Goal: Task Accomplishment & Management: Manage account settings

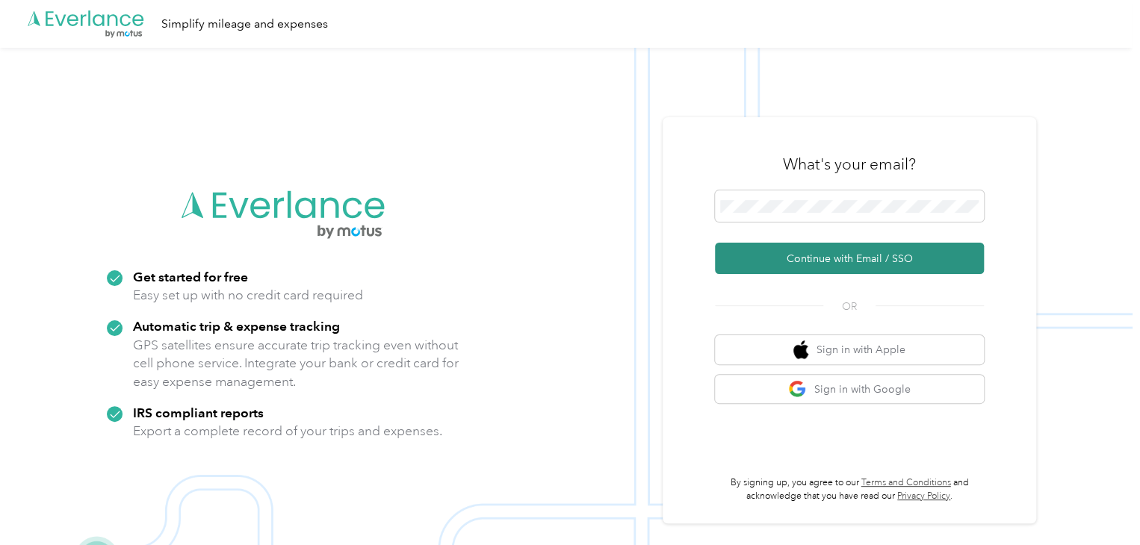
click at [829, 260] on button "Continue with Email / SSO" at bounding box center [849, 258] width 269 height 31
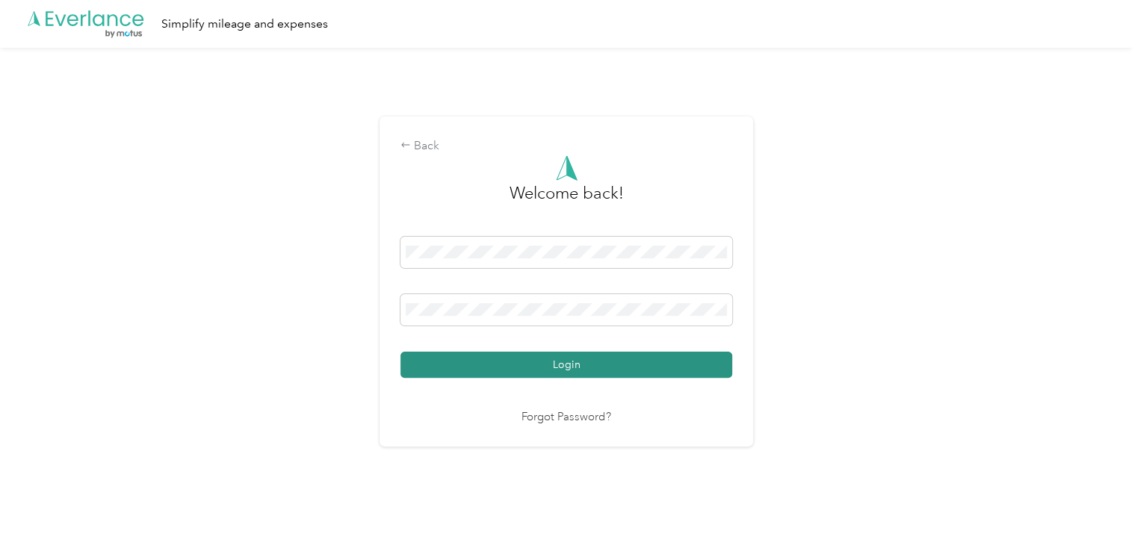
click at [556, 359] on button "Login" at bounding box center [566, 365] width 332 height 26
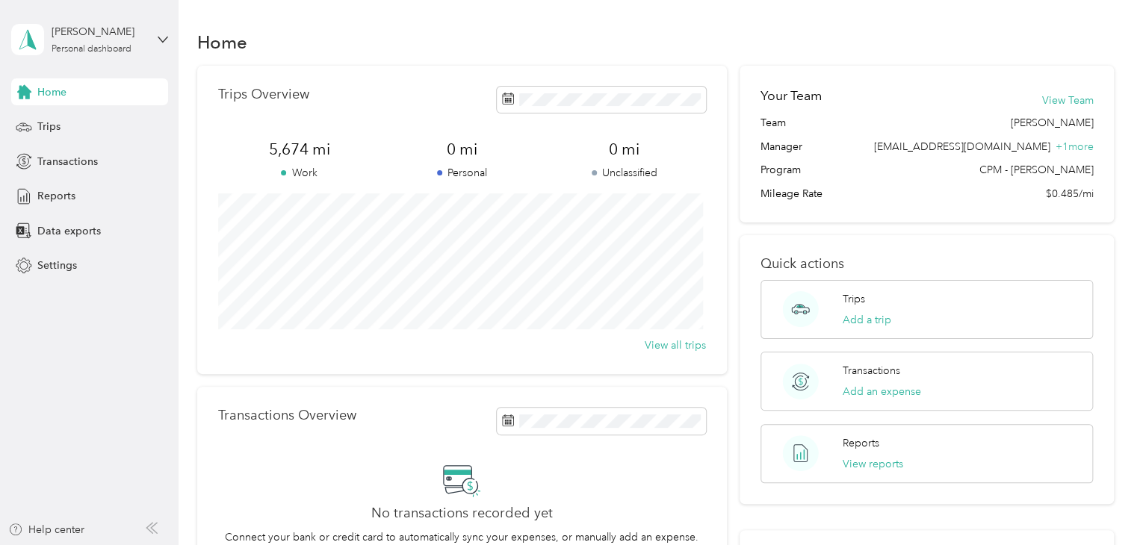
click at [44, 96] on span "Home" at bounding box center [51, 92] width 29 height 16
click at [66, 128] on div "Trips" at bounding box center [89, 127] width 157 height 27
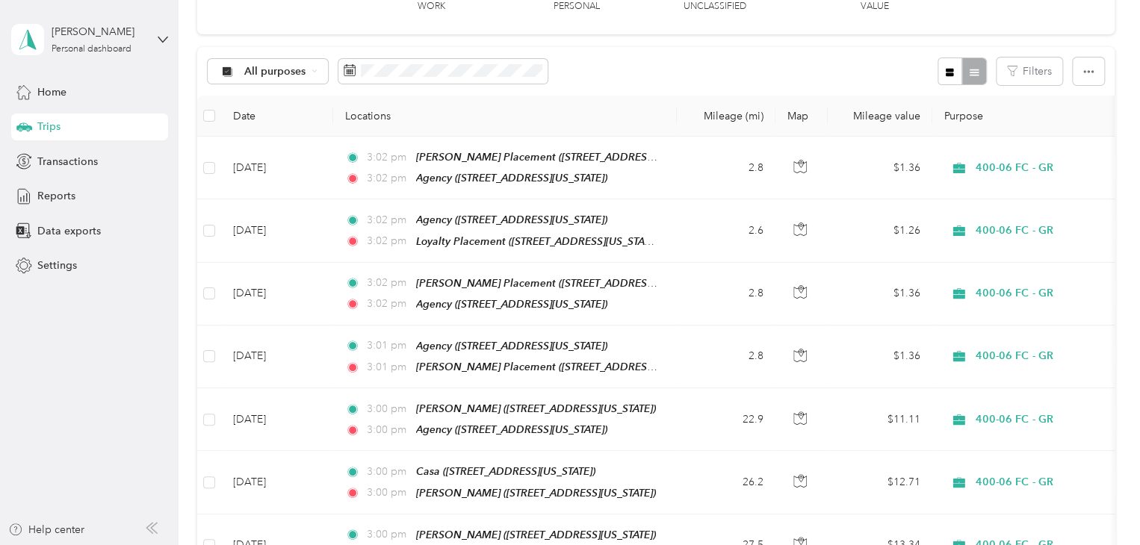
scroll to position [143, 0]
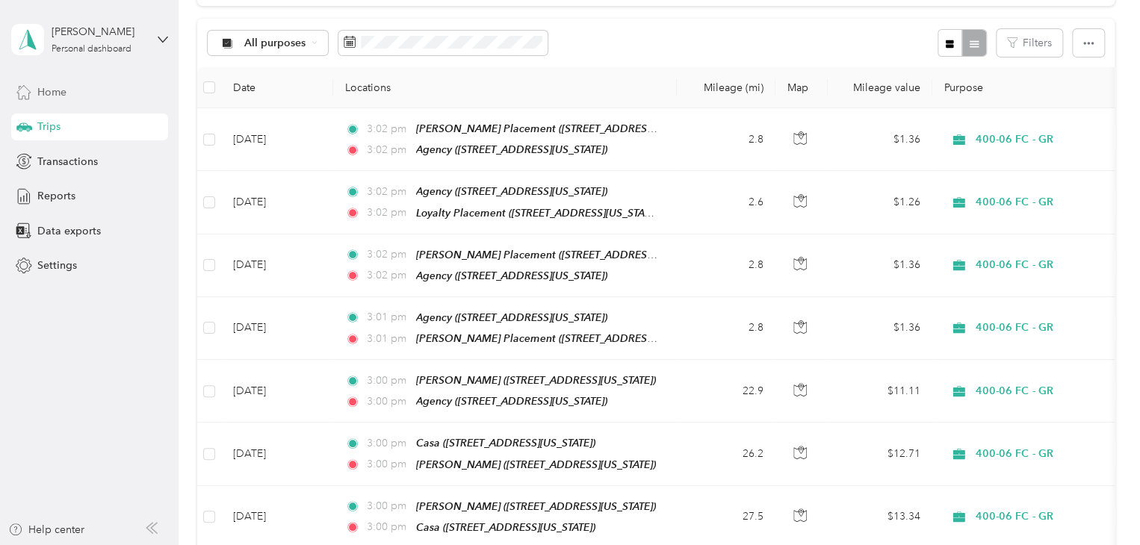
click at [115, 93] on div "Home" at bounding box center [89, 91] width 157 height 27
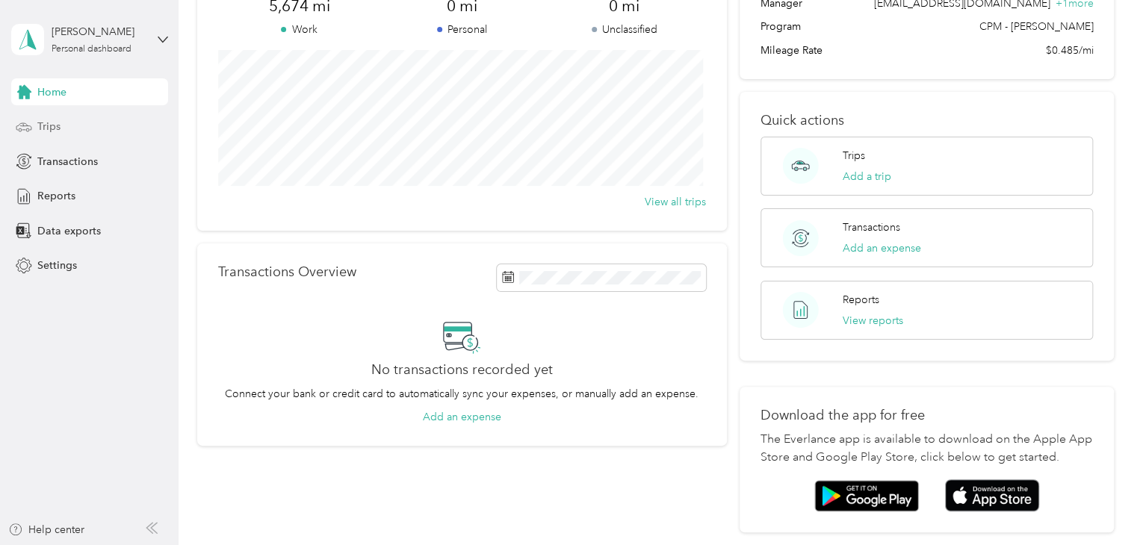
click at [38, 127] on span "Trips" at bounding box center [48, 127] width 23 height 16
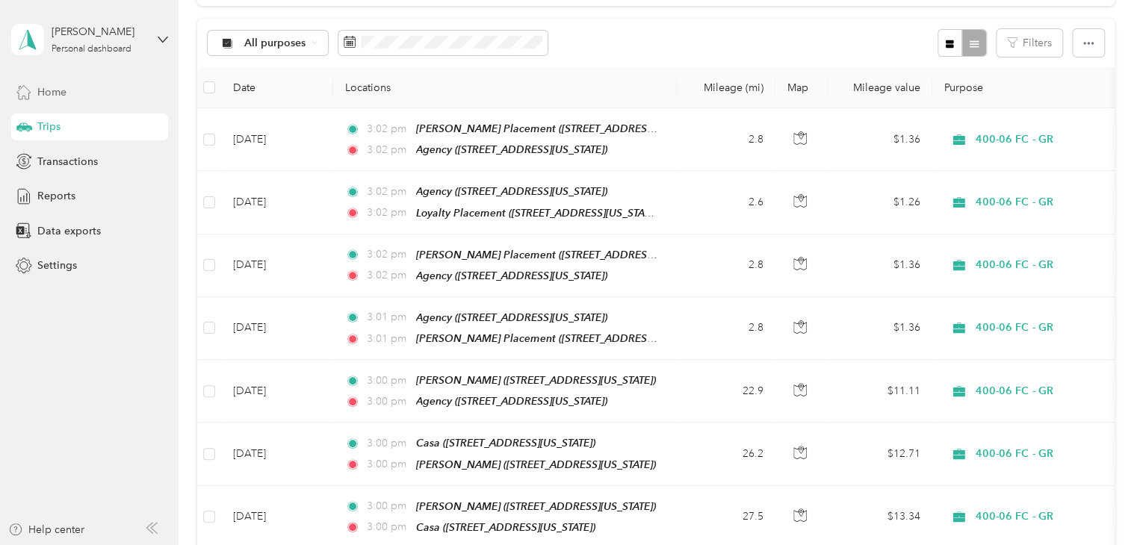
click at [51, 99] on span "Home" at bounding box center [51, 92] width 29 height 16
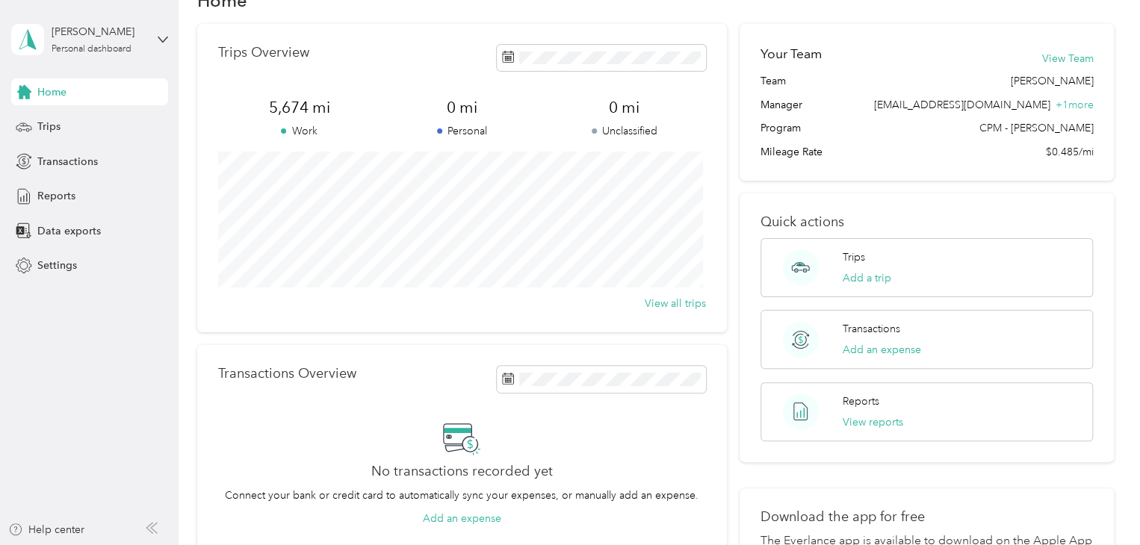
scroll to position [37, 0]
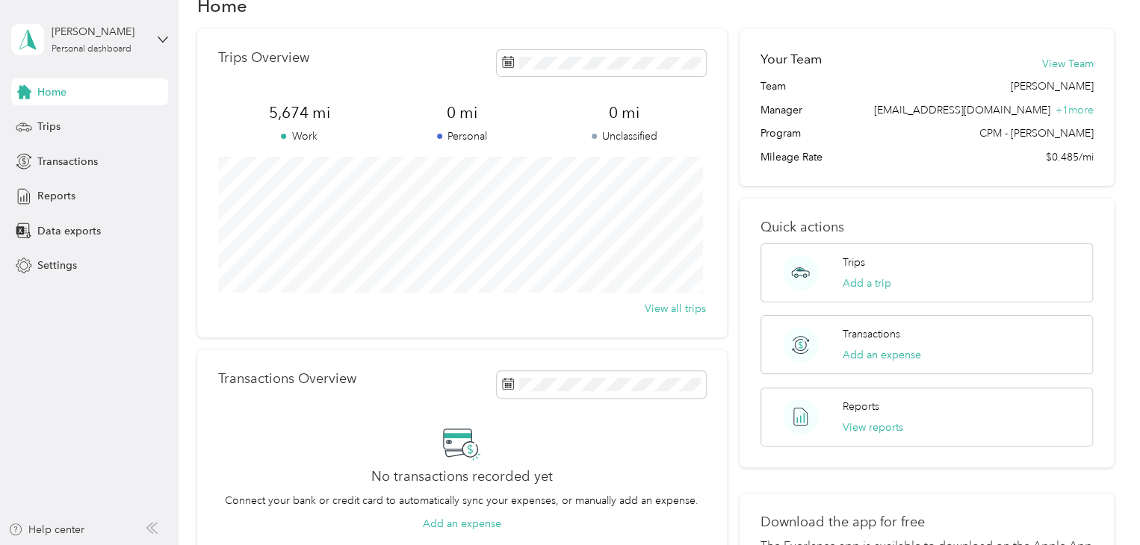
click at [78, 99] on div "Home" at bounding box center [89, 91] width 157 height 27
click at [75, 91] on div "Home" at bounding box center [89, 91] width 157 height 27
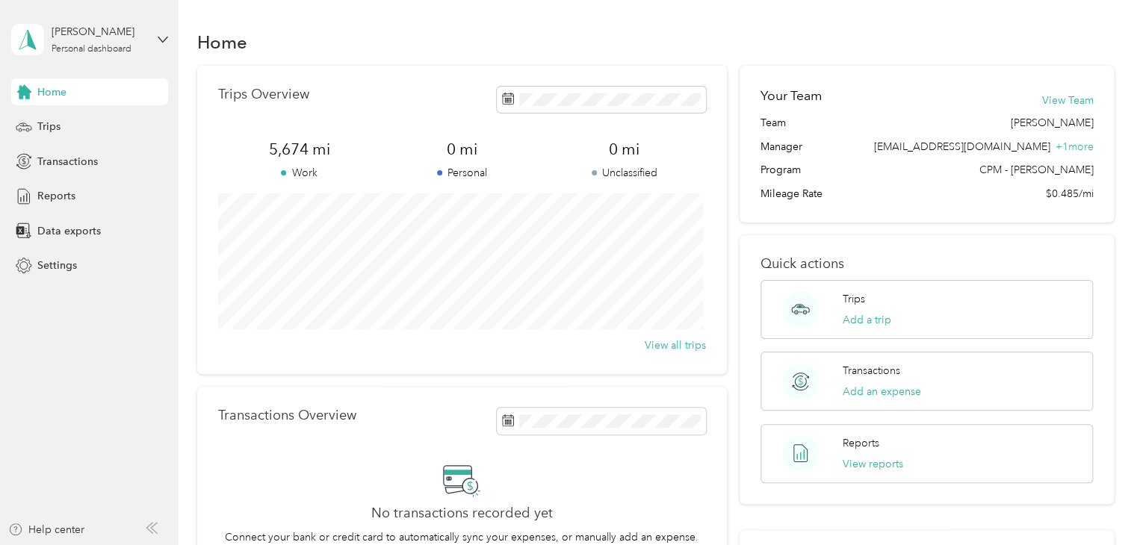
click at [65, 90] on span "Home" at bounding box center [51, 92] width 29 height 16
click at [55, 129] on span "Trips" at bounding box center [48, 127] width 23 height 16
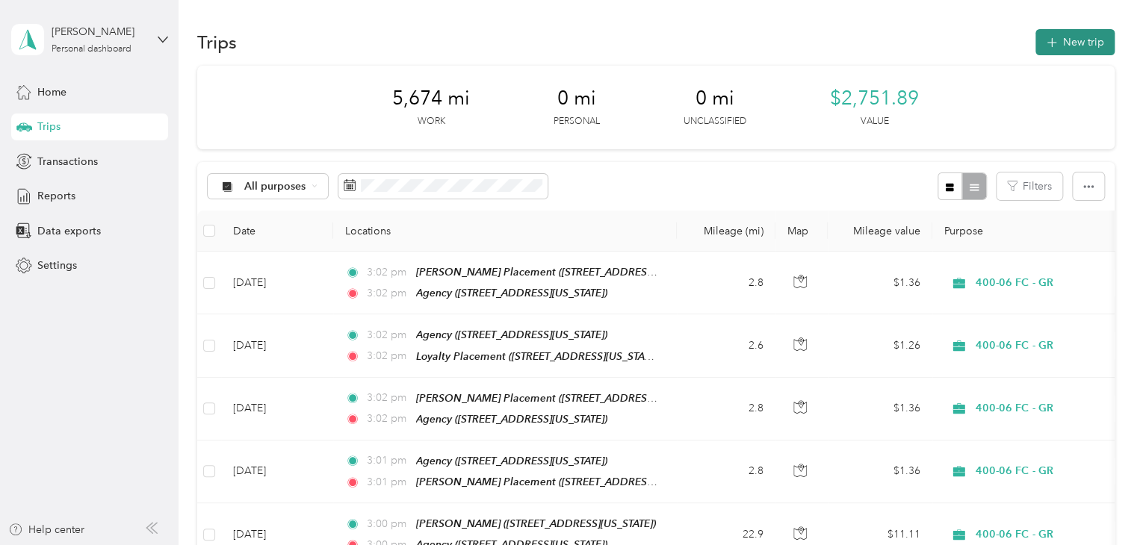
click at [1064, 51] on button "New trip" at bounding box center [1074, 42] width 79 height 26
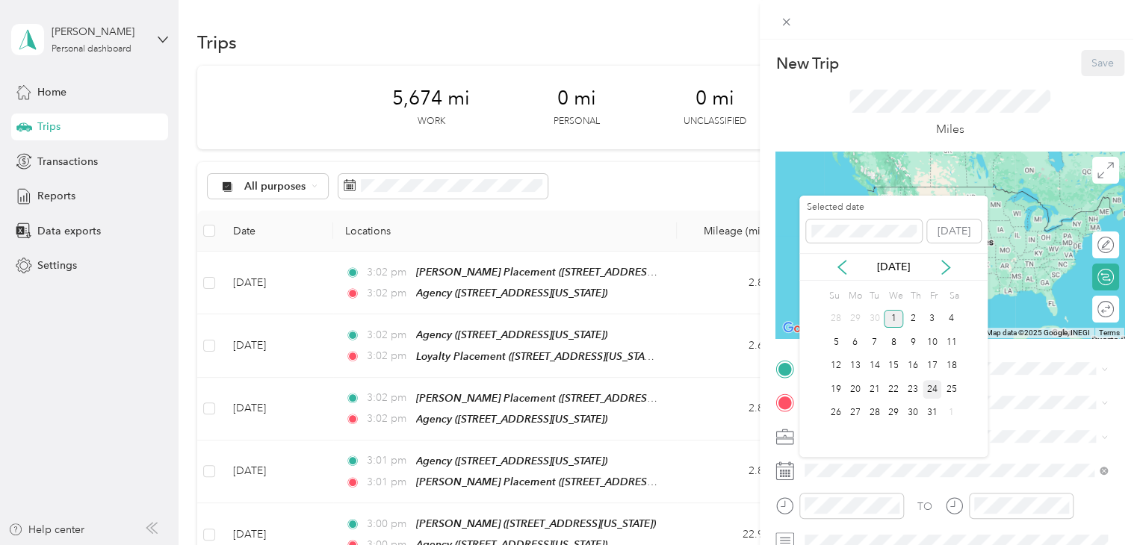
click at [934, 389] on div "24" at bounding box center [931, 389] width 19 height 19
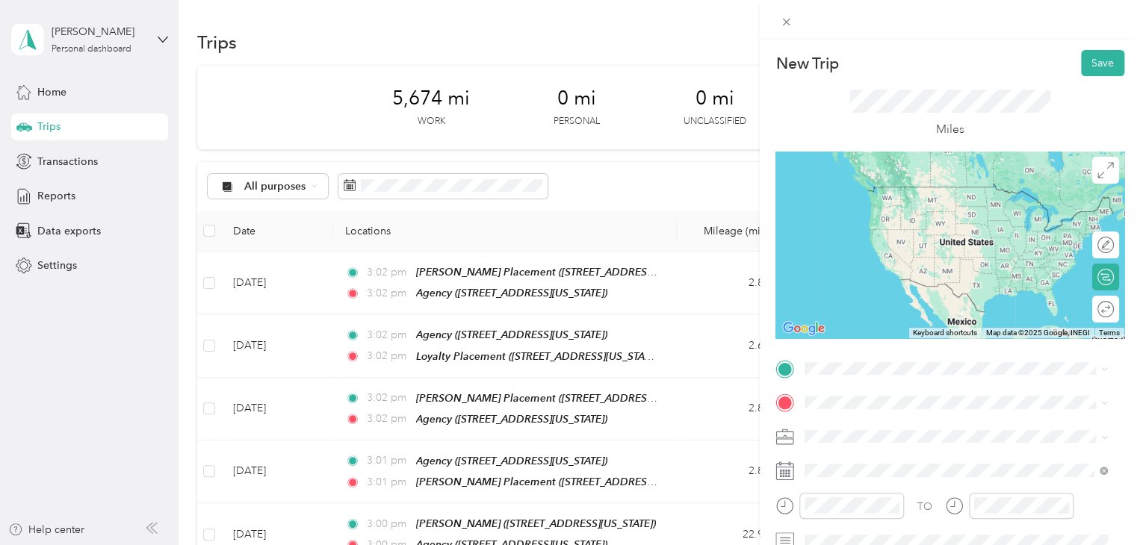
drag, startPoint x: 1127, startPoint y: 308, endPoint x: 1144, endPoint y: 335, distance: 31.9
click at [1132, 335] on html "[PERSON_NAME] Personal dashboard Home Trips Transactions Reports Data exports S…" at bounding box center [566, 272] width 1132 height 545
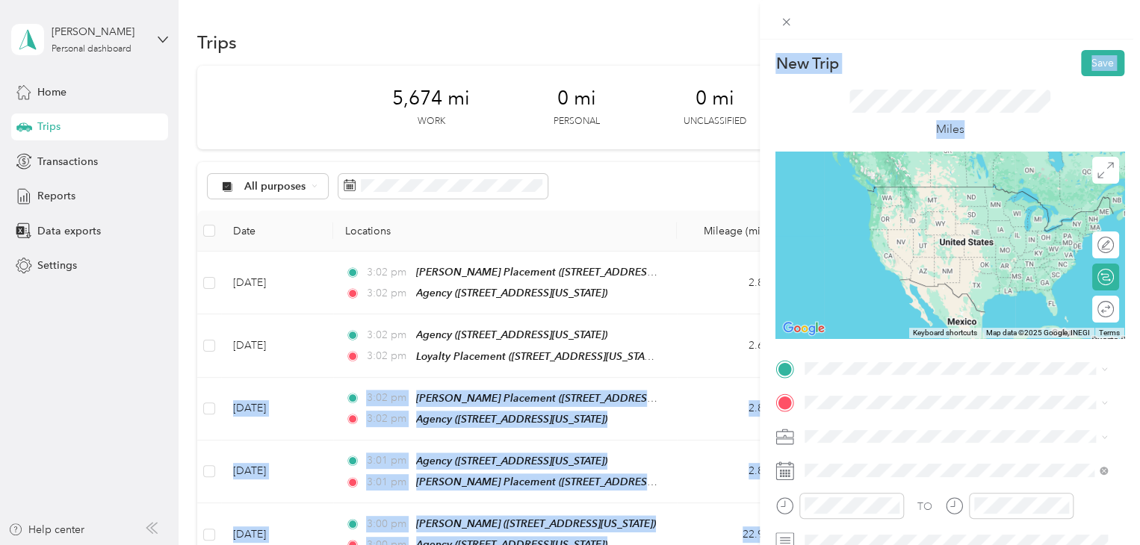
click at [1125, 332] on form "New Trip Save This trip cannot be edited because it is either under review, app…" at bounding box center [950, 384] width 380 height 668
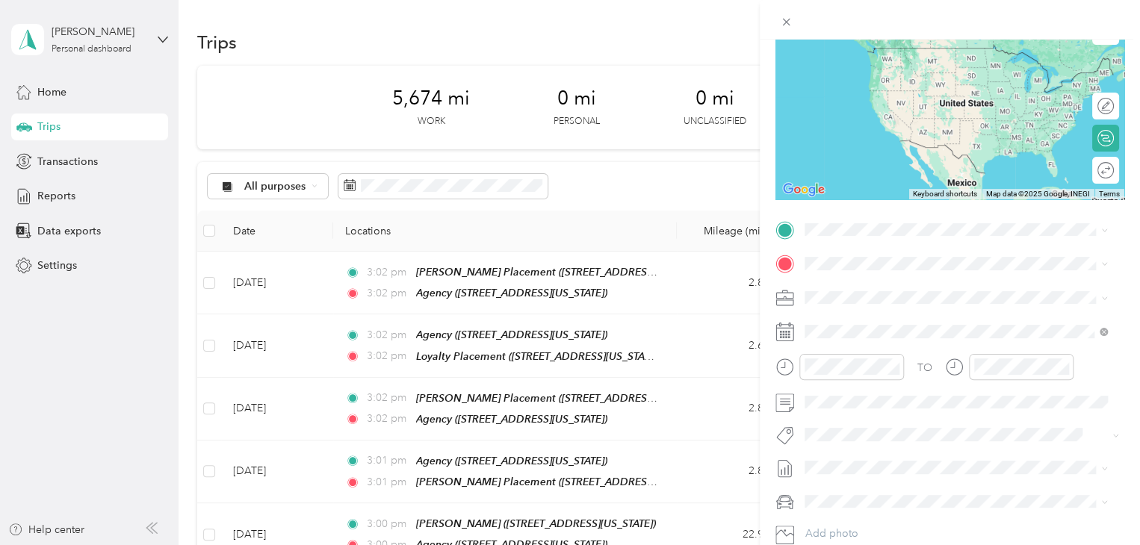
scroll to position [140, 0]
click at [1099, 329] on icon at bounding box center [1103, 330] width 8 height 8
click at [1004, 319] on span at bounding box center [961, 330] width 325 height 24
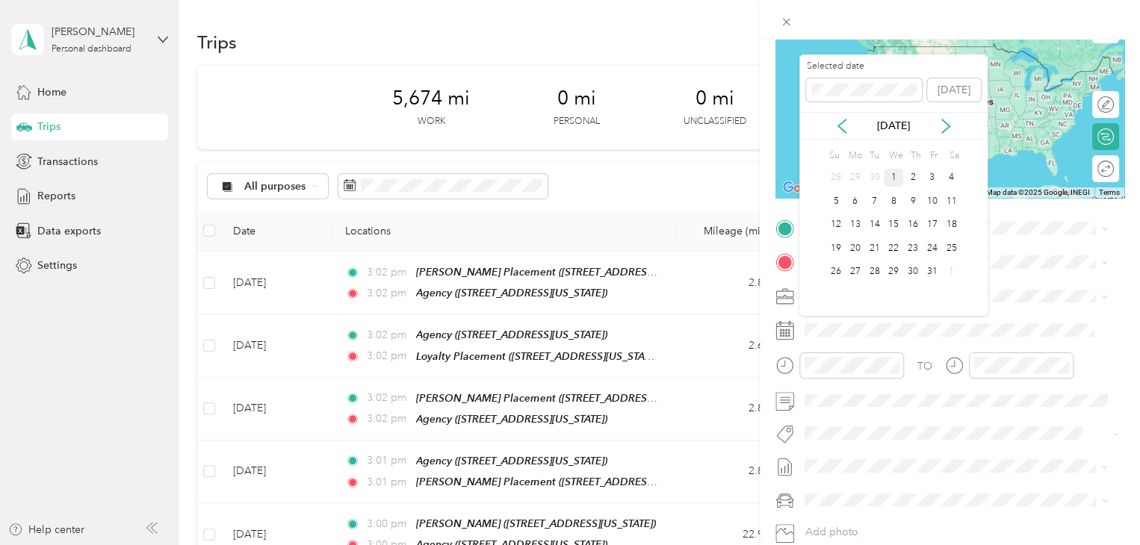
click at [941, 118] on div "[DATE]" at bounding box center [893, 126] width 188 height 16
click at [947, 125] on icon at bounding box center [945, 126] width 7 height 13
click at [845, 126] on icon at bounding box center [841, 126] width 15 height 15
click at [893, 246] on div "24" at bounding box center [893, 248] width 19 height 19
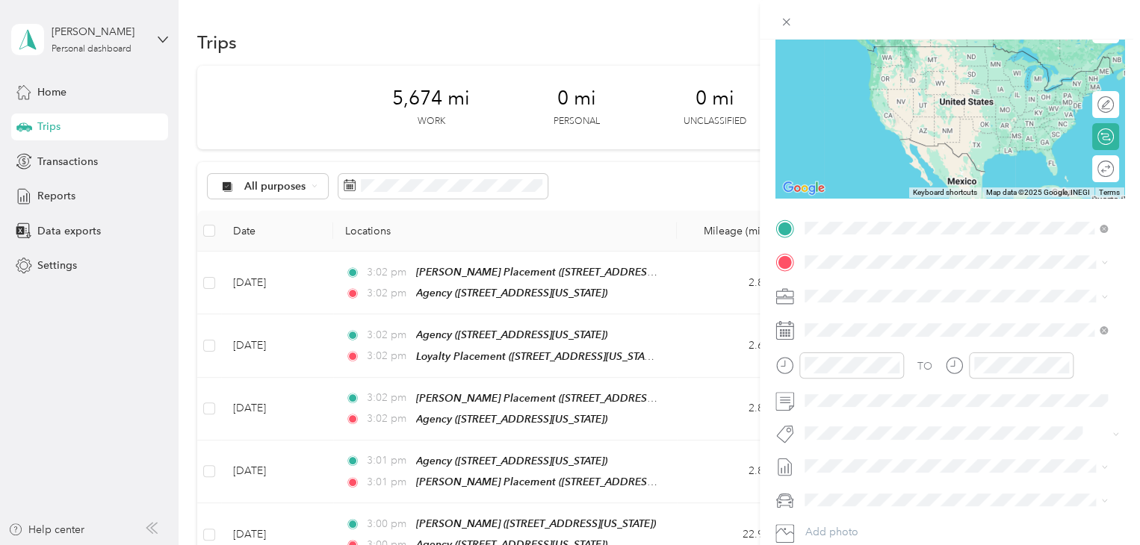
click at [851, 310] on span "[STREET_ADDRESS][US_STATE]" at bounding box center [907, 303] width 149 height 13
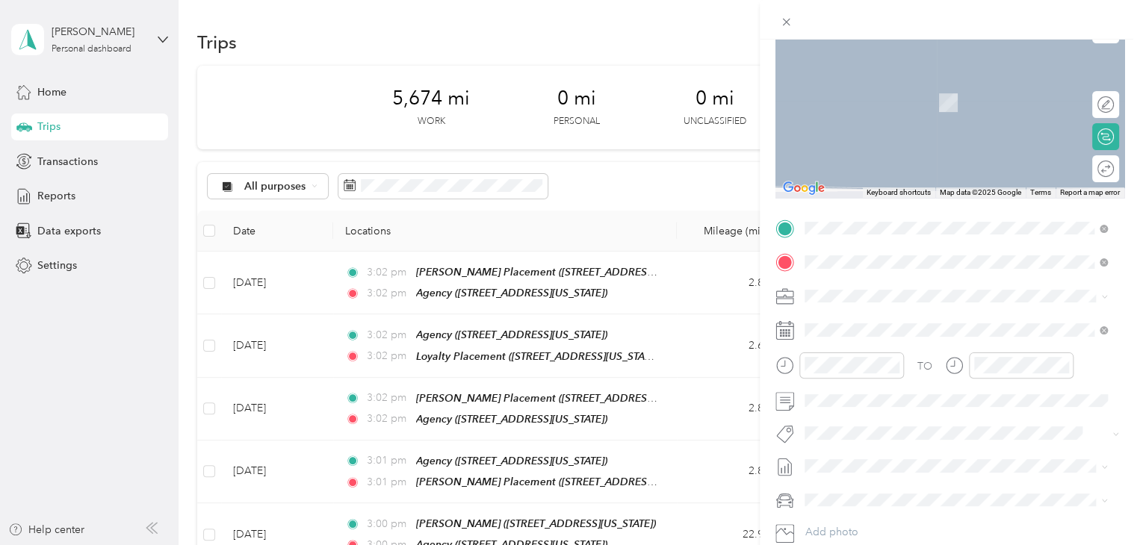
click at [928, 345] on div "[PERSON_NAME][GEOGRAPHIC_DATA] [STREET_ADDRESS][PERSON_NAME][US_STATE]" at bounding box center [949, 329] width 232 height 31
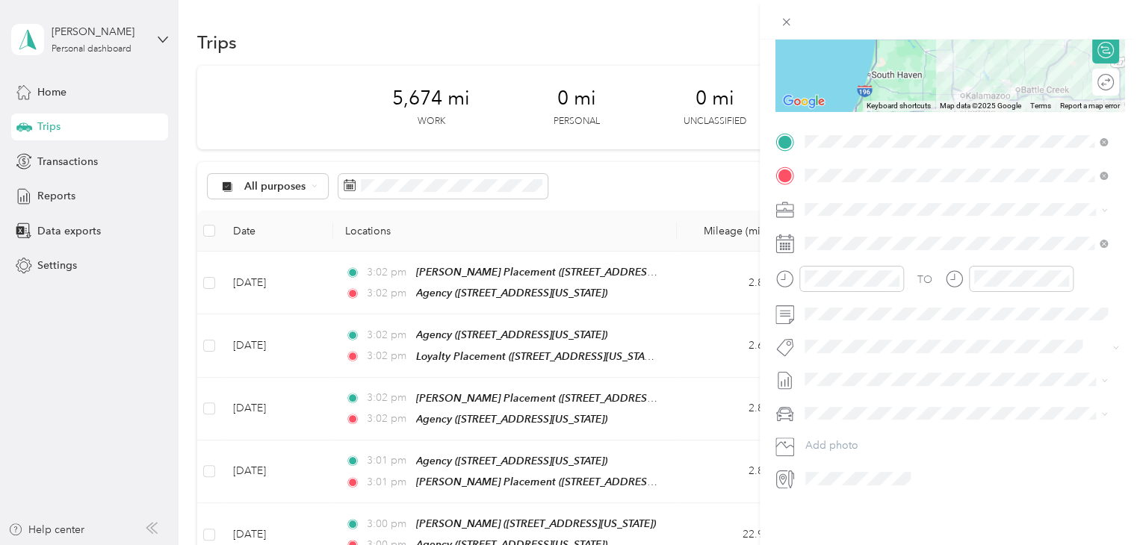
scroll to position [0, 0]
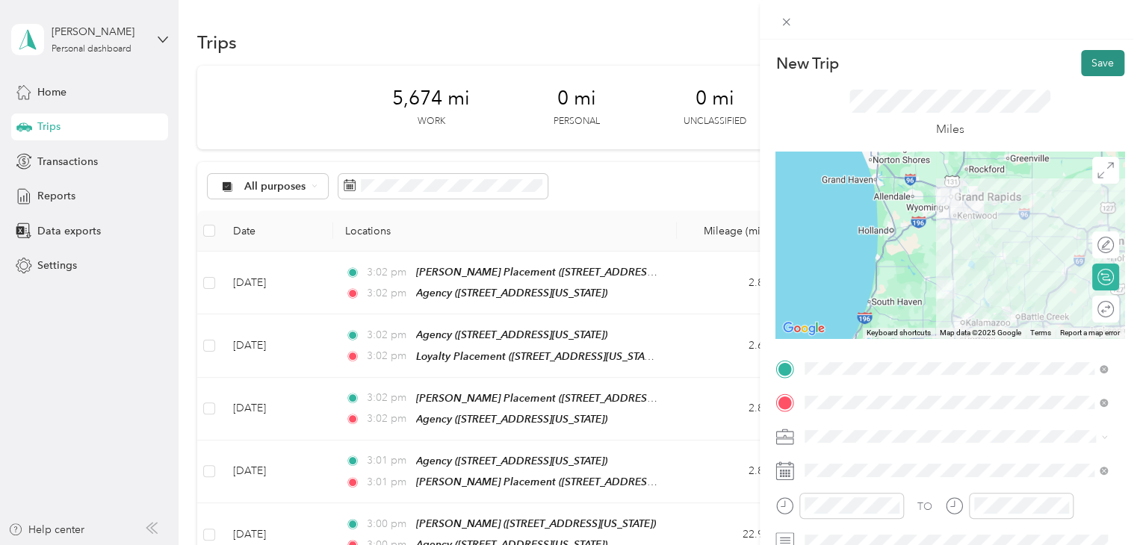
click at [1084, 57] on button "Save" at bounding box center [1102, 63] width 43 height 26
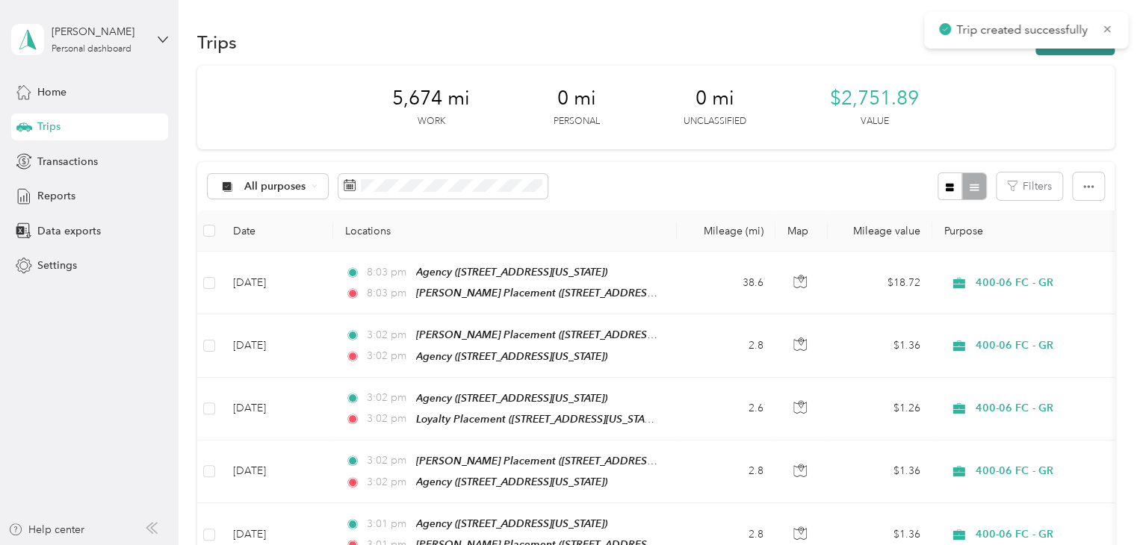
click at [1062, 52] on button "New trip" at bounding box center [1074, 42] width 79 height 26
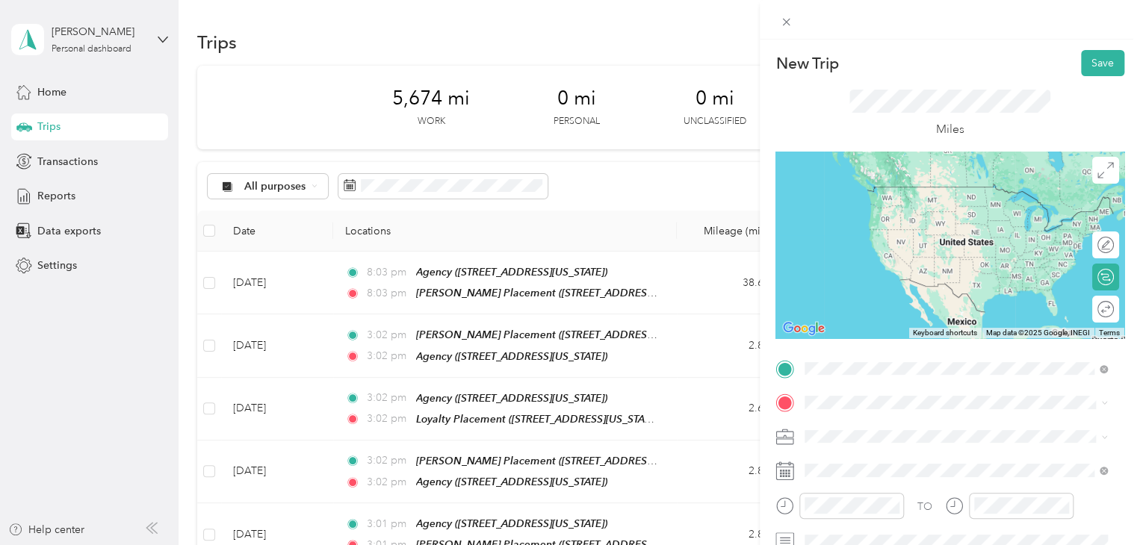
click at [950, 217] on div "[PERSON_NAME][GEOGRAPHIC_DATA] [STREET_ADDRESS][PERSON_NAME][US_STATE]" at bounding box center [949, 200] width 232 height 31
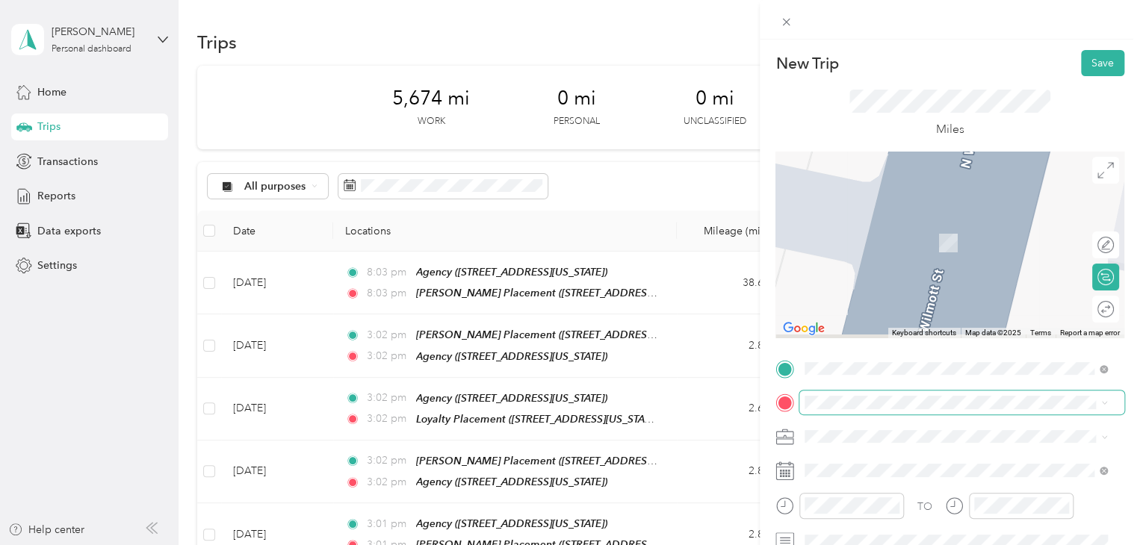
click at [851, 409] on span at bounding box center [961, 403] width 325 height 24
click at [913, 298] on div "[GEOGRAPHIC_DATA] [STREET_ADDRESS][US_STATE]" at bounding box center [907, 282] width 149 height 31
click at [913, 288] on span "[STREET_ADDRESS][US_STATE]" at bounding box center [907, 282] width 149 height 13
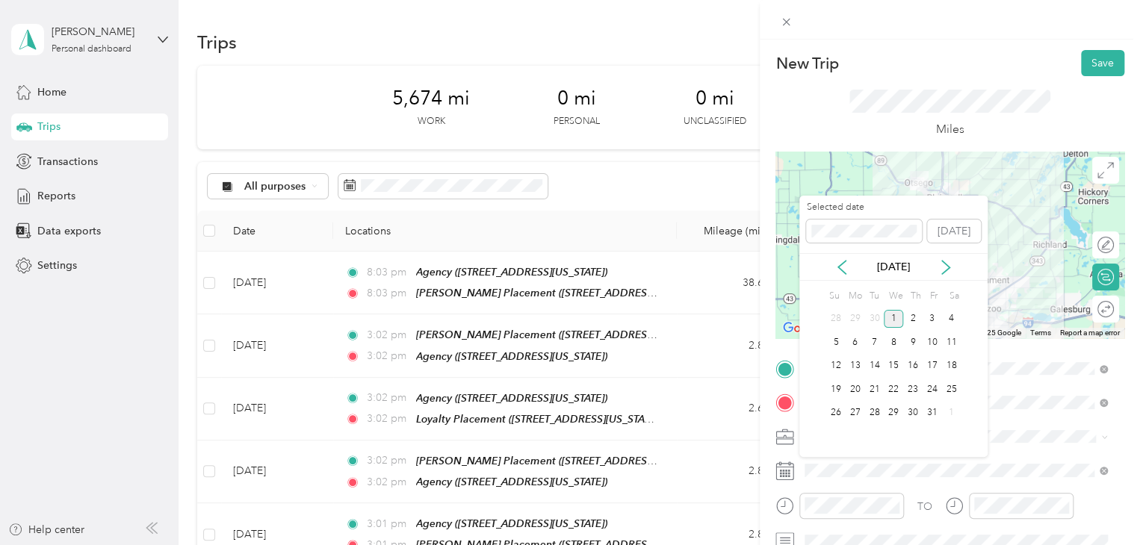
drag, startPoint x: 840, startPoint y: 266, endPoint x: 863, endPoint y: 273, distance: 24.3
click at [863, 273] on div "[DATE]" at bounding box center [893, 267] width 188 height 16
click at [844, 269] on icon at bounding box center [841, 267] width 15 height 15
click at [890, 392] on div "24" at bounding box center [893, 389] width 19 height 19
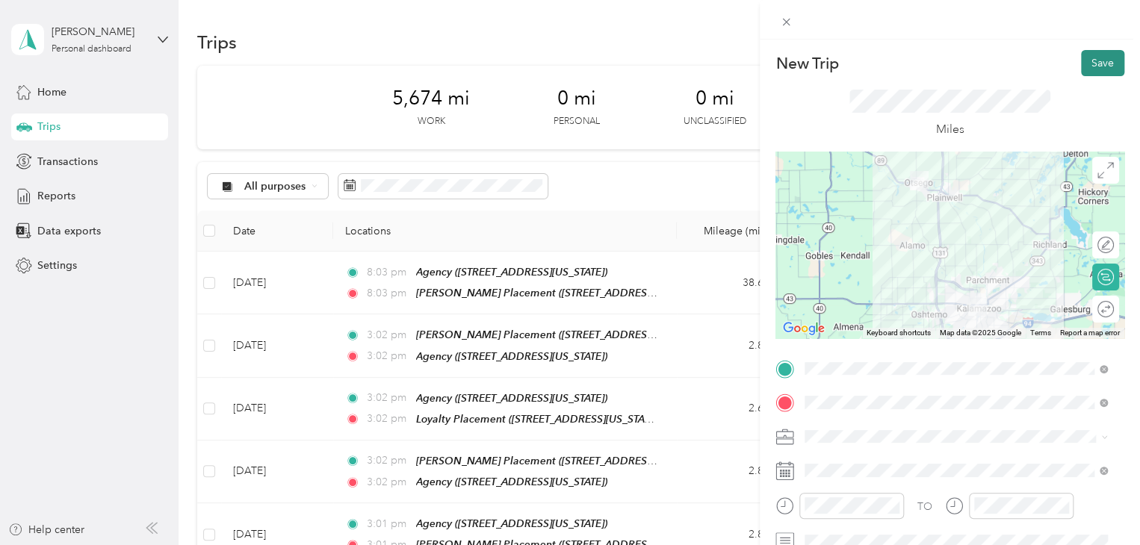
click at [1096, 72] on button "Save" at bounding box center [1102, 63] width 43 height 26
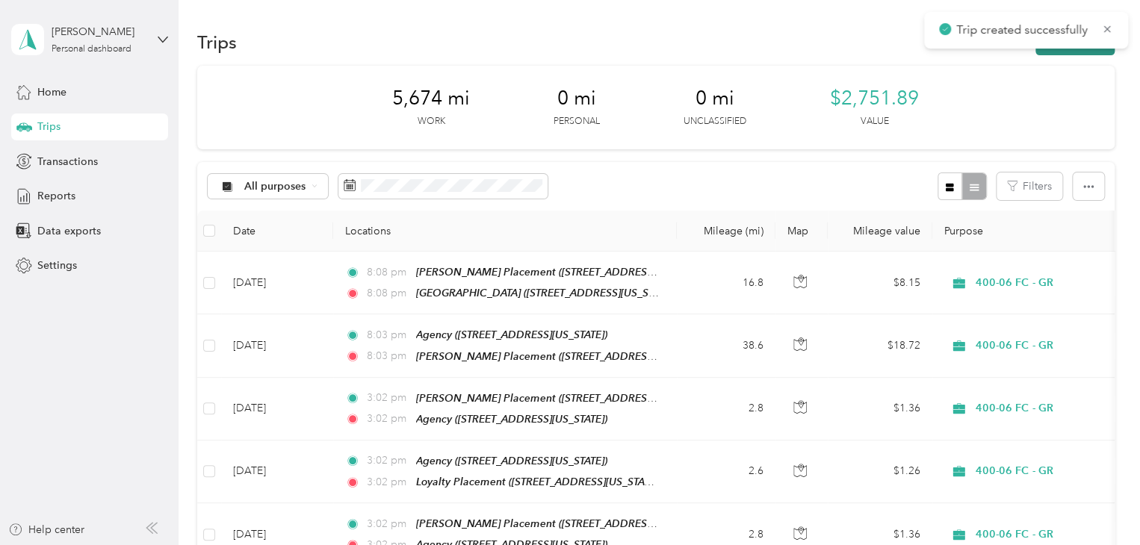
click at [1046, 53] on button "New trip" at bounding box center [1074, 42] width 79 height 26
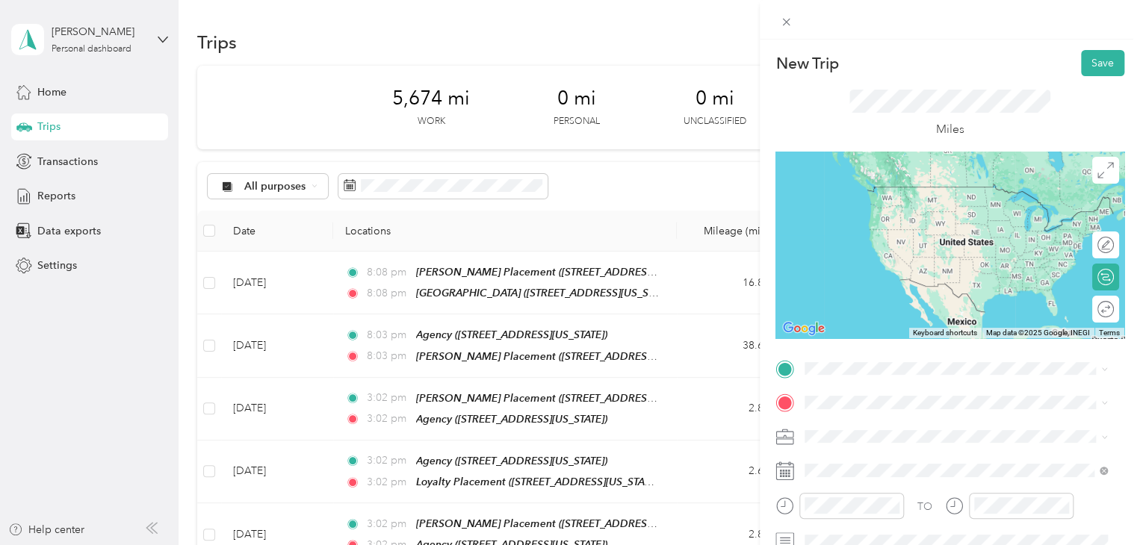
click at [905, 261] on span "[STREET_ADDRESS][US_STATE]" at bounding box center [907, 254] width 149 height 13
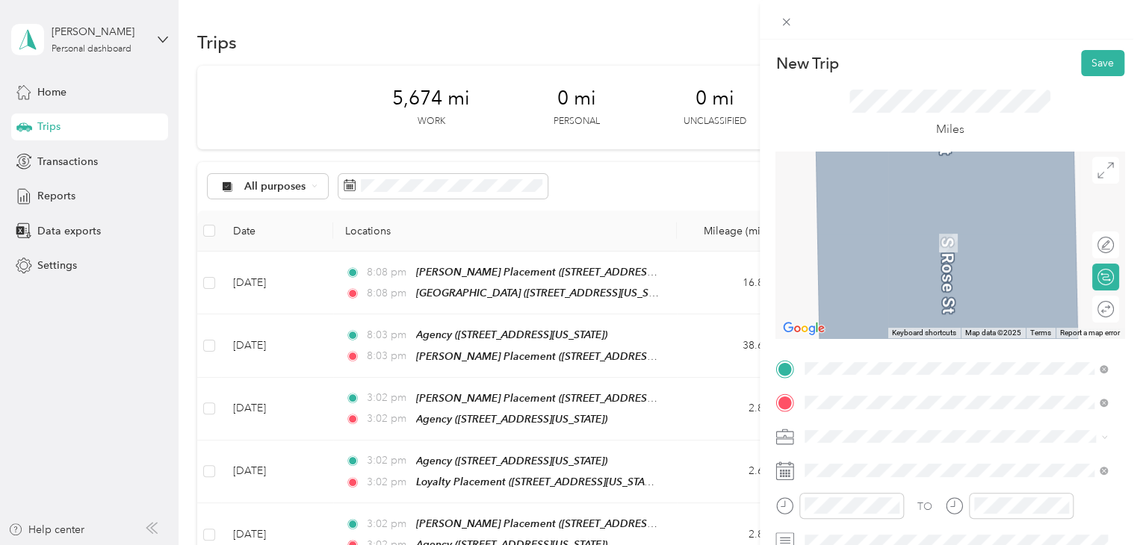
click at [968, 231] on div "[PERSON_NAME][GEOGRAPHIC_DATA] [STREET_ADDRESS][PERSON_NAME][US_STATE]" at bounding box center [949, 235] width 232 height 31
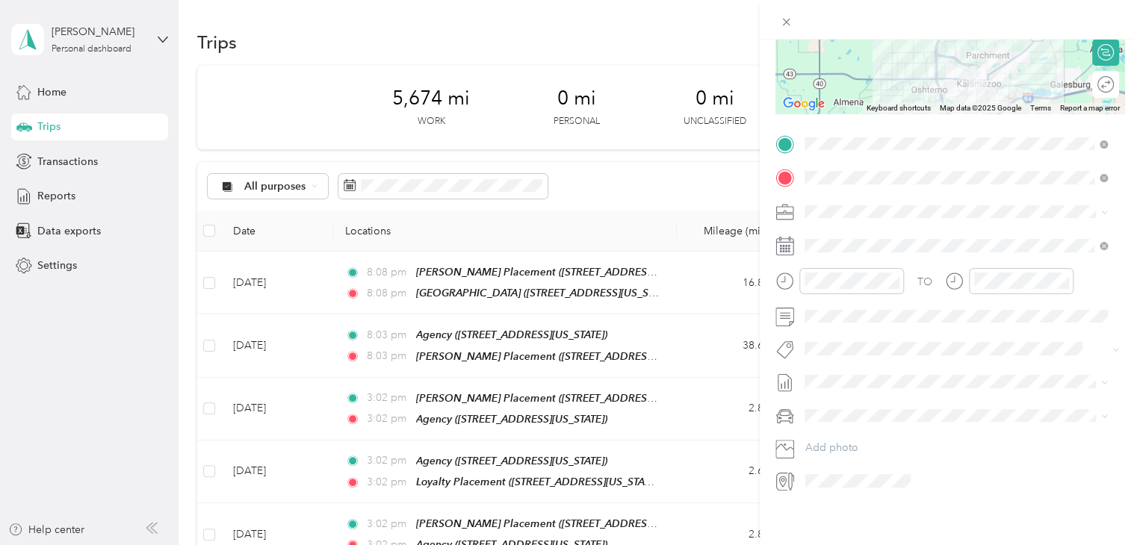
scroll to position [238, 0]
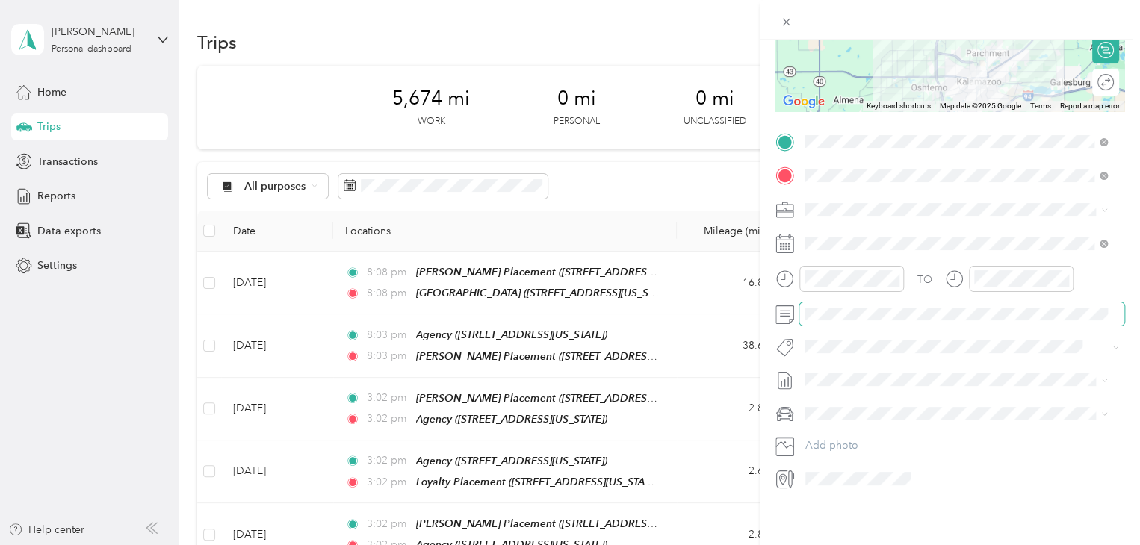
click at [904, 309] on span at bounding box center [961, 314] width 325 height 24
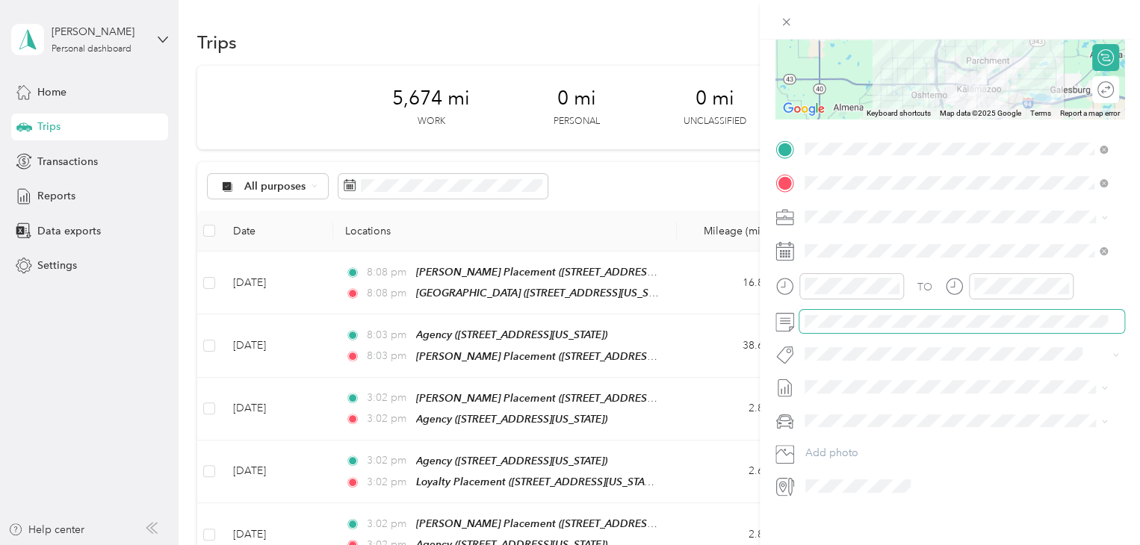
scroll to position [219, 0]
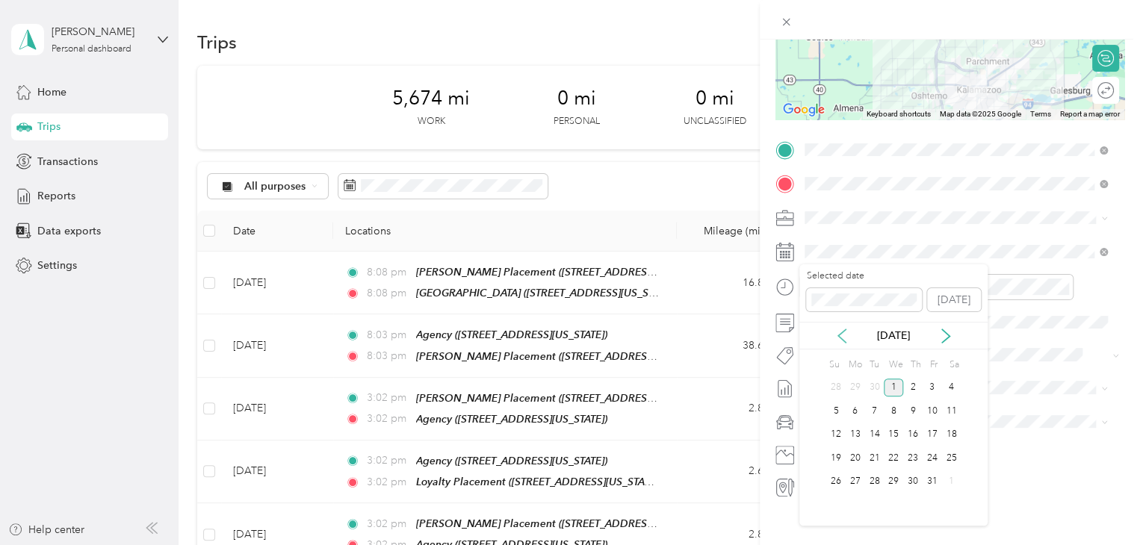
click at [842, 340] on icon at bounding box center [841, 335] width 7 height 13
click at [943, 447] on div "27" at bounding box center [950, 459] width 19 height 24
click at [881, 408] on div "9" at bounding box center [874, 411] width 19 height 19
click at [893, 455] on div "24" at bounding box center [893, 458] width 19 height 19
click at [1126, 214] on form "New Trip Save This trip cannot be edited because it is either under review, app…" at bounding box center [950, 165] width 380 height 668
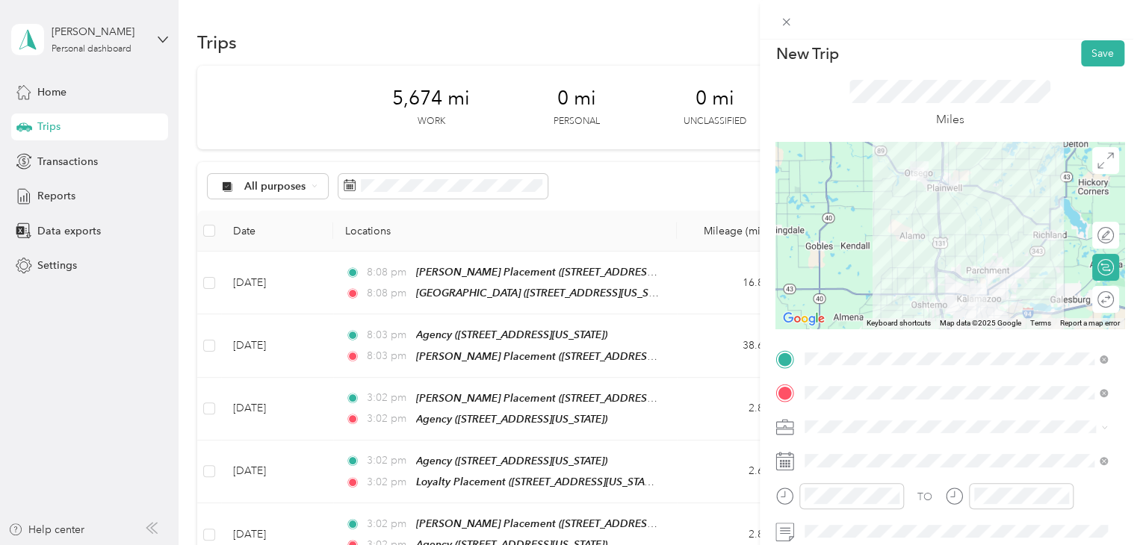
scroll to position [0, 0]
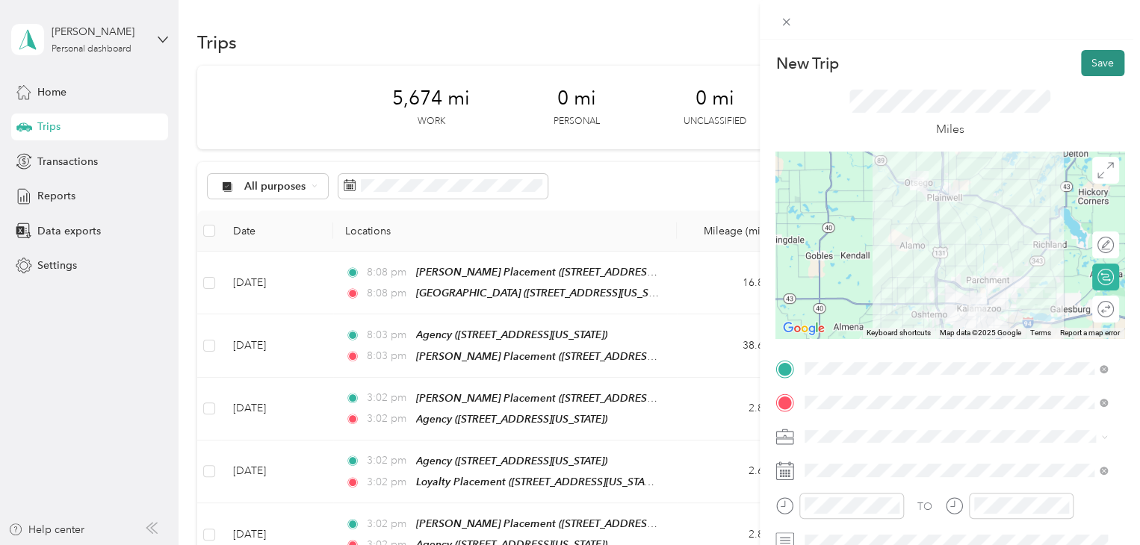
click at [1099, 55] on button "Save" at bounding box center [1102, 63] width 43 height 26
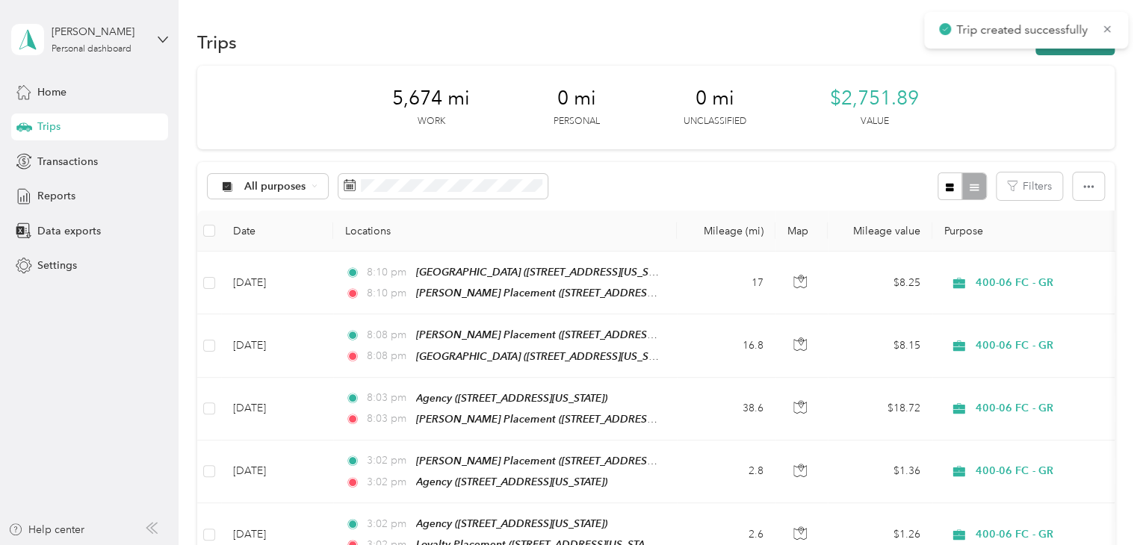
click at [1067, 52] on button "New trip" at bounding box center [1074, 42] width 79 height 26
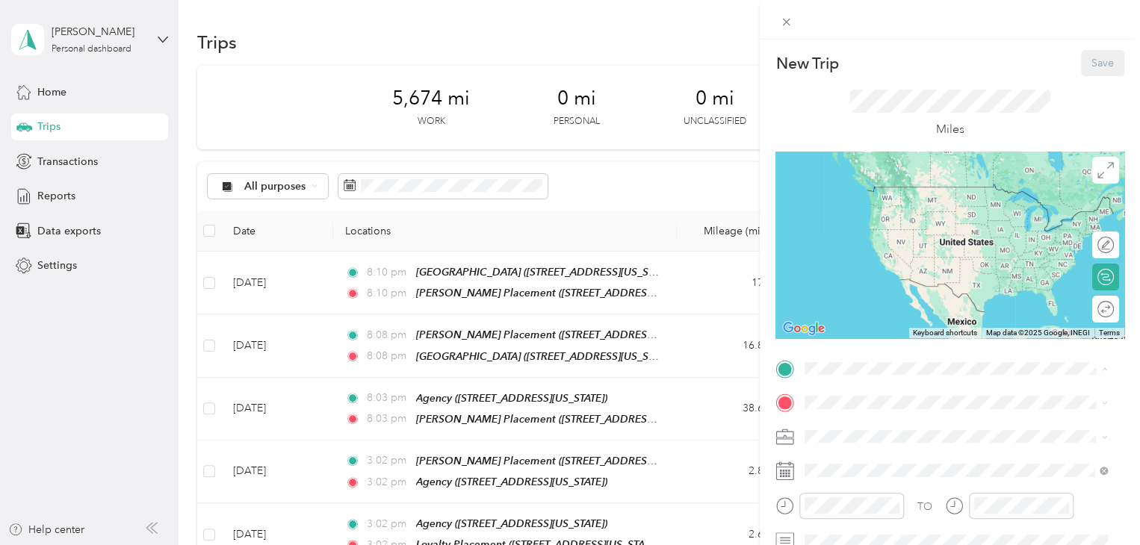
click at [905, 246] on strong "[PERSON_NAME] Placement" at bounding box center [904, 238] width 143 height 13
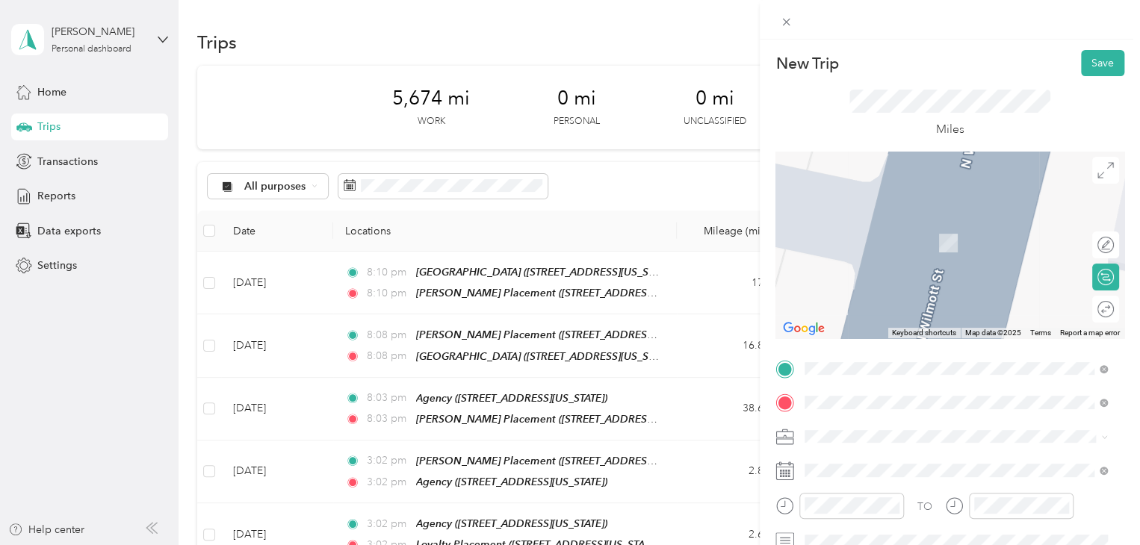
click at [919, 243] on span "[STREET_ADDRESS][US_STATE]" at bounding box center [907, 243] width 149 height 13
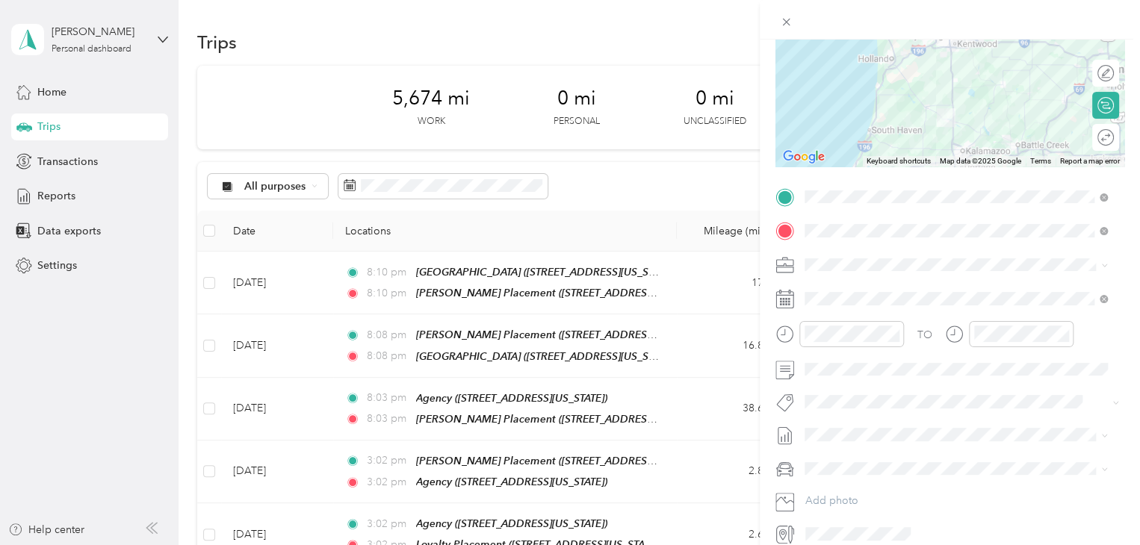
scroll to position [226, 0]
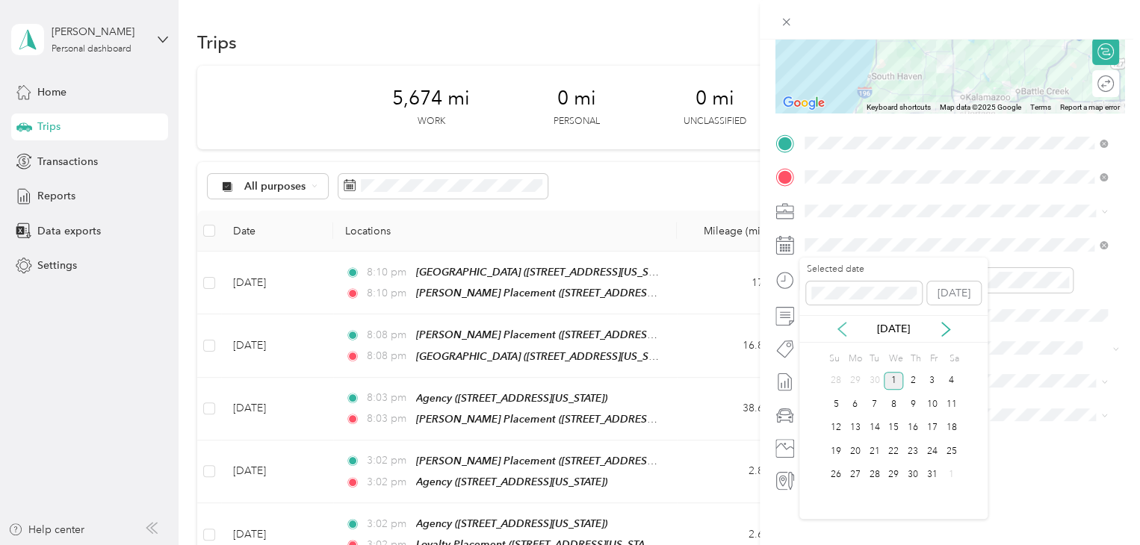
click at [839, 332] on icon at bounding box center [841, 329] width 15 height 15
click at [889, 450] on div "24" at bounding box center [893, 451] width 19 height 19
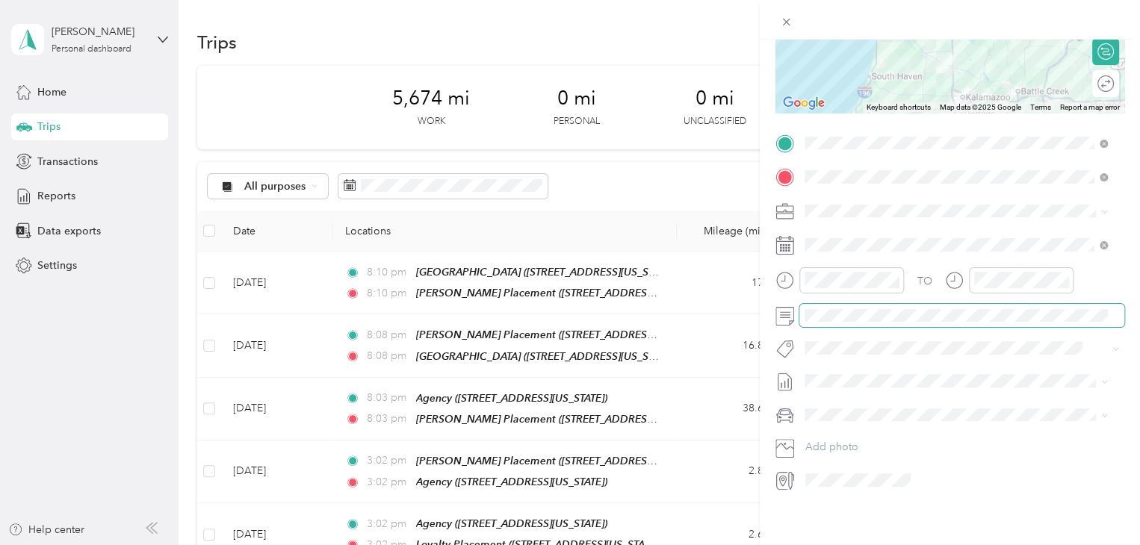
click at [851, 326] on span at bounding box center [961, 316] width 325 height 24
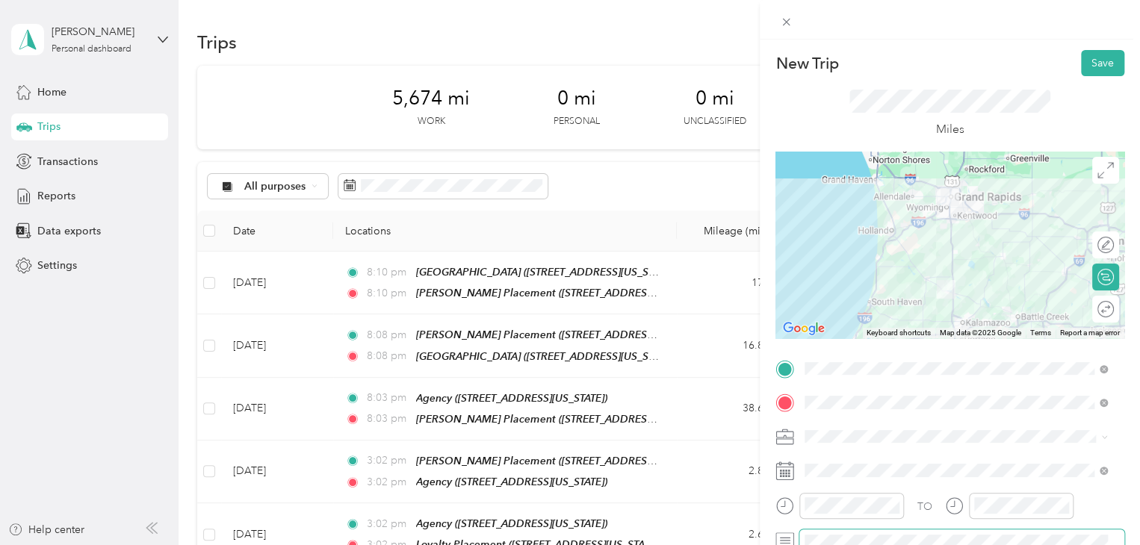
scroll to position [0, 0]
click at [1081, 66] on button "Save" at bounding box center [1102, 63] width 43 height 26
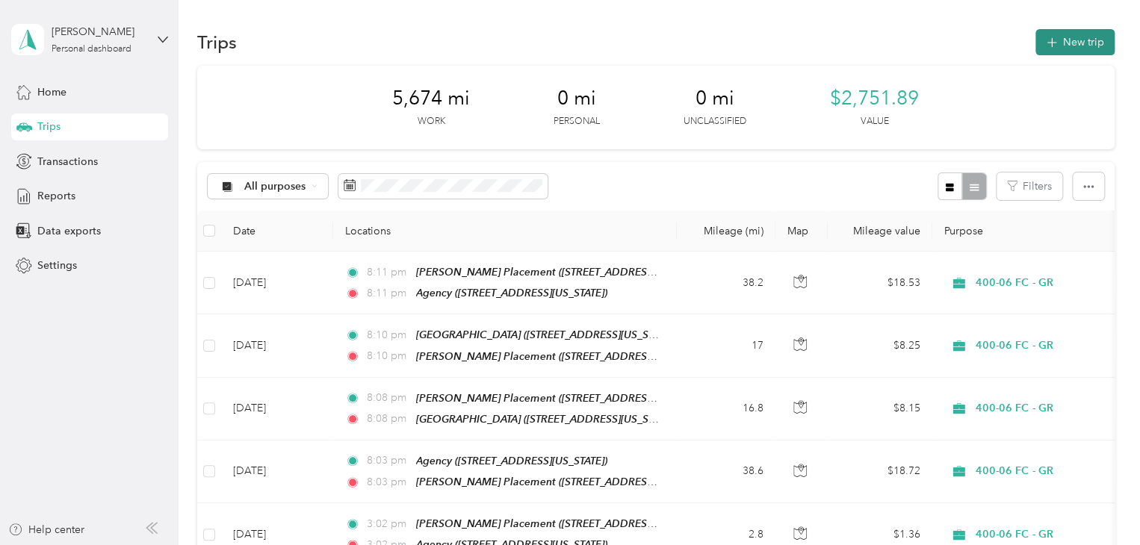
click at [1084, 43] on button "New trip" at bounding box center [1074, 42] width 79 height 26
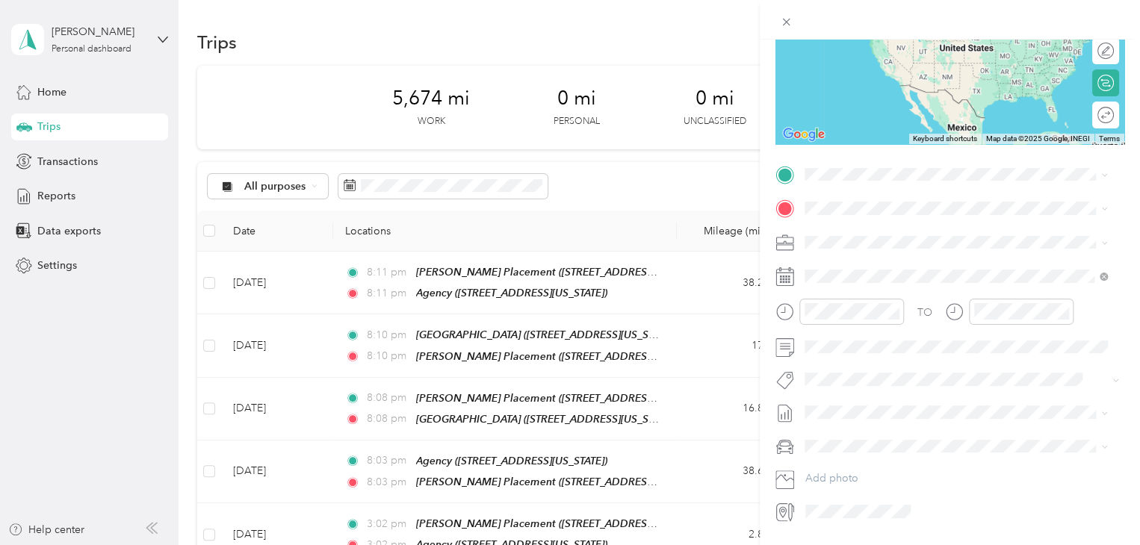
scroll to position [176, 0]
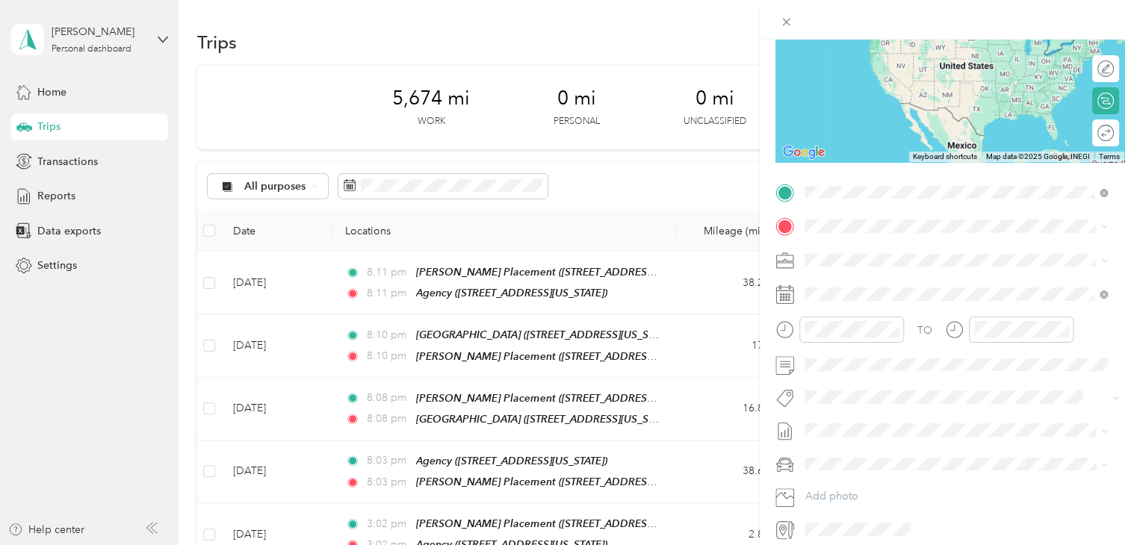
click at [916, 274] on span "[STREET_ADDRESS][US_STATE]" at bounding box center [907, 267] width 149 height 13
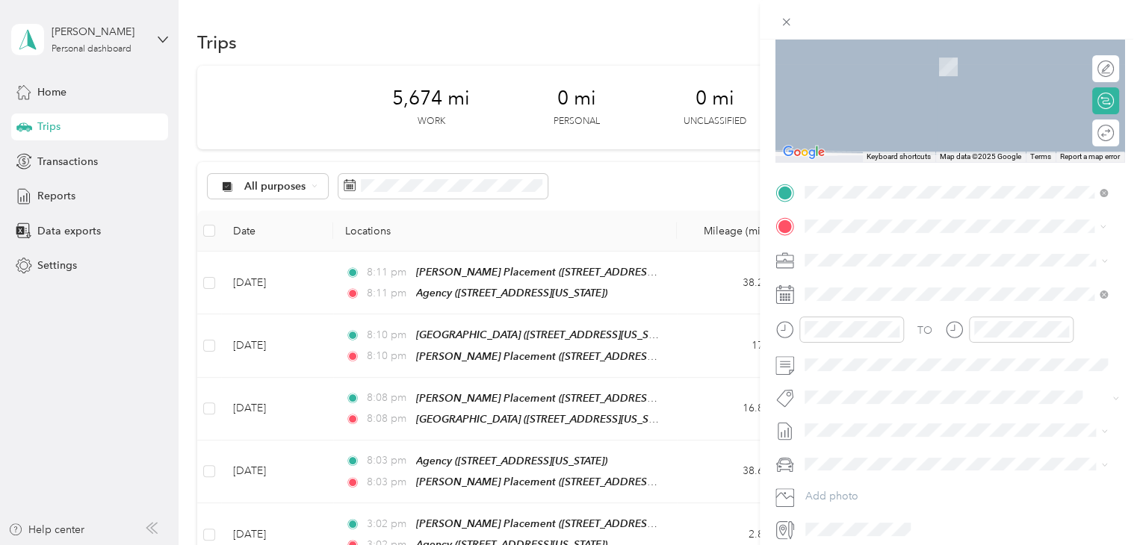
click at [896, 296] on span "[STREET_ADDRESS][US_STATE]" at bounding box center [907, 301] width 149 height 13
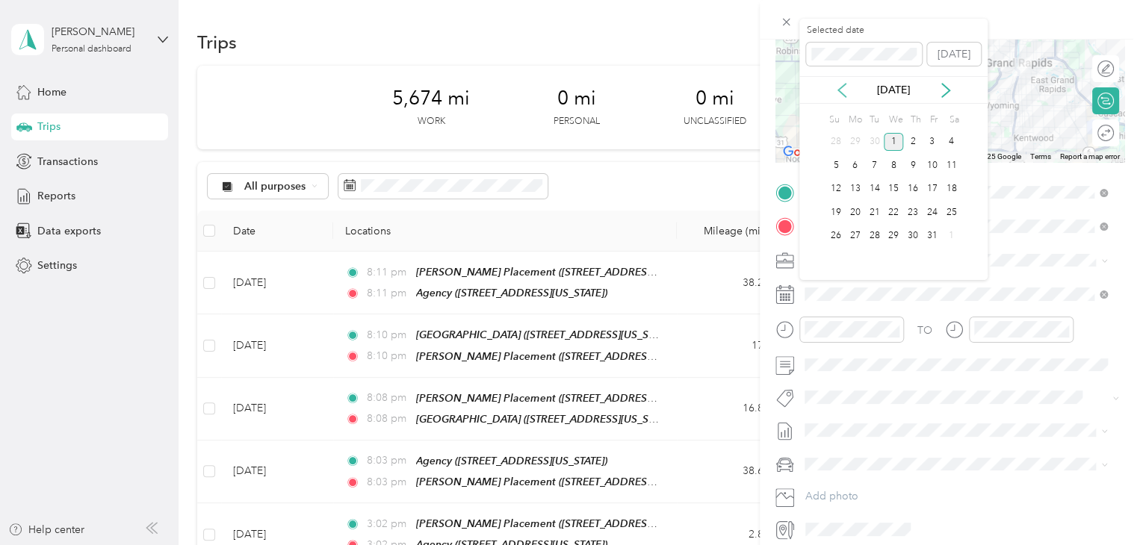
click at [842, 84] on icon at bounding box center [841, 90] width 15 height 15
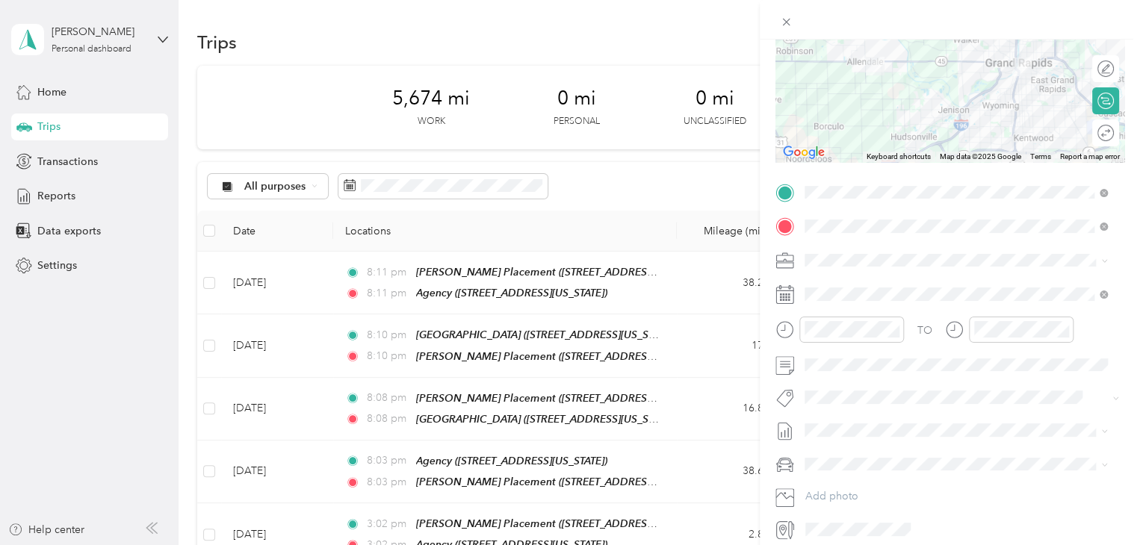
click at [706, 197] on div "New Trip Save This trip cannot be edited because it is either under review, app…" at bounding box center [570, 272] width 1140 height 545
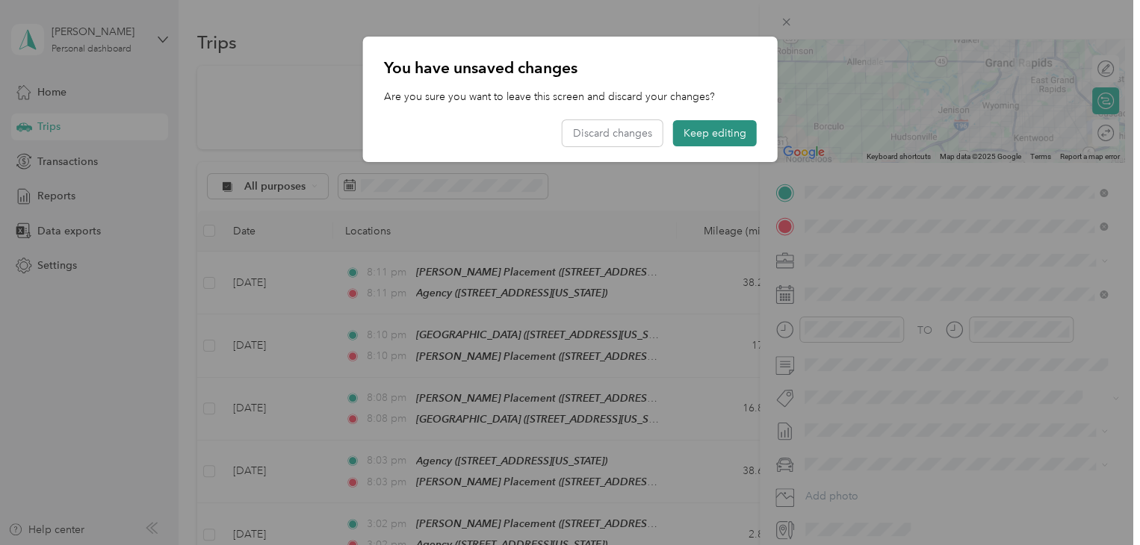
click at [736, 132] on button "Keep editing" at bounding box center [715, 133] width 84 height 26
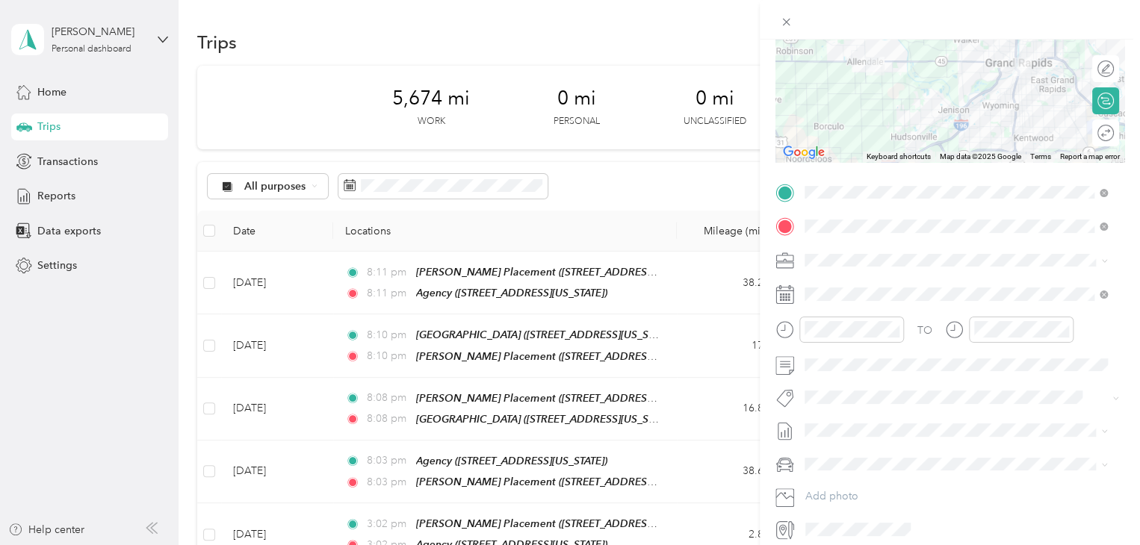
click at [853, 305] on div "TO Add photo" at bounding box center [949, 361] width 349 height 361
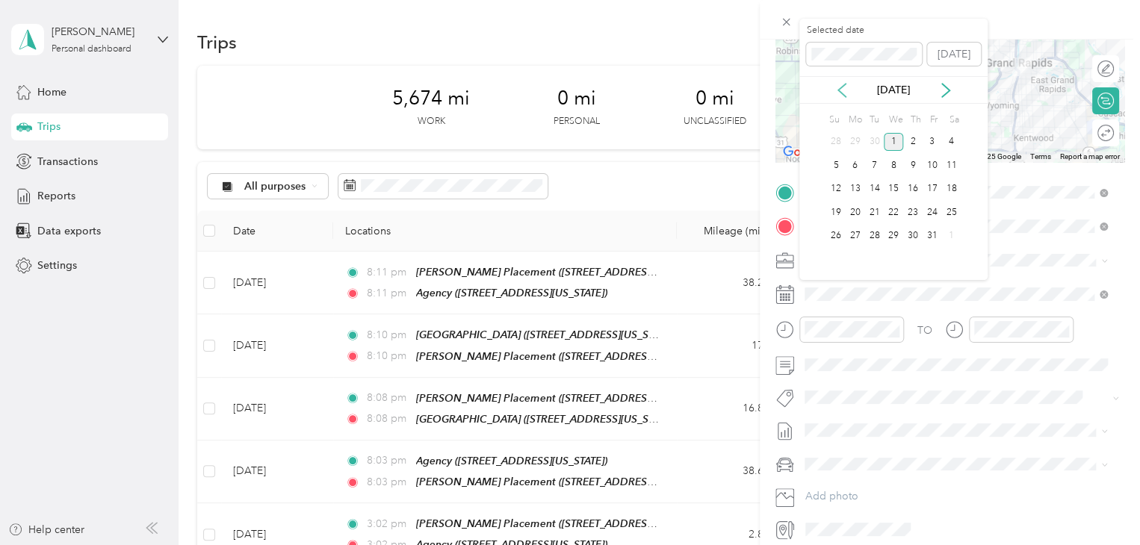
click at [841, 87] on icon at bounding box center [841, 90] width 7 height 13
click at [945, 90] on icon at bounding box center [945, 90] width 15 height 15
click at [836, 91] on icon at bounding box center [841, 90] width 15 height 15
click at [906, 215] on div "25" at bounding box center [912, 212] width 19 height 19
click at [912, 218] on div "25" at bounding box center [912, 212] width 19 height 19
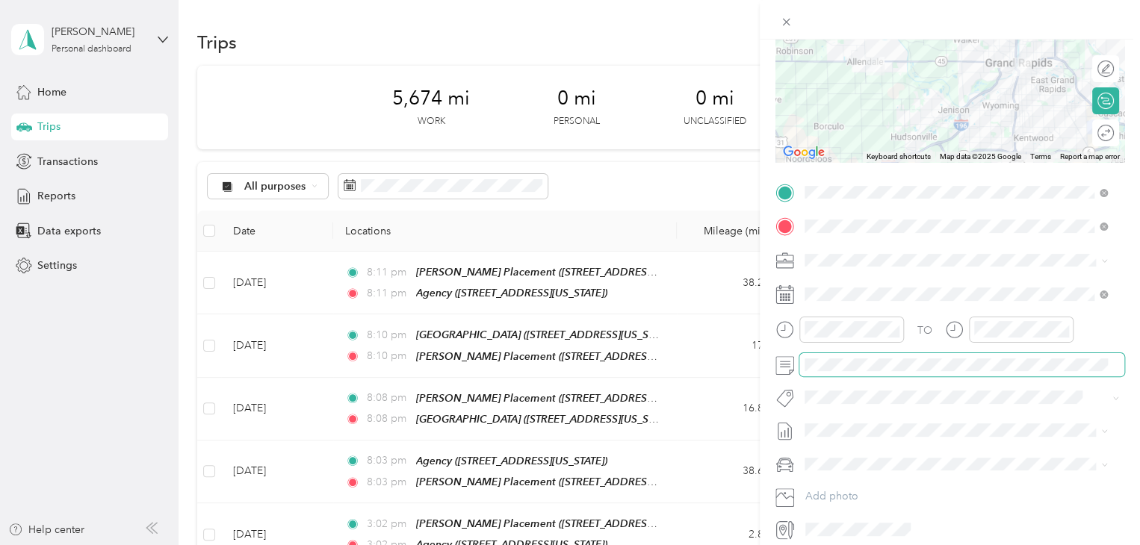
scroll to position [0, 0]
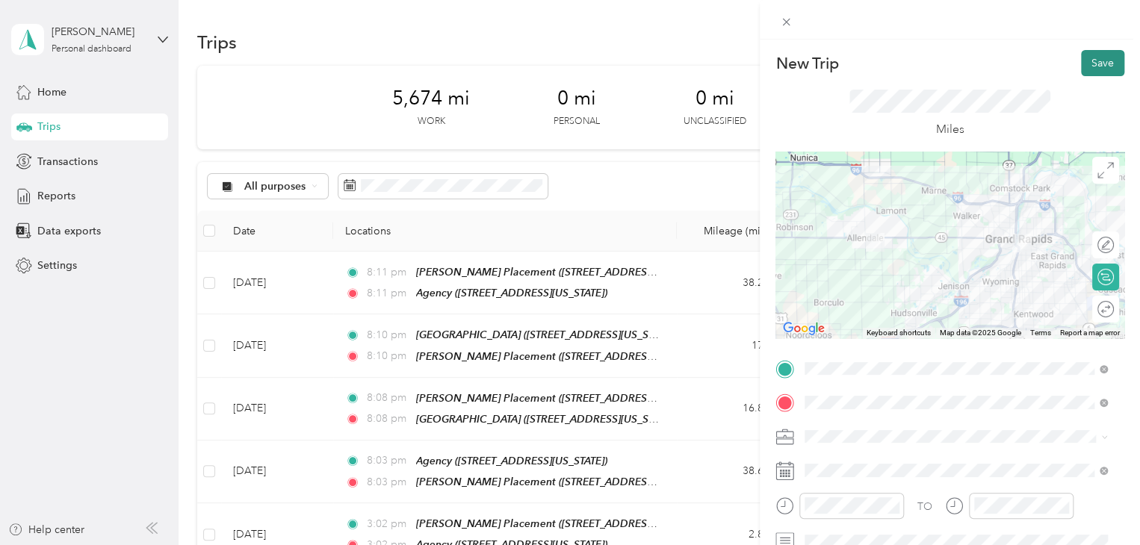
click at [1102, 58] on button "Save" at bounding box center [1102, 63] width 43 height 26
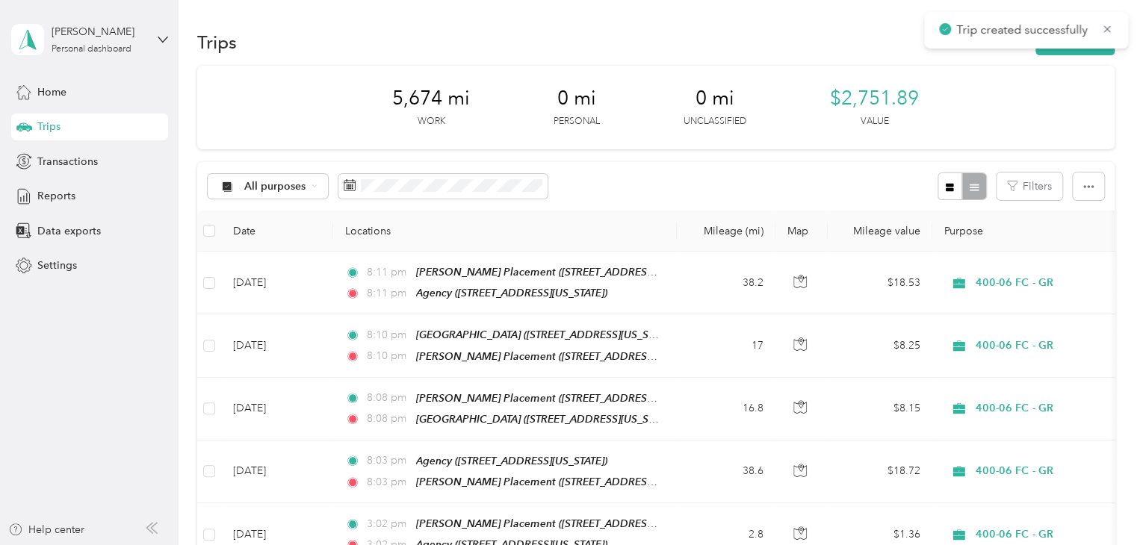
click at [1077, 48] on div "Trip created successfully" at bounding box center [1026, 30] width 204 height 37
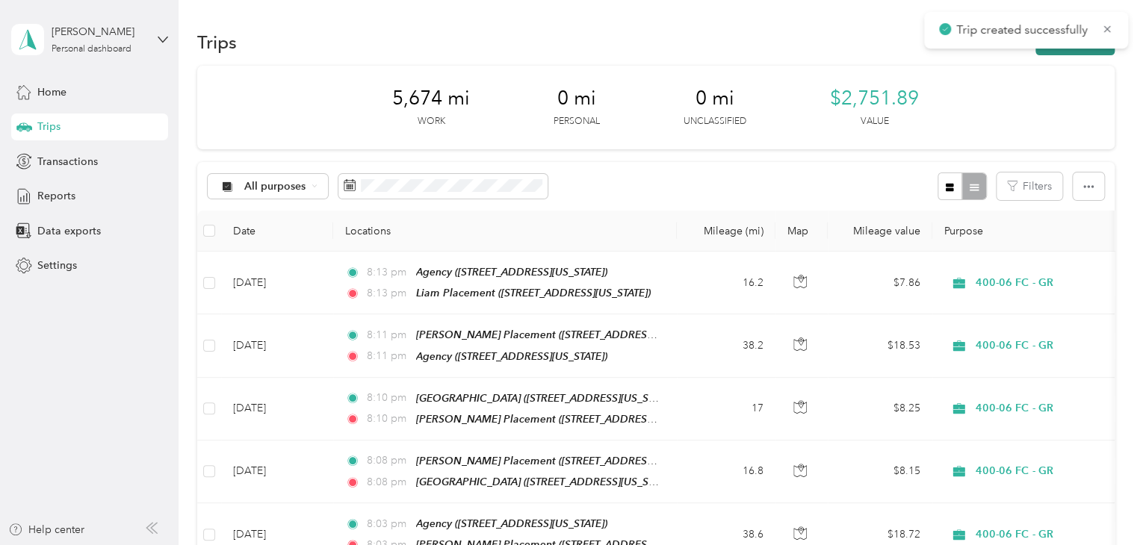
click at [1073, 54] on button "New trip" at bounding box center [1074, 42] width 79 height 26
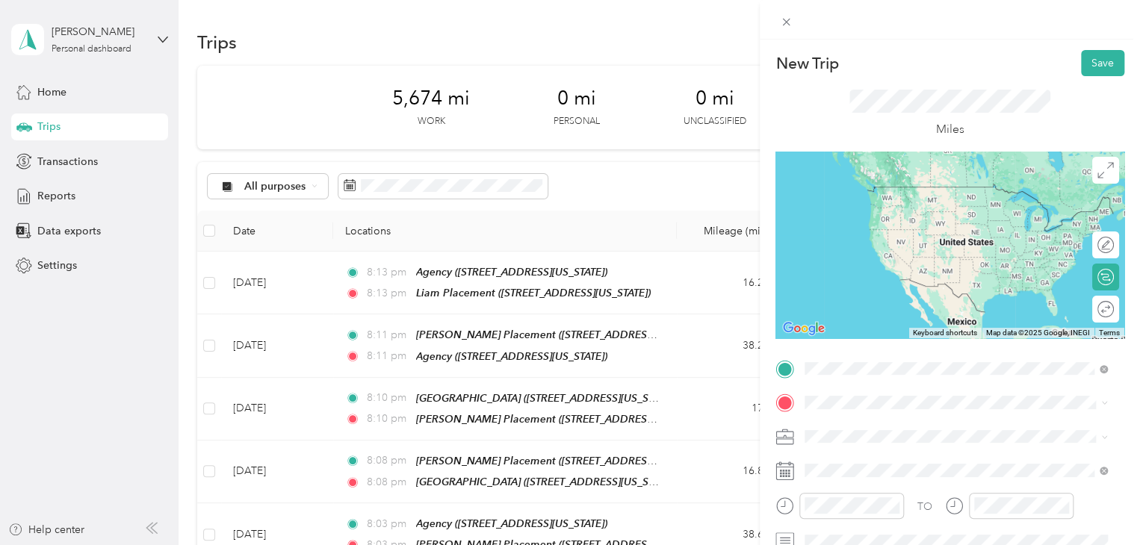
click at [904, 209] on span "[STREET_ADDRESS][US_STATE]" at bounding box center [907, 208] width 149 height 13
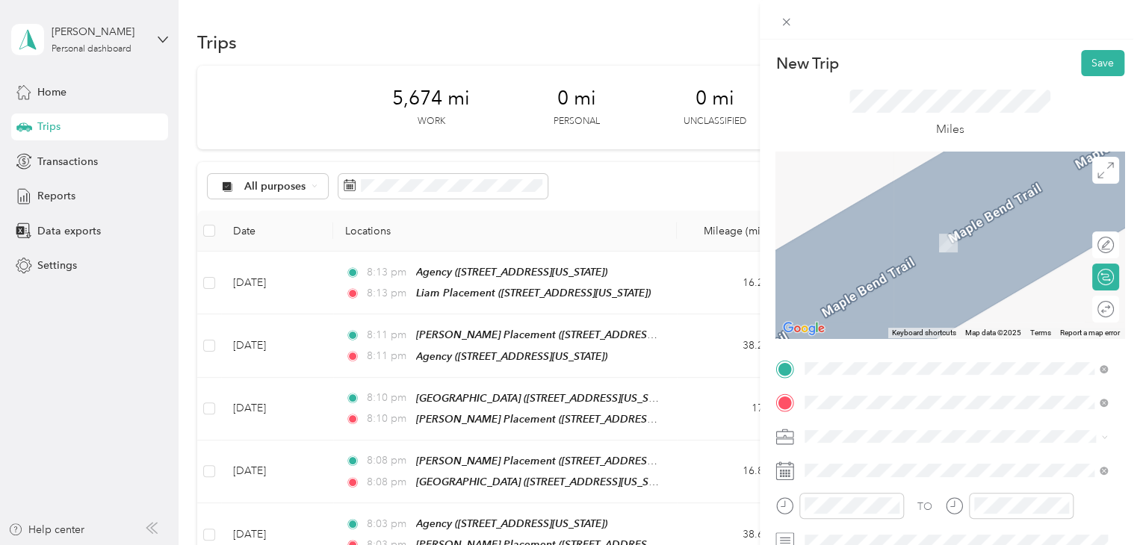
click at [908, 251] on div "Casa [STREET_ADDRESS][US_STATE]" at bounding box center [907, 235] width 149 height 31
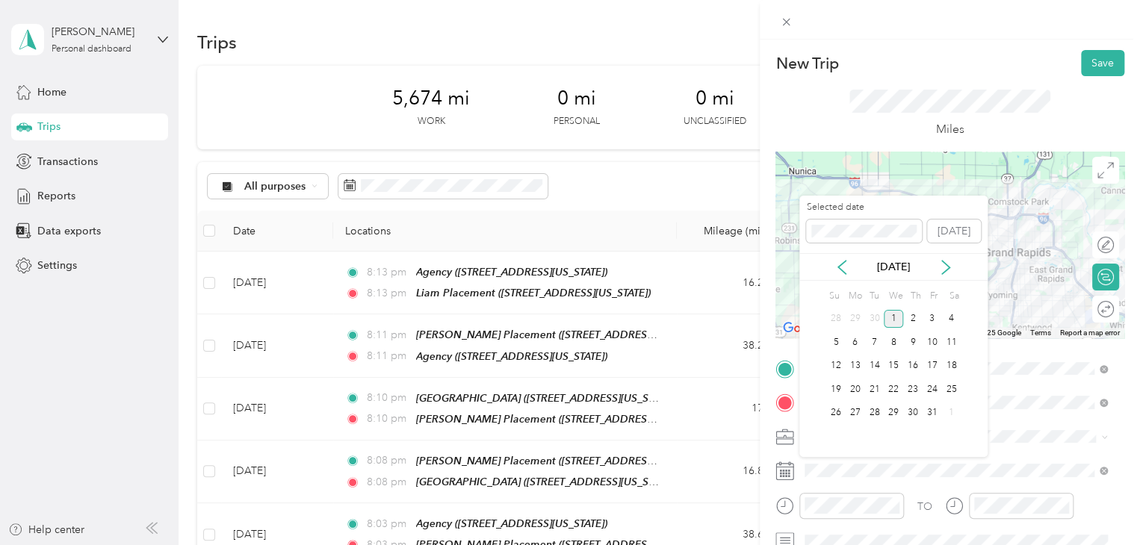
click at [844, 276] on div "[DATE]" at bounding box center [893, 267] width 188 height 28
click at [842, 269] on icon at bounding box center [841, 267] width 15 height 15
click at [914, 389] on div "25" at bounding box center [912, 389] width 19 height 19
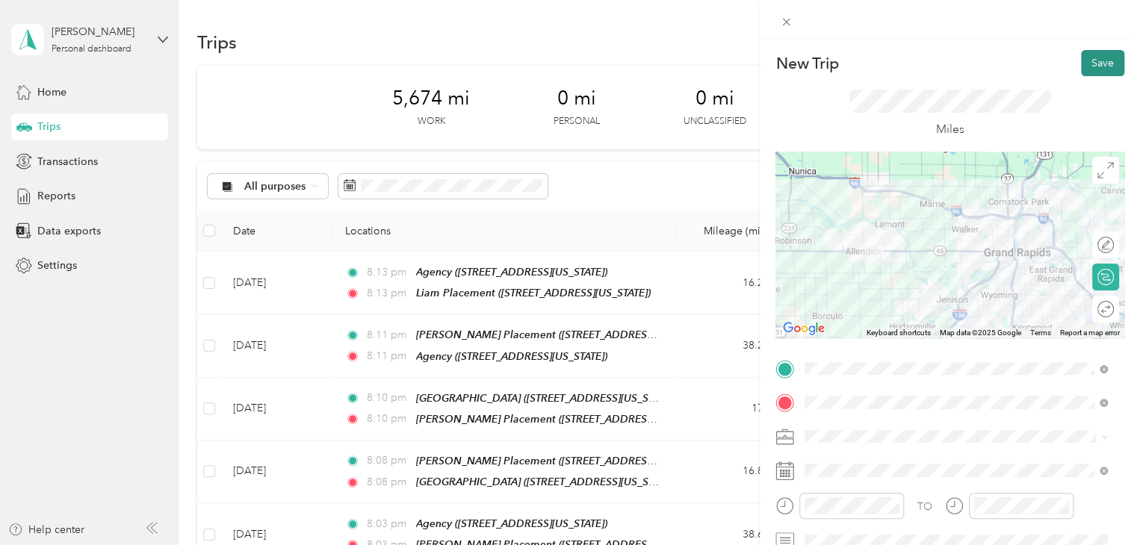
click at [1087, 55] on button "Save" at bounding box center [1102, 63] width 43 height 26
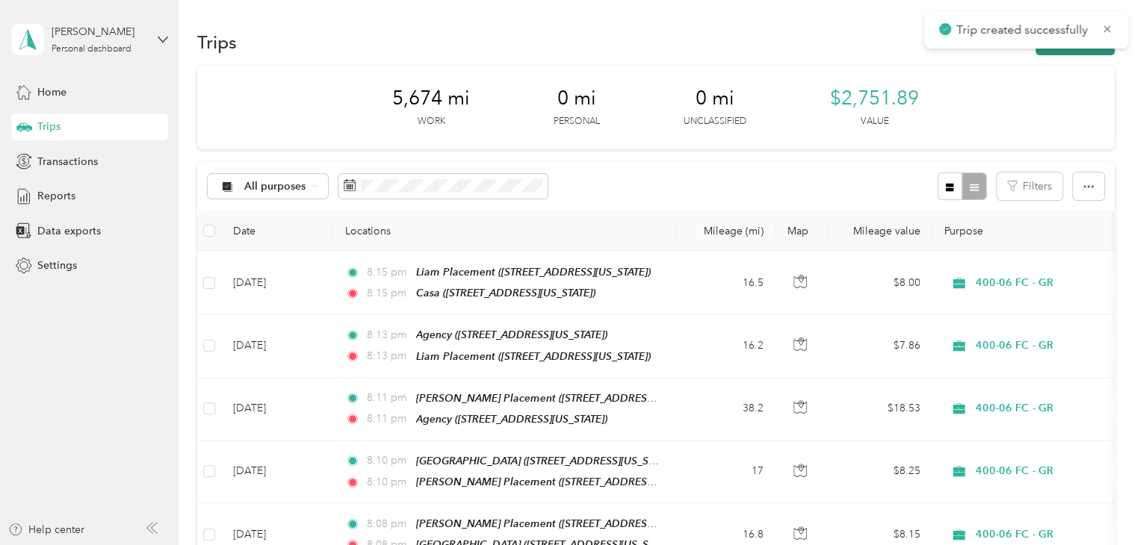
click at [1081, 49] on button "New trip" at bounding box center [1074, 42] width 79 height 26
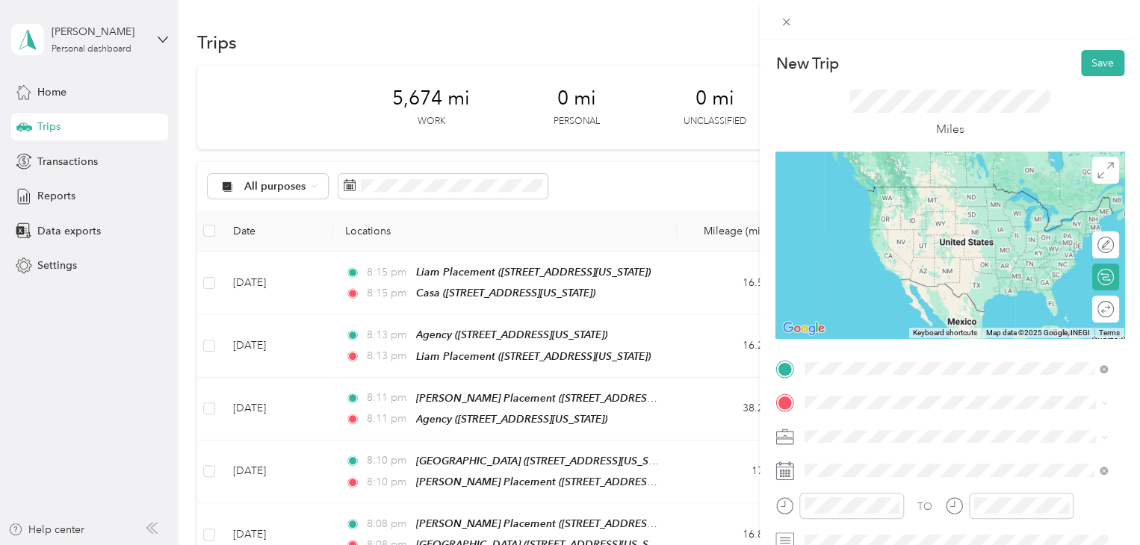
click at [902, 201] on div "Agency [STREET_ADDRESS][US_STATE]" at bounding box center [907, 200] width 149 height 31
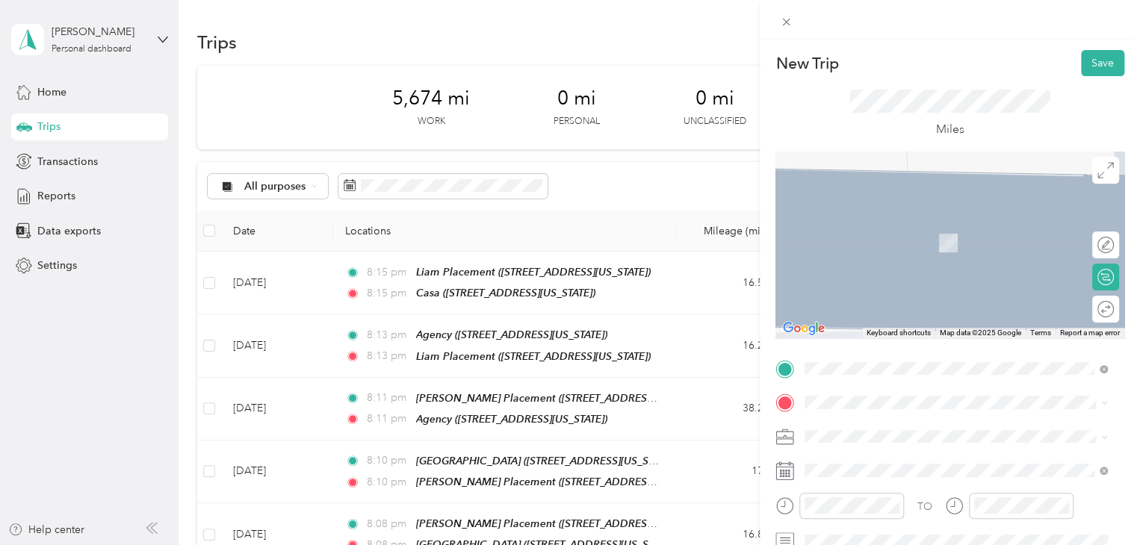
click at [901, 459] on span "[STREET_ADDRESS][PERSON_NAME][US_STATE]" at bounding box center [949, 452] width 232 height 13
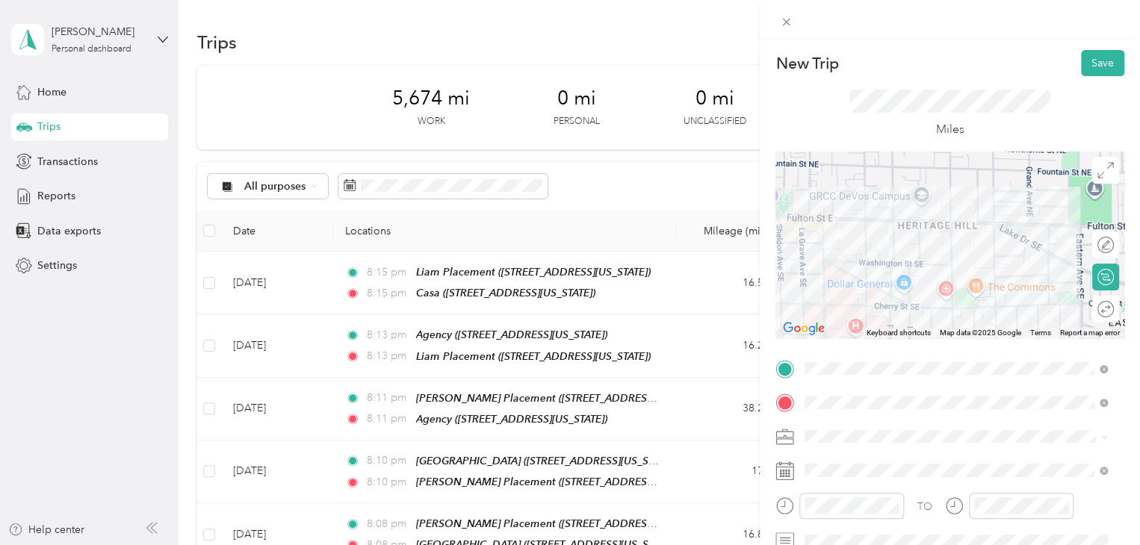
click at [901, 463] on span at bounding box center [961, 471] width 325 height 24
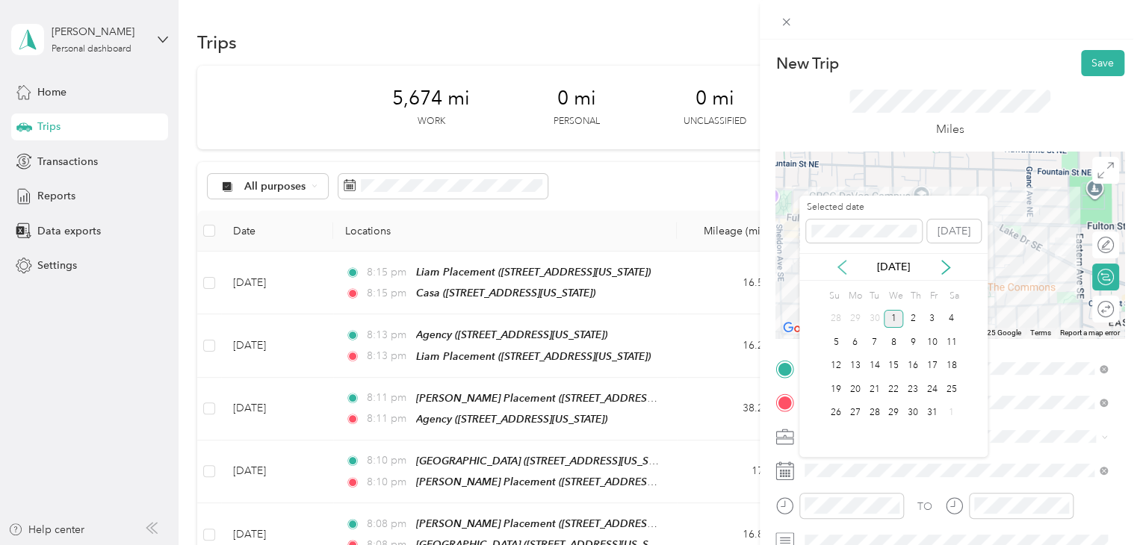
click at [845, 264] on icon at bounding box center [841, 267] width 15 height 15
click at [934, 387] on div "26" at bounding box center [931, 389] width 19 height 19
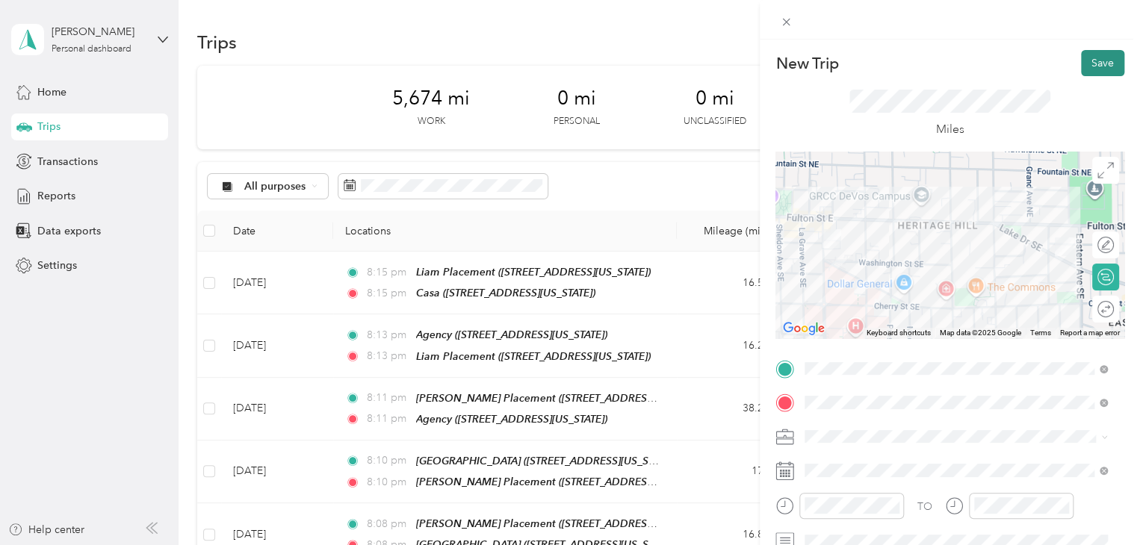
click at [1087, 50] on button "Save" at bounding box center [1102, 63] width 43 height 26
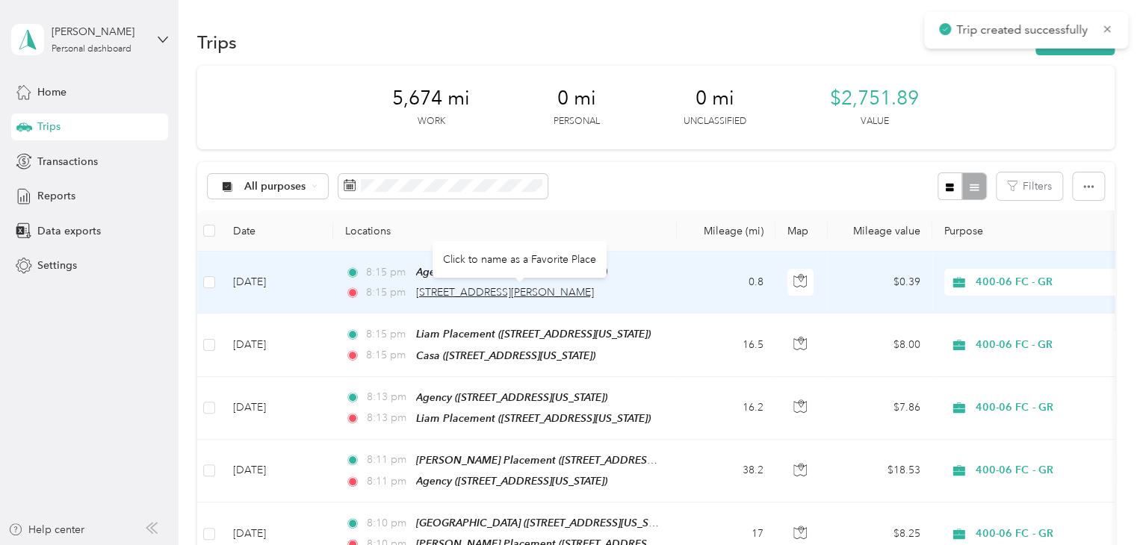
click at [477, 292] on span "[STREET_ADDRESS][PERSON_NAME]" at bounding box center [505, 292] width 178 height 13
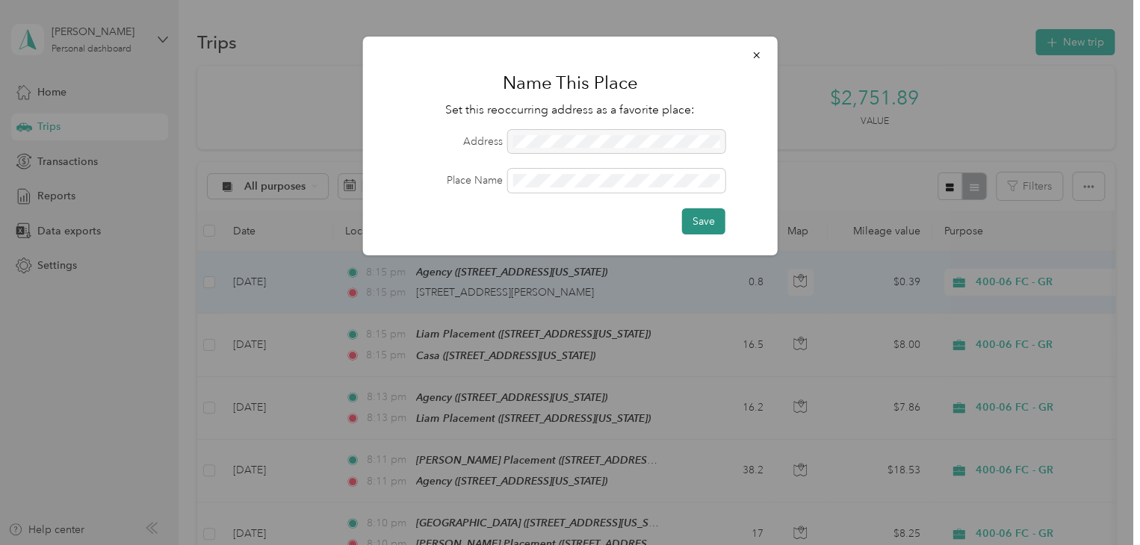
click at [707, 227] on button "Save" at bounding box center [703, 221] width 43 height 26
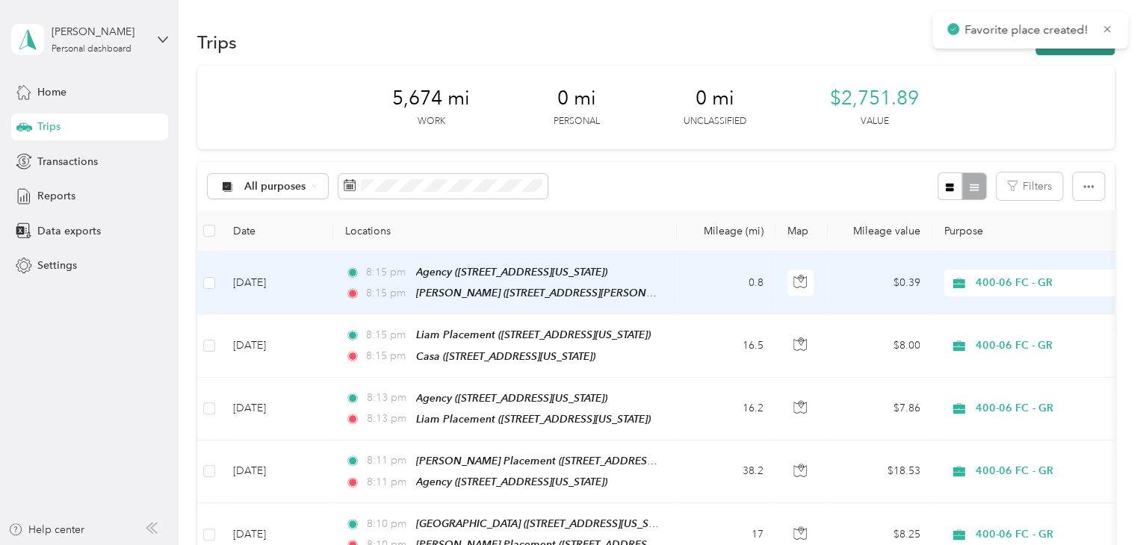
click at [1067, 52] on button "New trip" at bounding box center [1074, 42] width 79 height 26
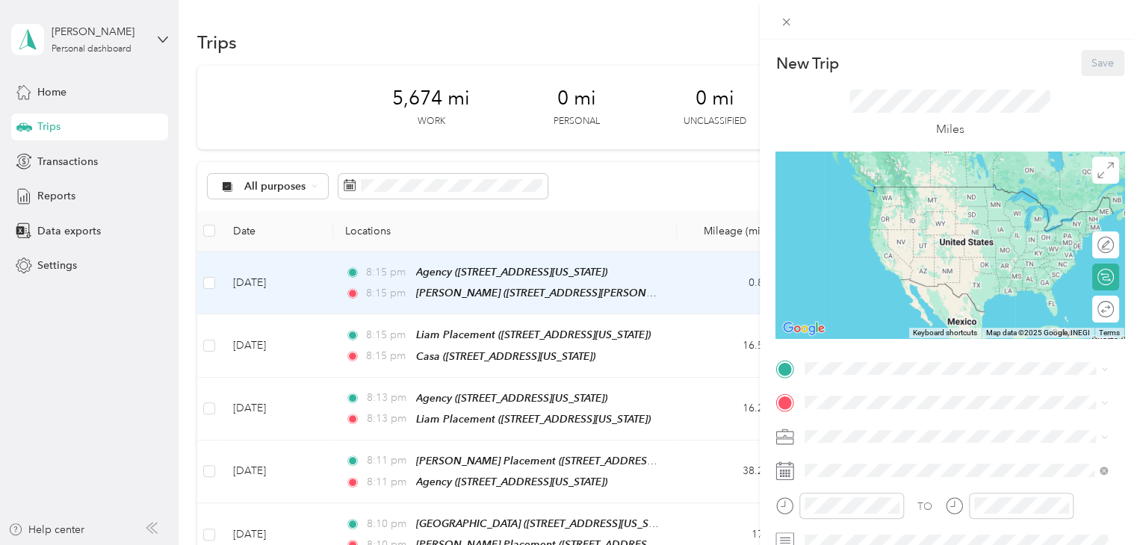
click at [1067, 52] on div "New Trip Save" at bounding box center [949, 63] width 349 height 26
click at [878, 183] on div "[PERSON_NAME] [STREET_ADDRESS][PERSON_NAME][US_STATE]" at bounding box center [956, 201] width 292 height 37
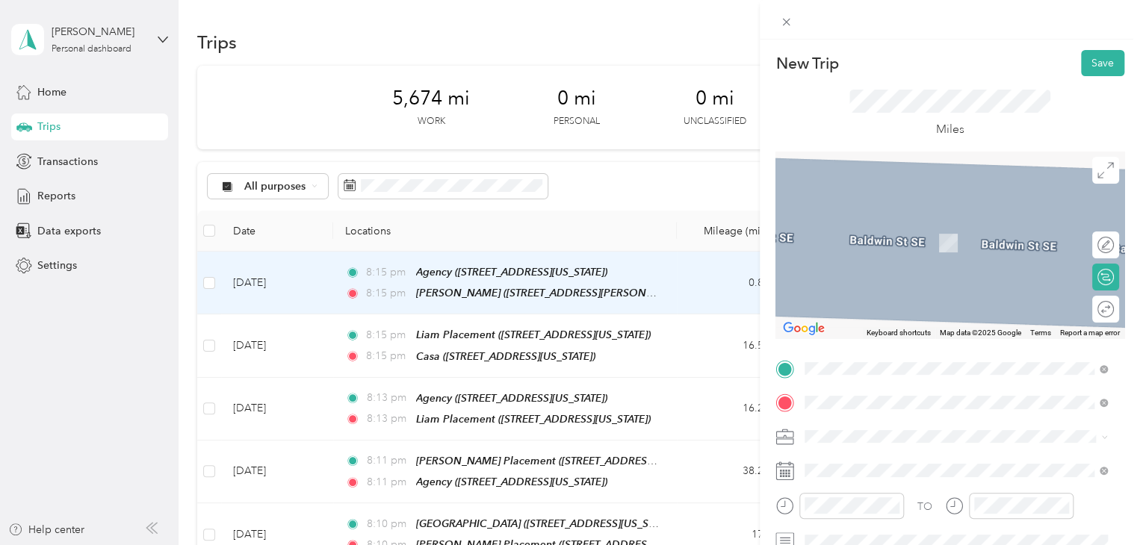
click at [921, 228] on span "[STREET_ADDRESS][US_STATE]" at bounding box center [907, 220] width 149 height 13
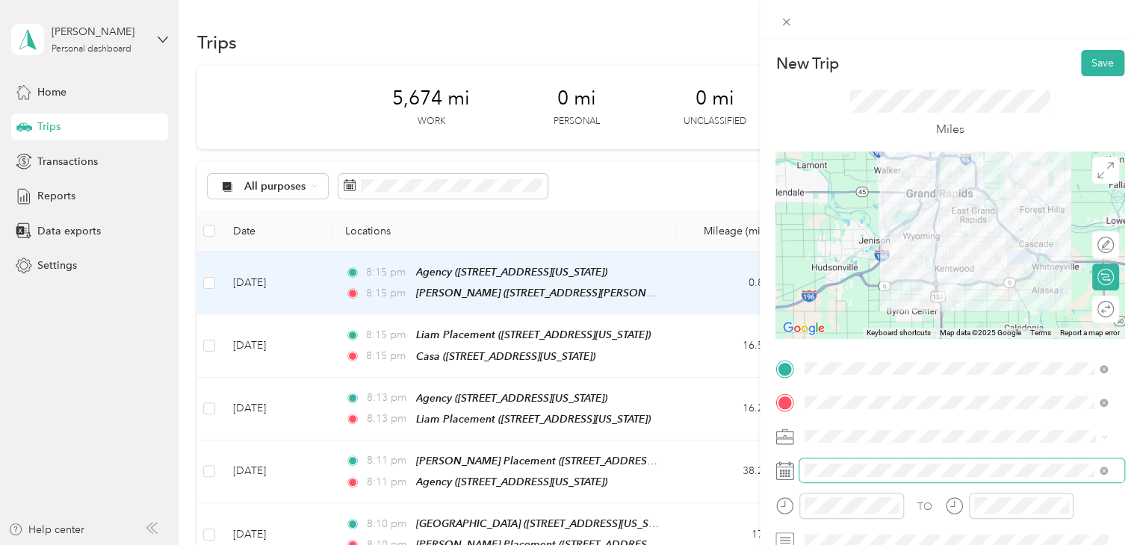
click at [974, 462] on span at bounding box center [961, 471] width 325 height 24
click at [951, 483] on div "TO Add photo" at bounding box center [949, 537] width 349 height 361
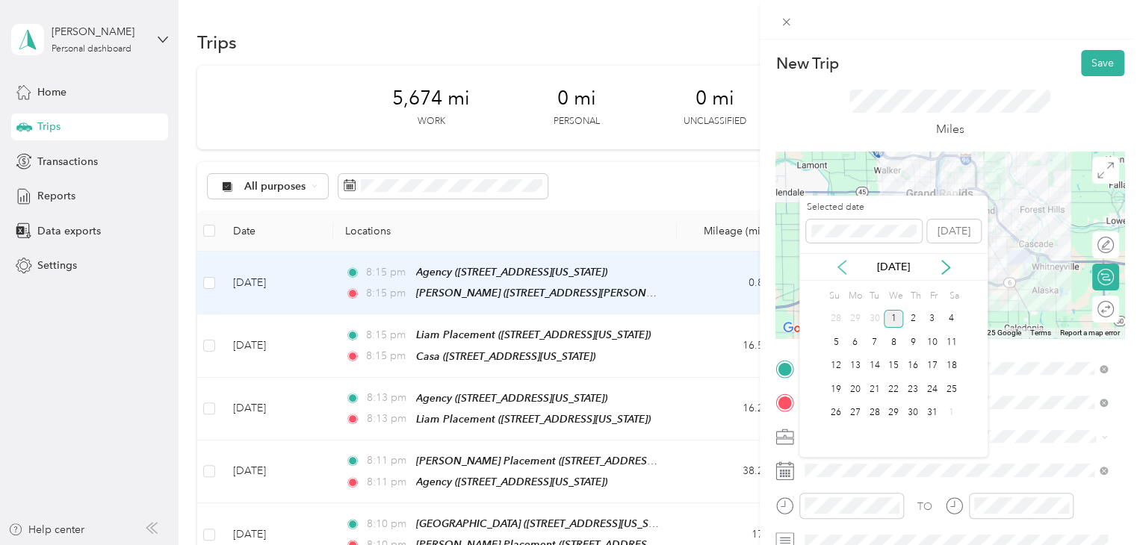
click at [838, 267] on icon at bounding box center [841, 267] width 7 height 13
click at [925, 389] on div "26" at bounding box center [931, 389] width 19 height 19
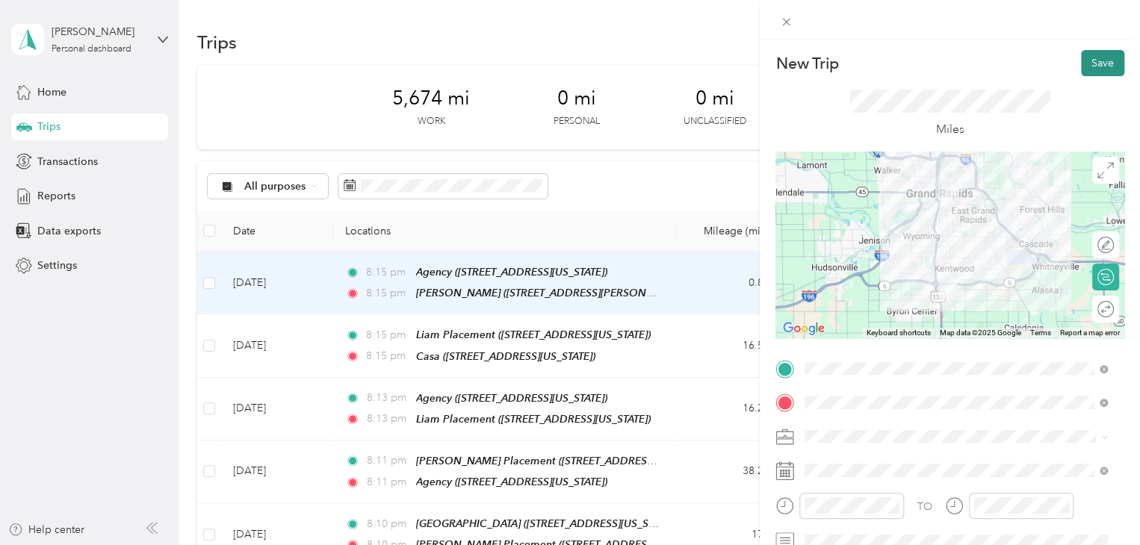
drag, startPoint x: 1102, startPoint y: 66, endPoint x: 1093, endPoint y: 65, distance: 9.0
click at [1093, 65] on button "Save" at bounding box center [1102, 63] width 43 height 26
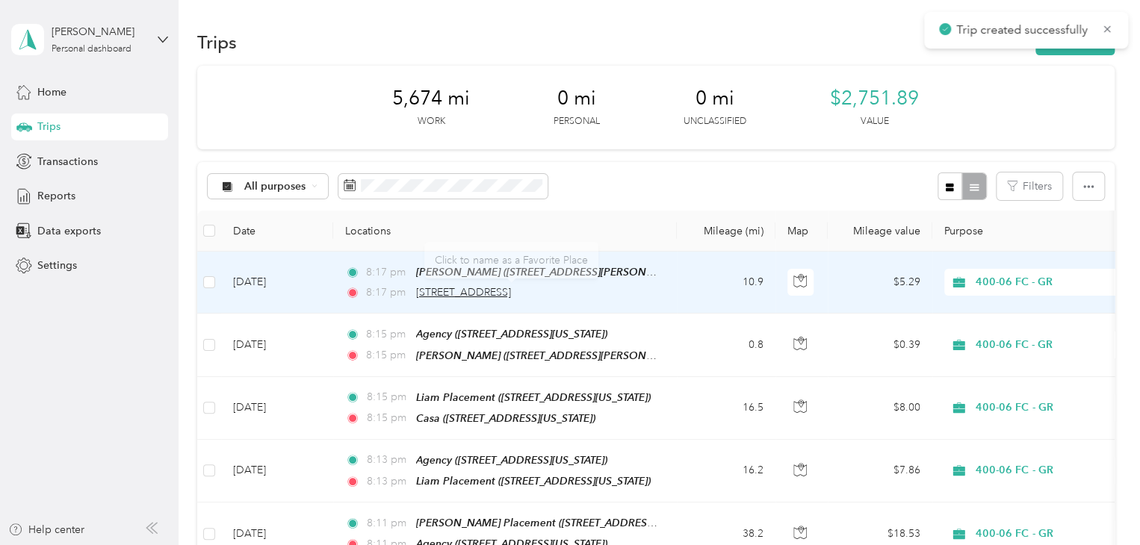
click at [484, 289] on span "[STREET_ADDRESS]" at bounding box center [463, 292] width 95 height 13
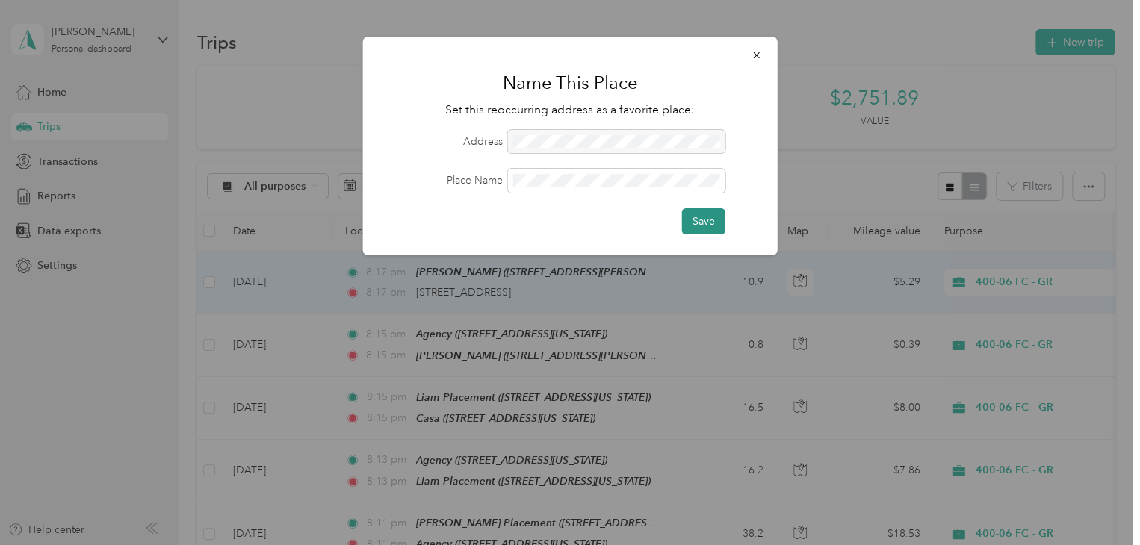
click at [707, 220] on button "Save" at bounding box center [703, 221] width 43 height 26
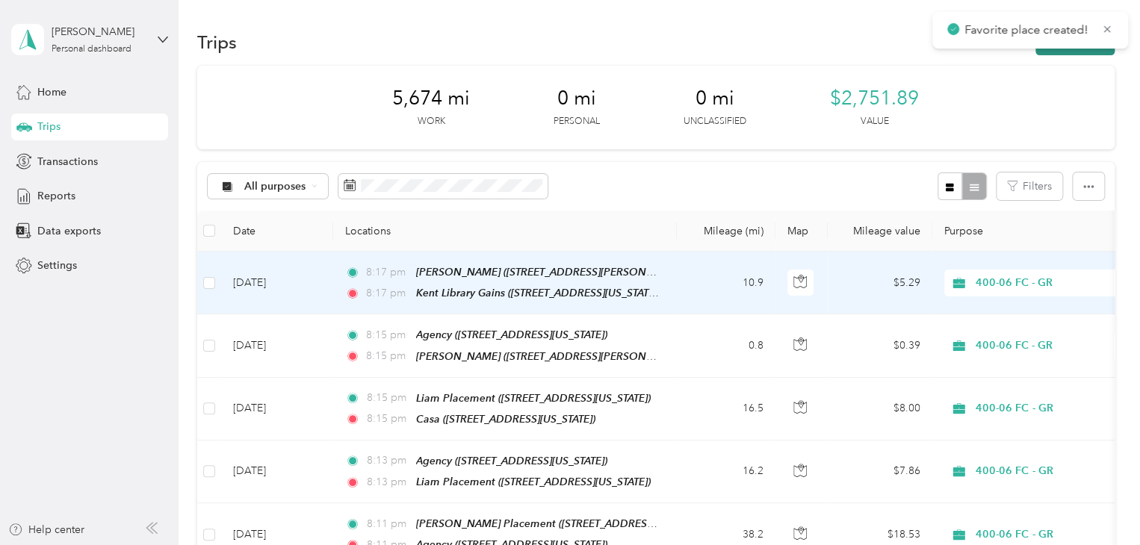
click at [1063, 53] on button "New trip" at bounding box center [1074, 42] width 79 height 26
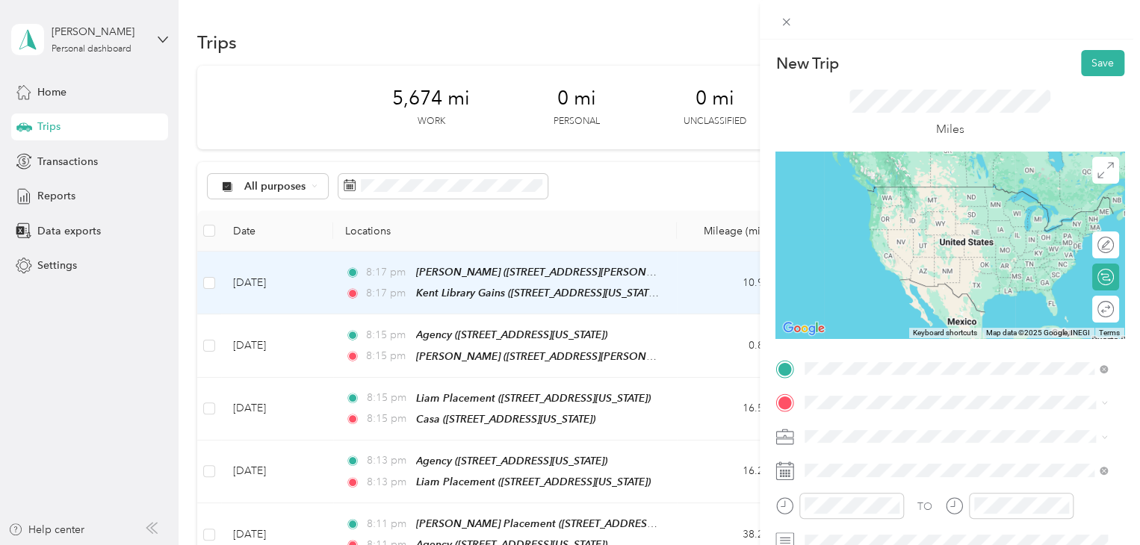
click at [944, 293] on div "Kent Library Gains" at bounding box center [907, 285] width 149 height 13
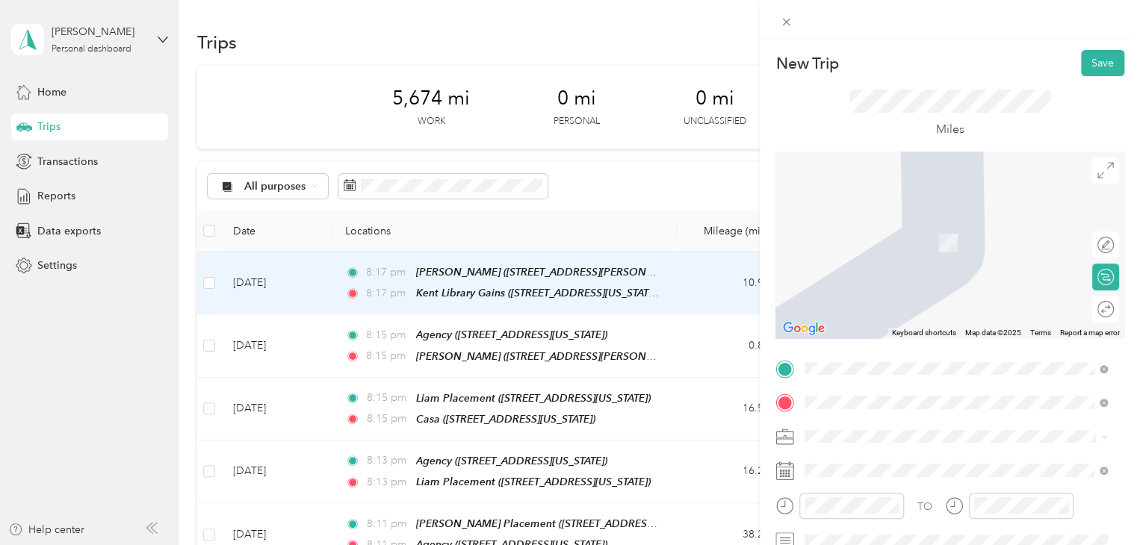
click at [946, 249] on span "[STREET_ADDRESS][PERSON_NAME][US_STATE]" at bounding box center [949, 243] width 232 height 13
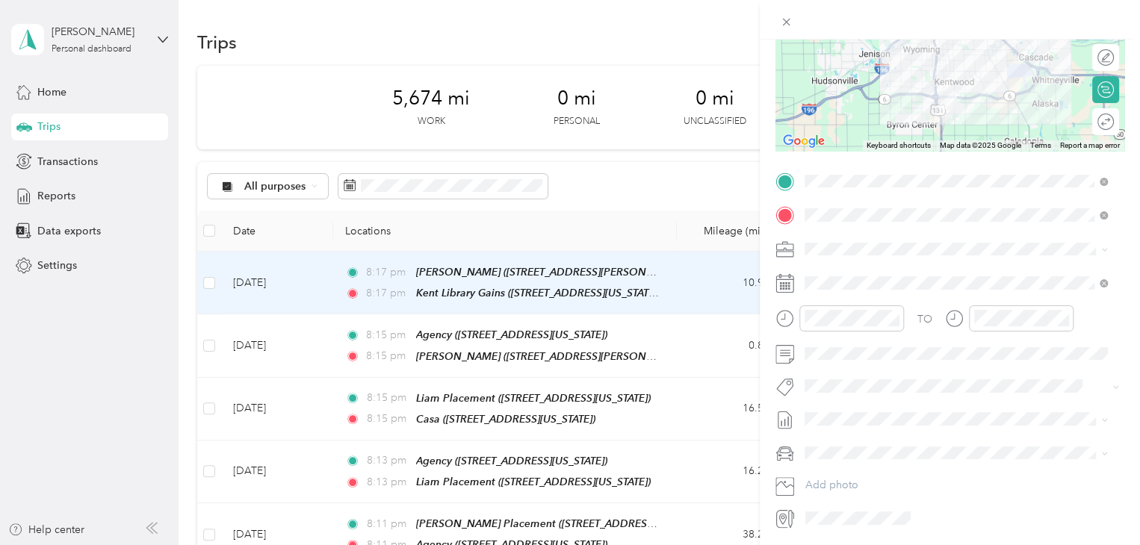
scroll to position [198, 0]
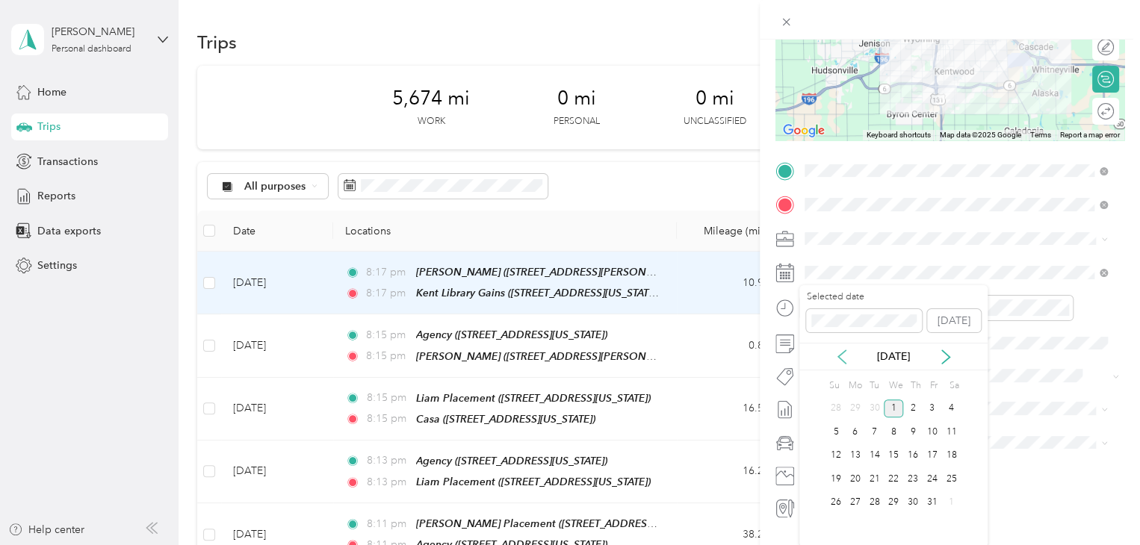
click at [839, 354] on icon at bounding box center [841, 356] width 7 height 13
click at [925, 479] on div "26" at bounding box center [931, 479] width 19 height 19
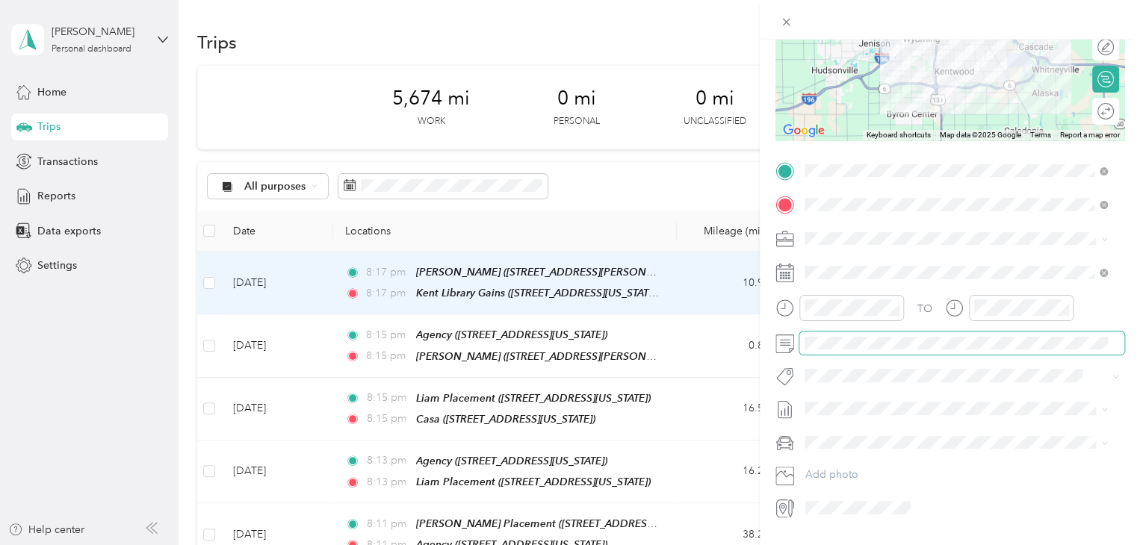
scroll to position [0, 0]
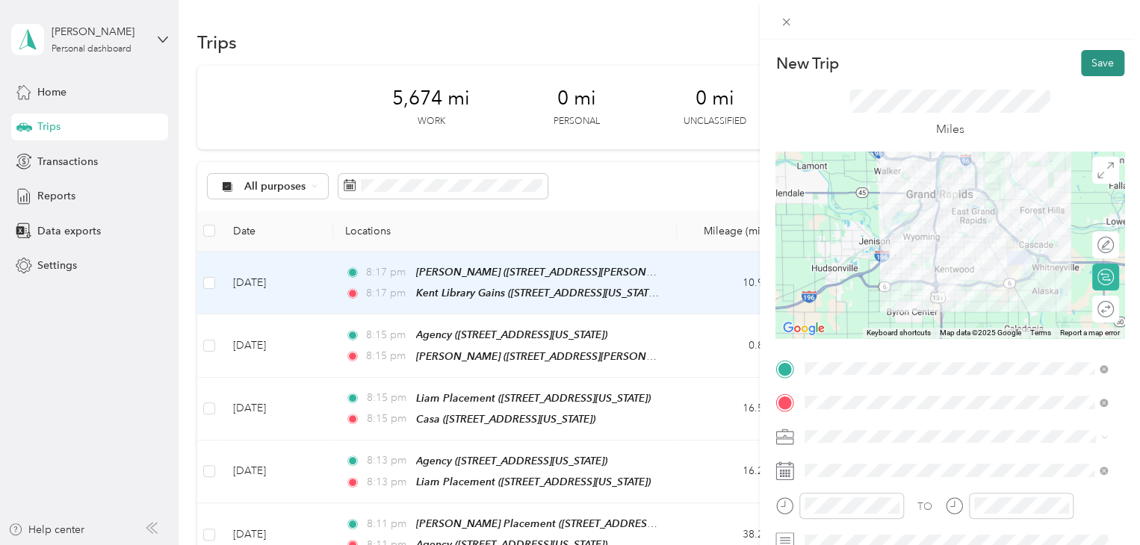
click at [1090, 64] on button "Save" at bounding box center [1102, 63] width 43 height 26
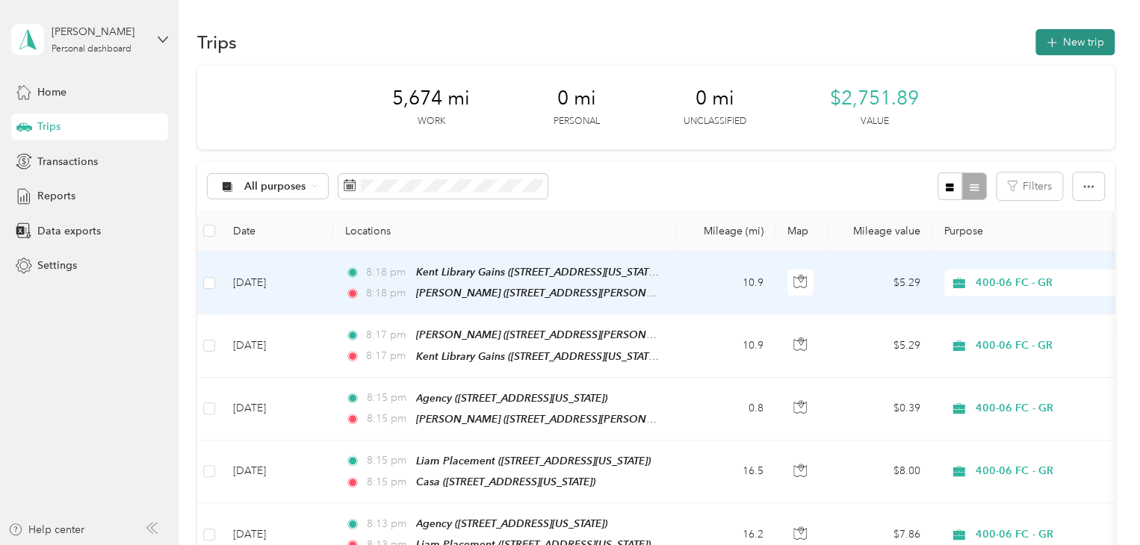
click at [1059, 38] on button "New trip" at bounding box center [1074, 42] width 79 height 26
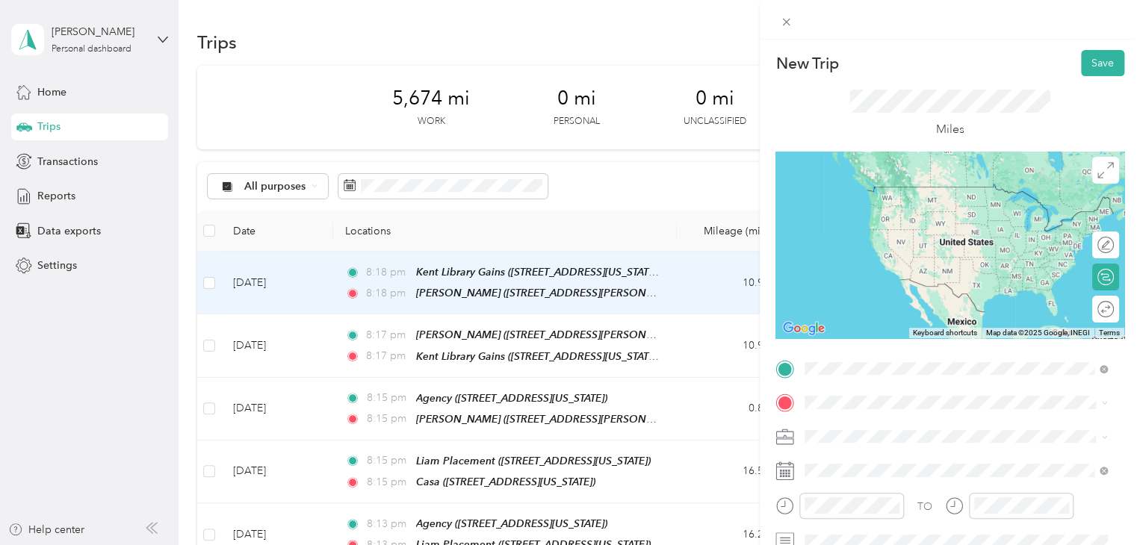
click at [875, 210] on span "[STREET_ADDRESS][PERSON_NAME][US_STATE]" at bounding box center [949, 208] width 232 height 13
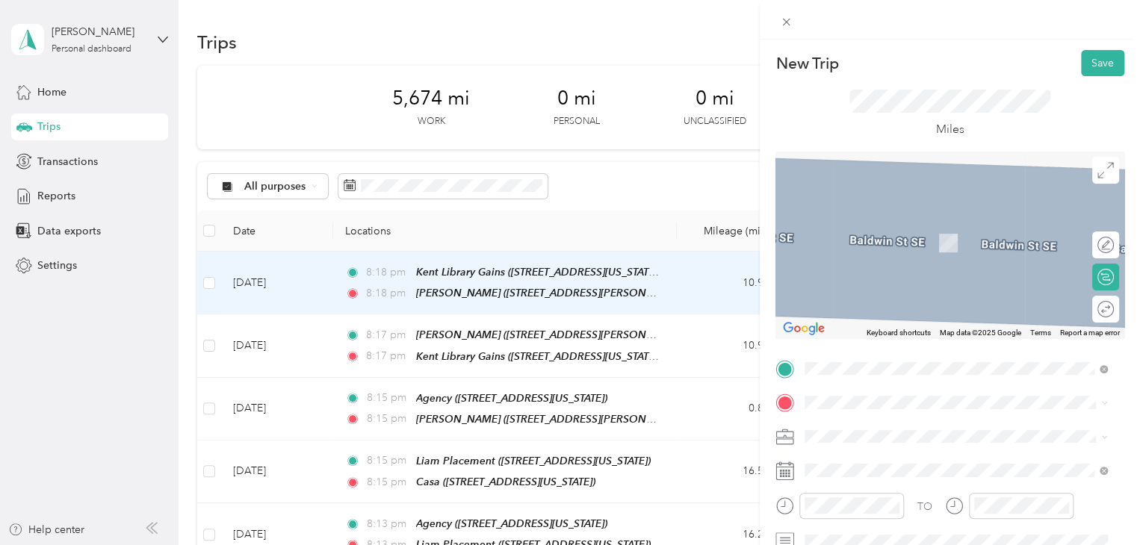
click at [869, 229] on div "Agency" at bounding box center [907, 225] width 149 height 13
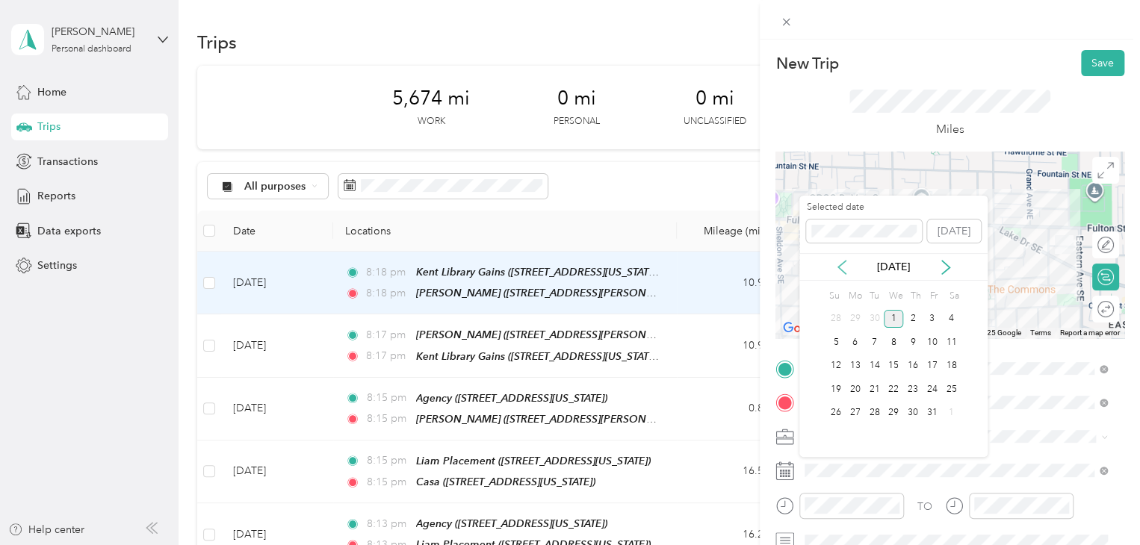
click at [843, 273] on icon at bounding box center [841, 267] width 7 height 13
click at [929, 389] on div "26" at bounding box center [931, 389] width 19 height 19
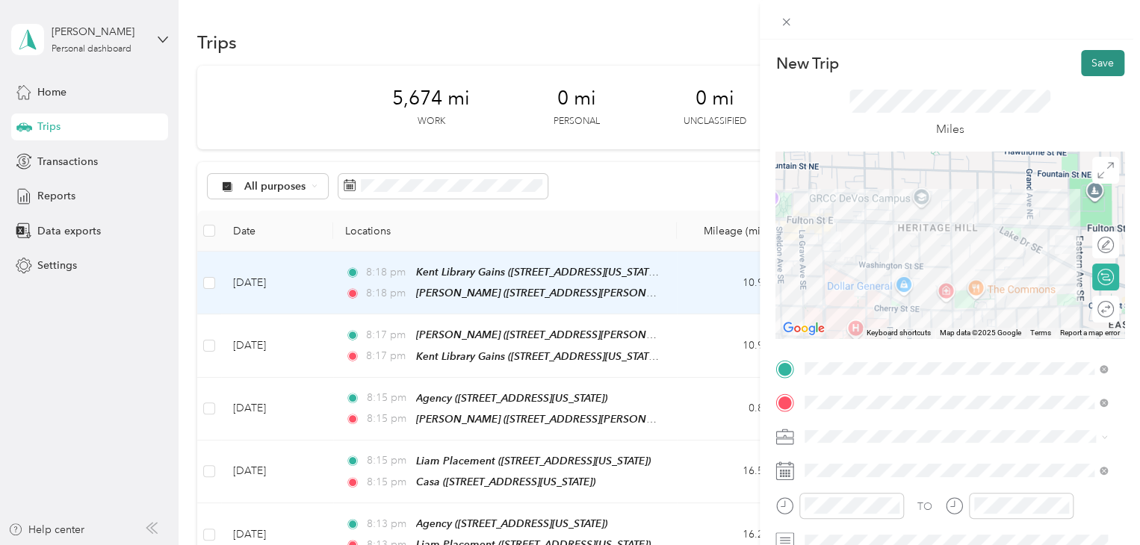
click at [1092, 66] on button "Save" at bounding box center [1102, 63] width 43 height 26
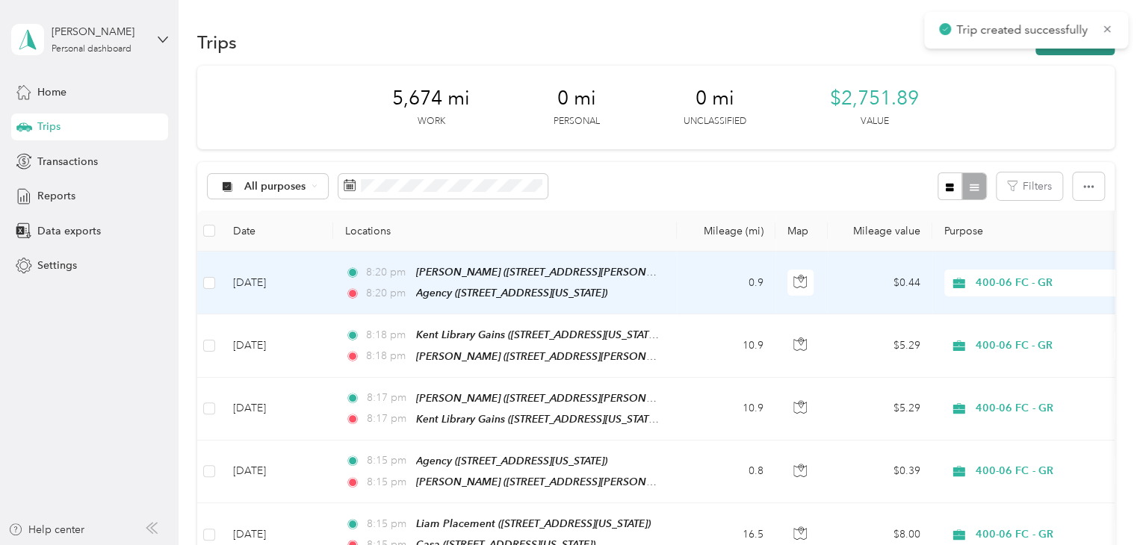
click at [1064, 54] on button "New trip" at bounding box center [1074, 42] width 79 height 26
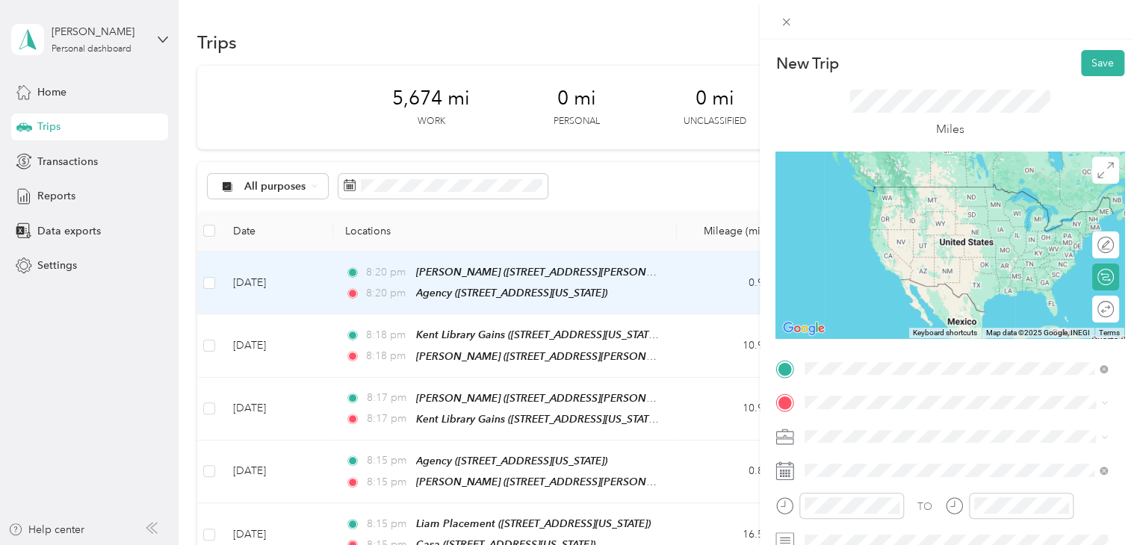
click at [902, 225] on li "Agency [STREET_ADDRESS][US_STATE]" at bounding box center [955, 201] width 313 height 47
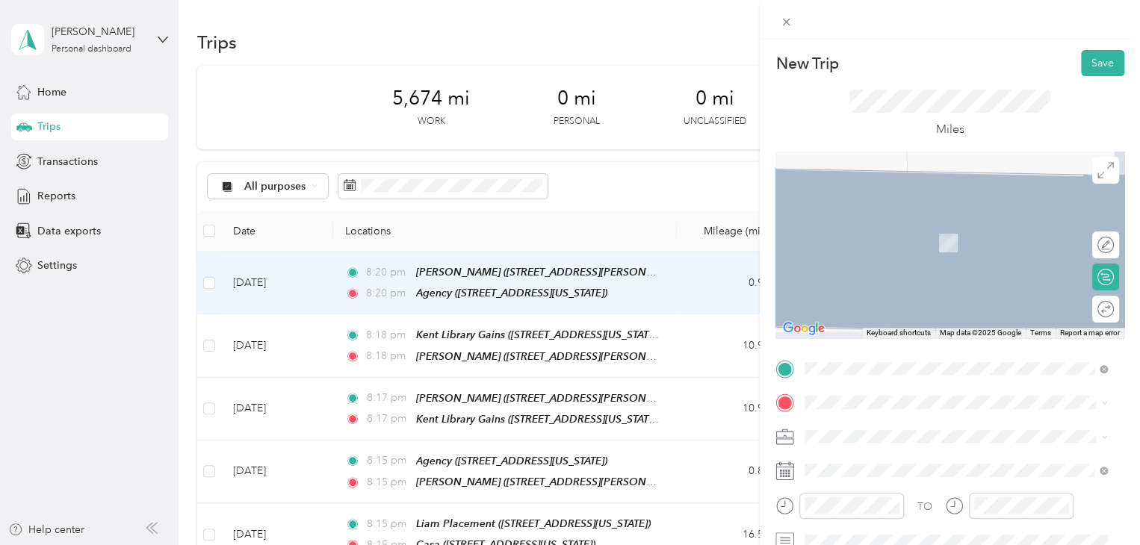
click at [925, 221] on span "[PERSON_NAME][GEOGRAPHIC_DATA] [GEOGRAPHIC_DATA][US_STATE], [GEOGRAPHIC_DATA]" at bounding box center [968, 233] width 270 height 40
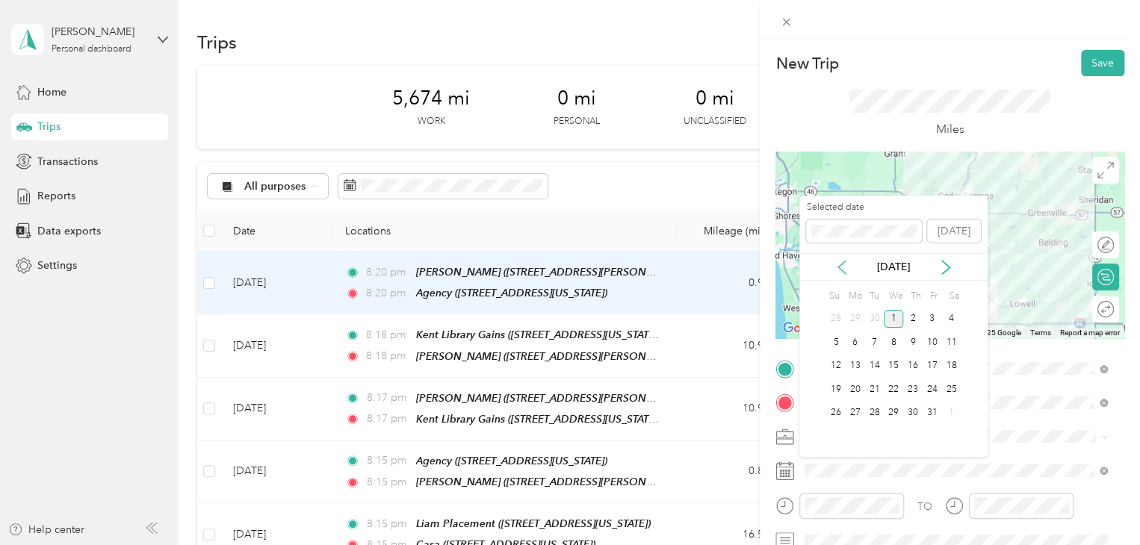
click at [839, 269] on icon at bounding box center [841, 267] width 7 height 13
click at [922, 392] on div "26" at bounding box center [931, 389] width 19 height 19
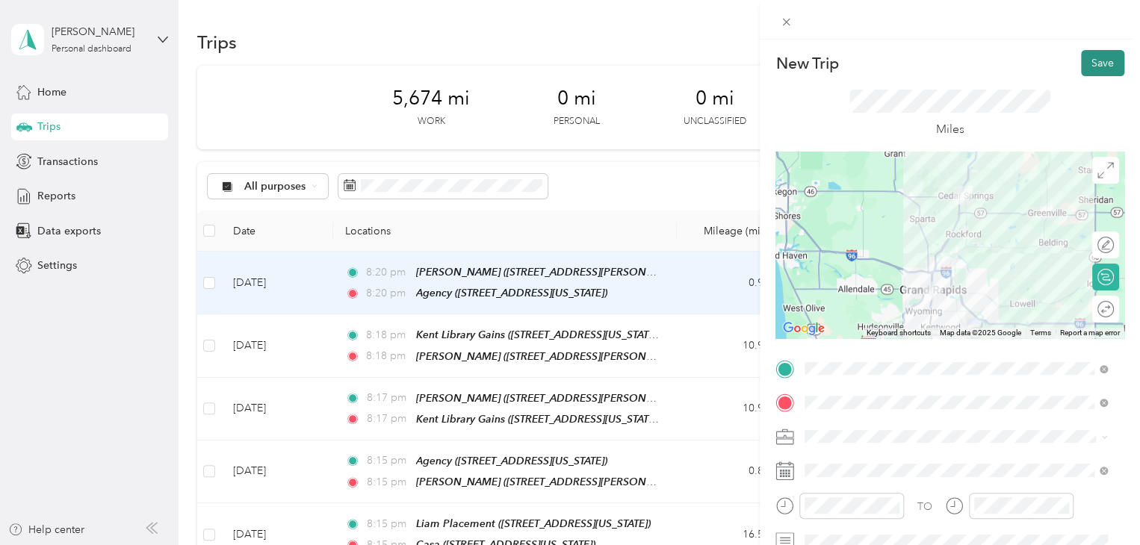
click at [1081, 59] on button "Save" at bounding box center [1102, 63] width 43 height 26
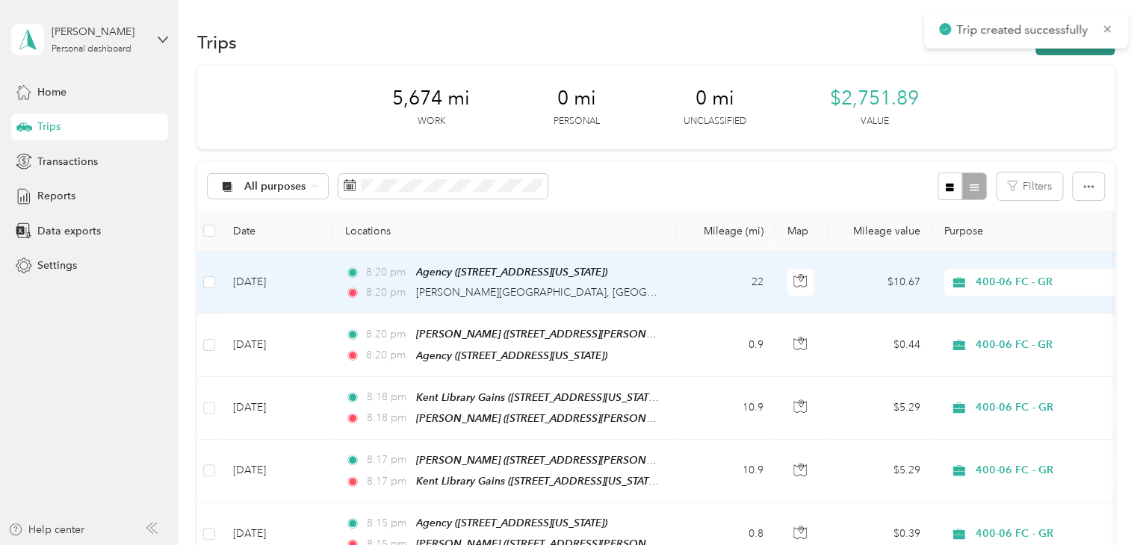
click at [1042, 52] on button "New trip" at bounding box center [1074, 42] width 79 height 26
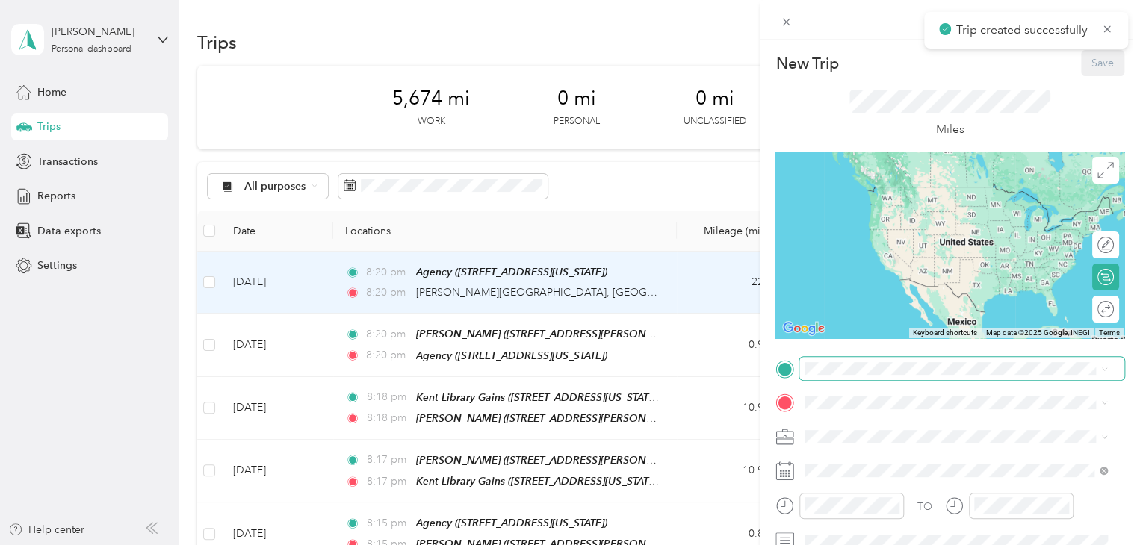
click at [878, 377] on span at bounding box center [961, 369] width 325 height 24
click at [945, 195] on span "[PERSON_NAME][GEOGRAPHIC_DATA] [GEOGRAPHIC_DATA][US_STATE], [GEOGRAPHIC_DATA]" at bounding box center [968, 200] width 270 height 40
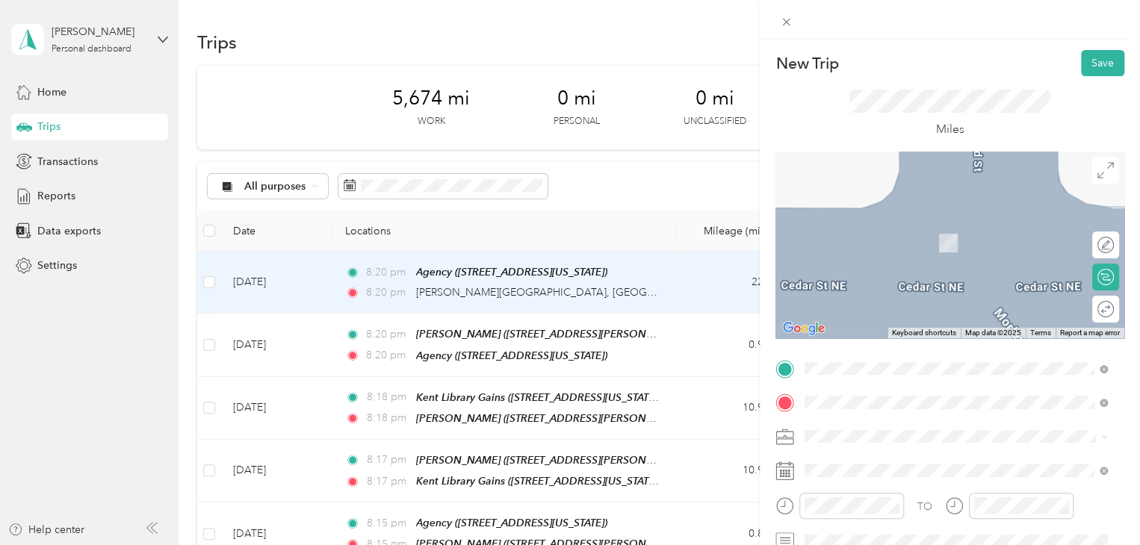
click at [911, 249] on span "[STREET_ADDRESS][US_STATE]" at bounding box center [907, 243] width 149 height 13
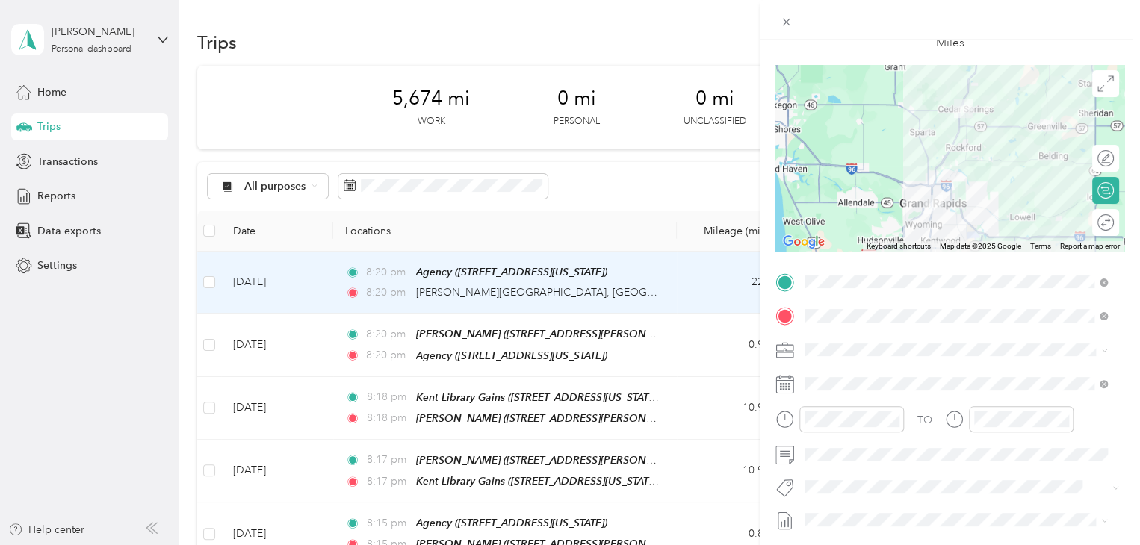
scroll to position [90, 0]
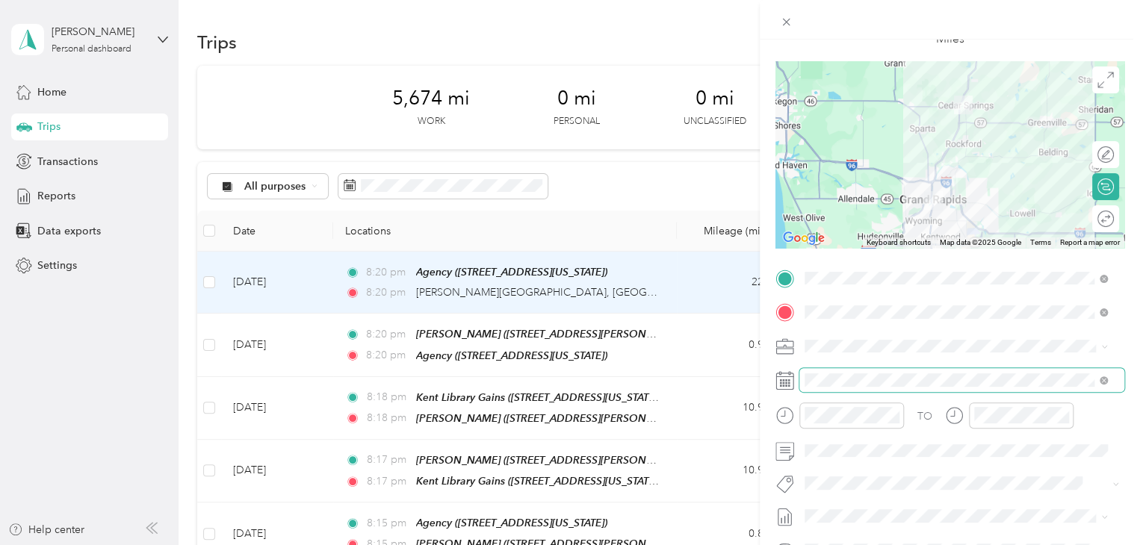
click at [973, 389] on span at bounding box center [961, 380] width 325 height 24
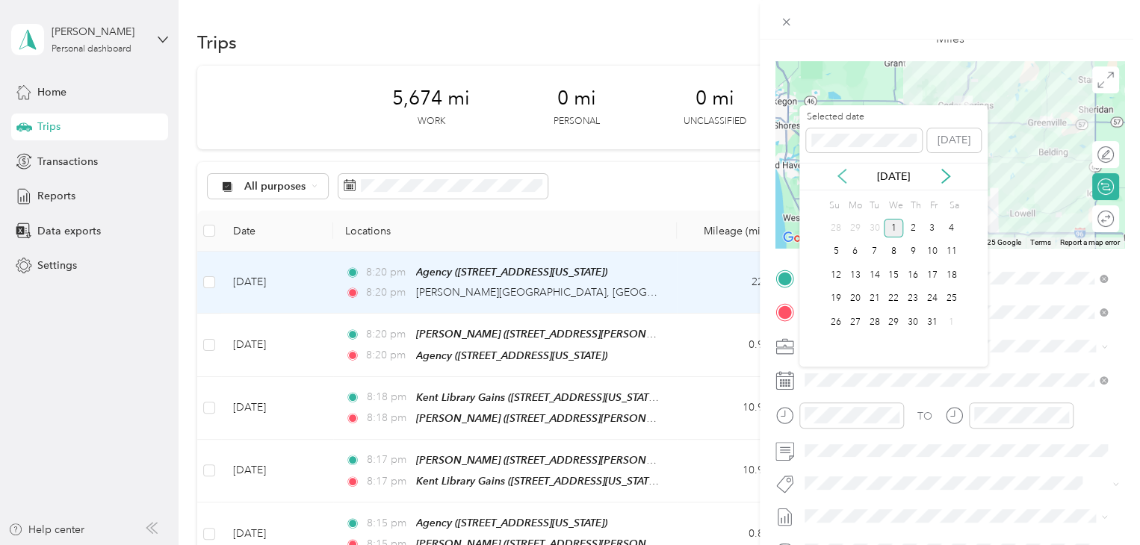
click at [842, 170] on icon at bounding box center [841, 176] width 15 height 15
click at [931, 294] on div "26" at bounding box center [931, 299] width 19 height 19
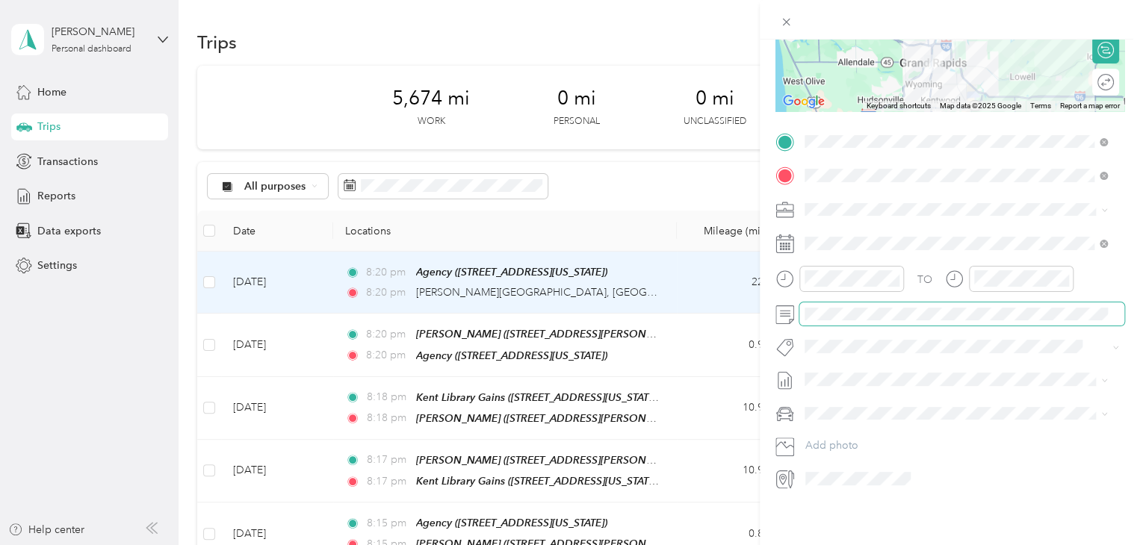
scroll to position [0, 0]
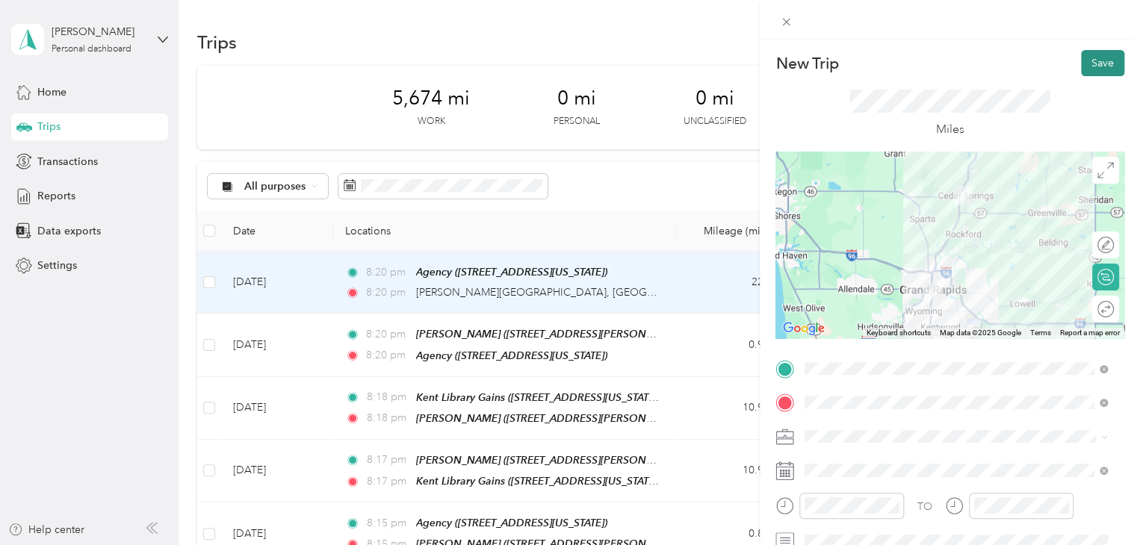
click at [1089, 63] on button "Save" at bounding box center [1102, 63] width 43 height 26
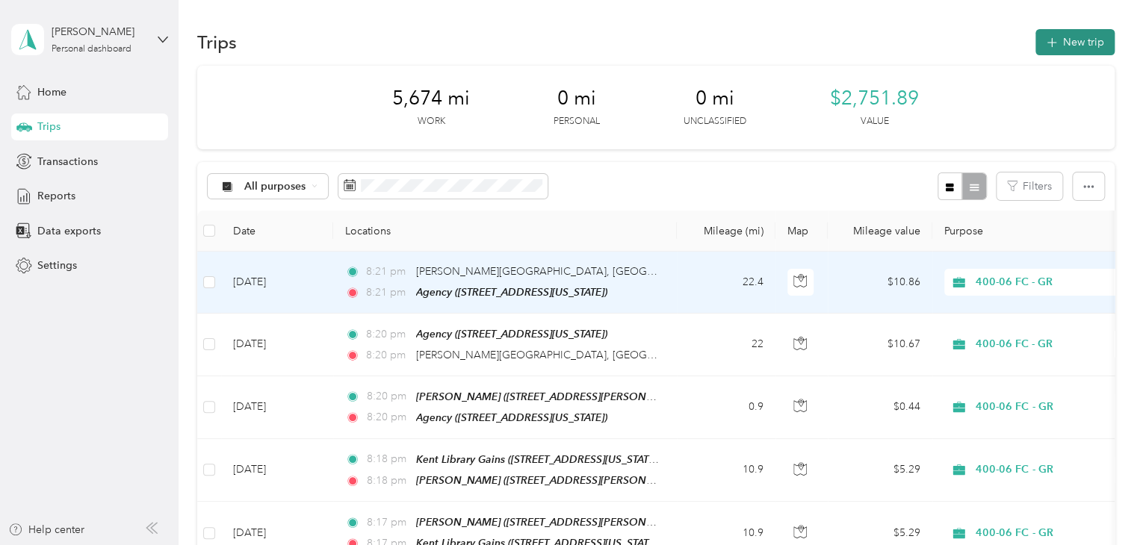
click at [1076, 48] on button "New trip" at bounding box center [1074, 42] width 79 height 26
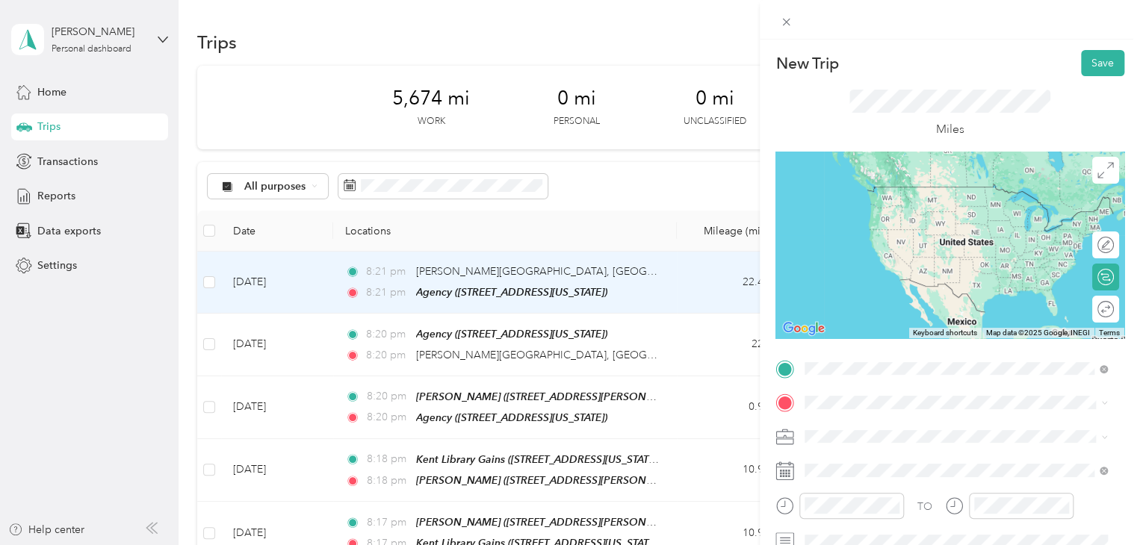
click at [896, 206] on span "[STREET_ADDRESS][US_STATE]" at bounding box center [907, 208] width 149 height 13
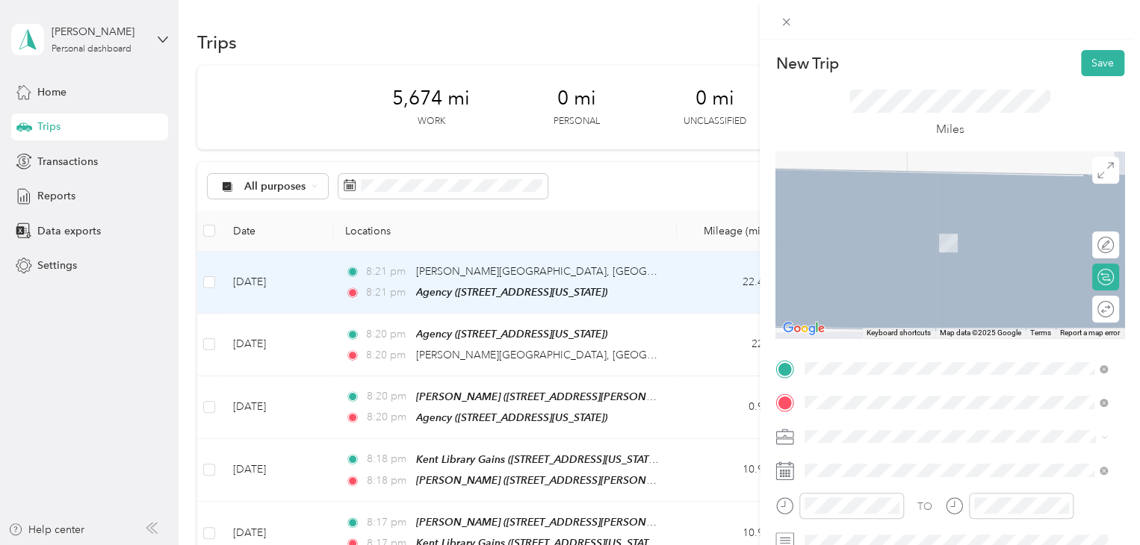
click at [927, 249] on div "[PERSON_NAME] [STREET_ADDRESS][PERSON_NAME][US_STATE]" at bounding box center [949, 235] width 232 height 31
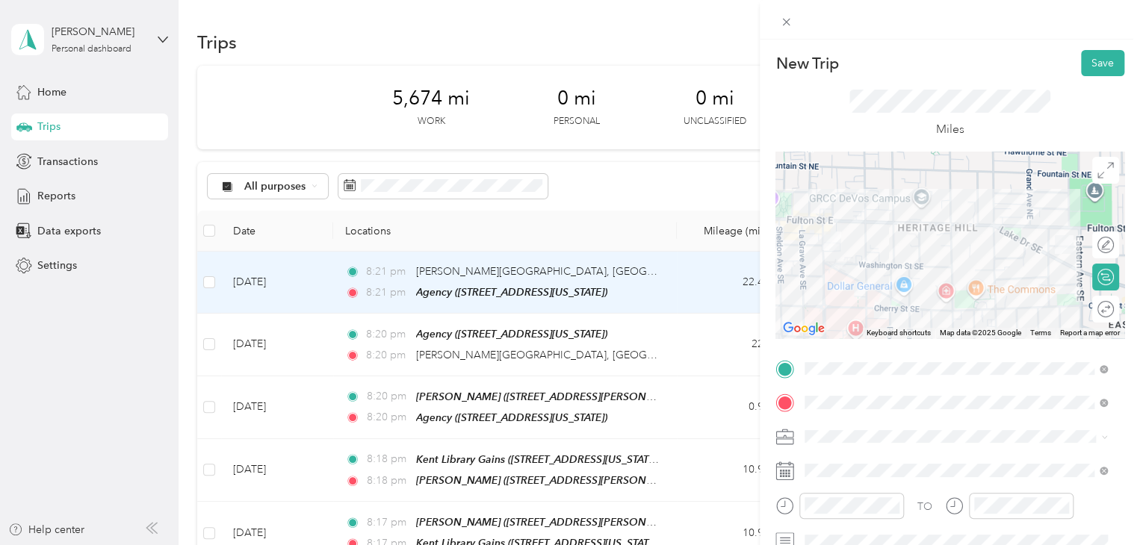
click at [770, 485] on form "New Trip Save This trip cannot be edited because it is either under review, app…" at bounding box center [950, 384] width 380 height 668
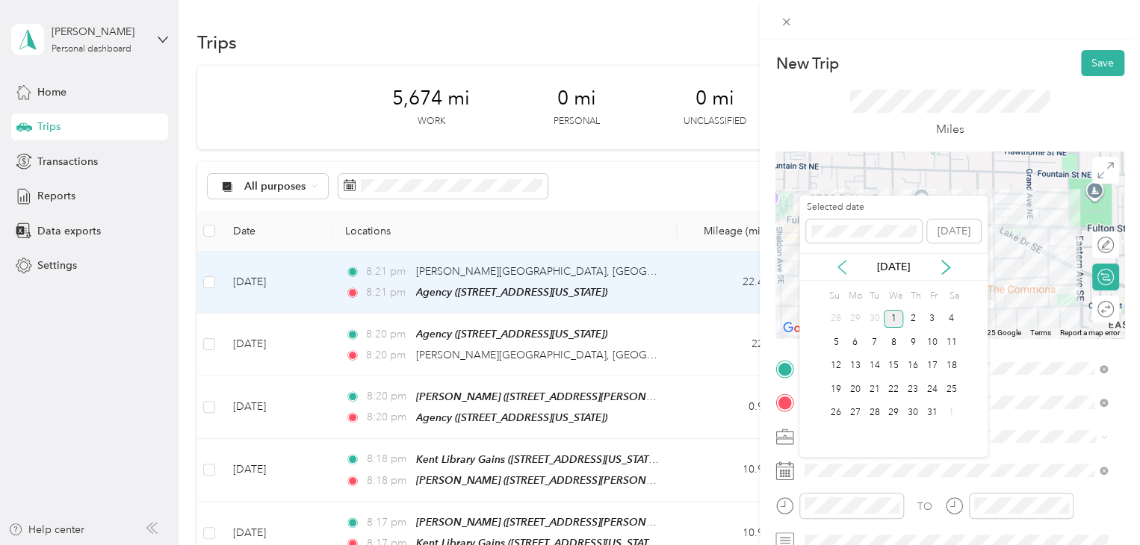
click at [838, 269] on icon at bounding box center [841, 267] width 15 height 15
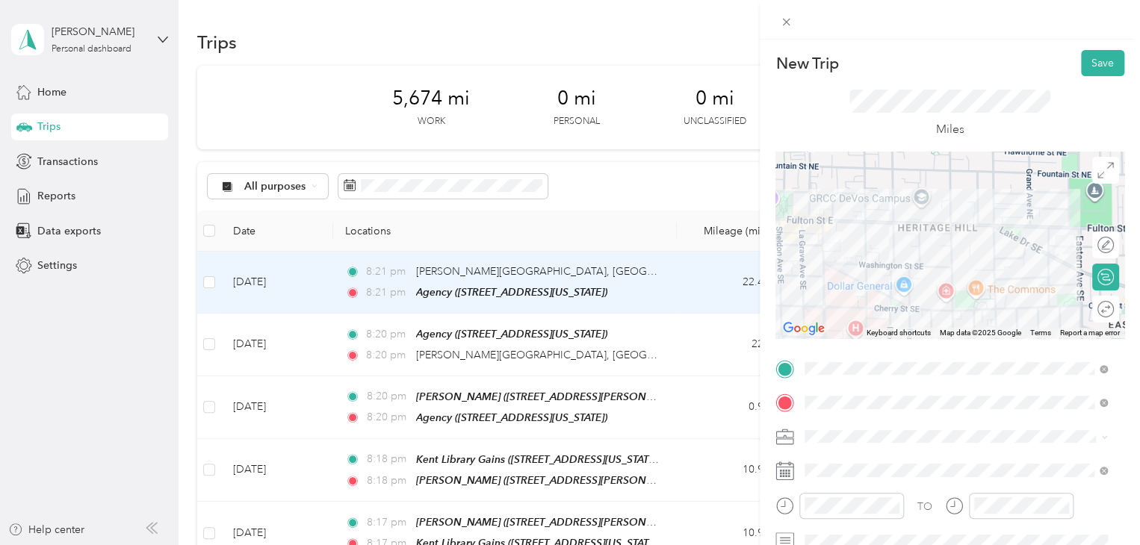
click at [912, 36] on div at bounding box center [950, 20] width 380 height 40
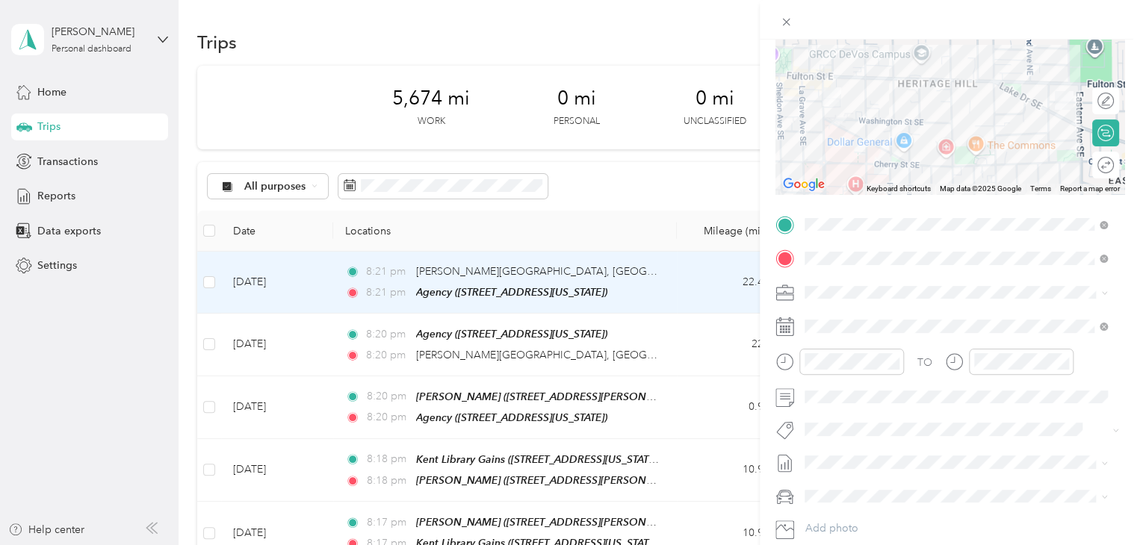
scroll to position [148, 0]
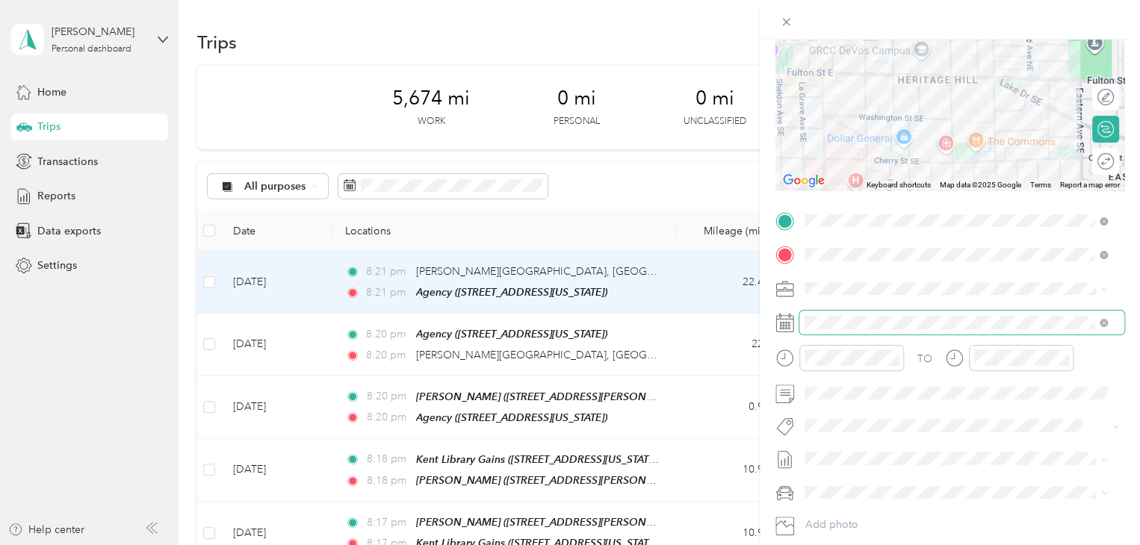
click at [999, 332] on span at bounding box center [961, 323] width 325 height 24
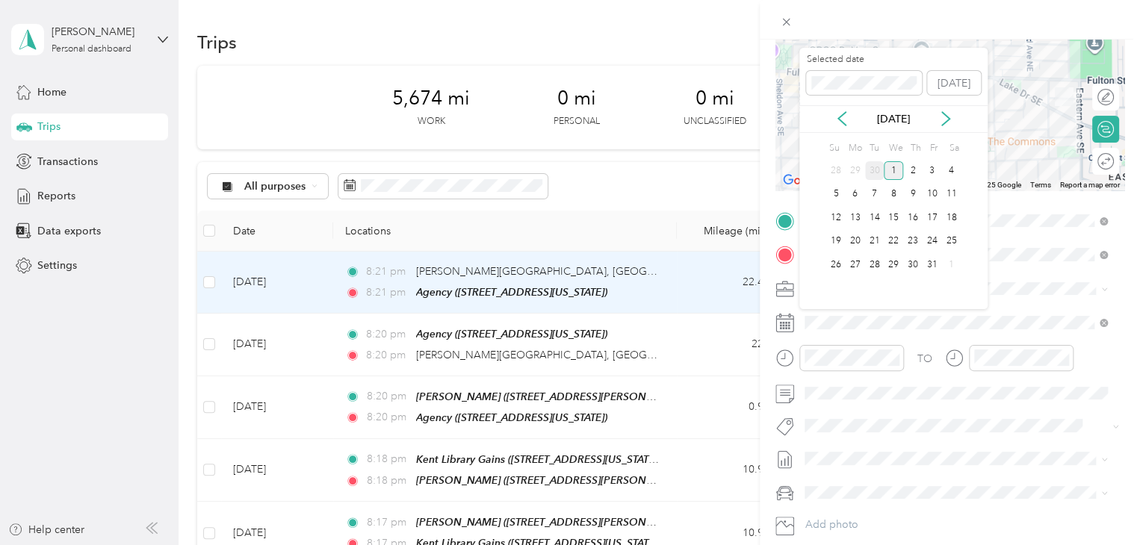
click at [869, 164] on div "30" at bounding box center [874, 170] width 19 height 19
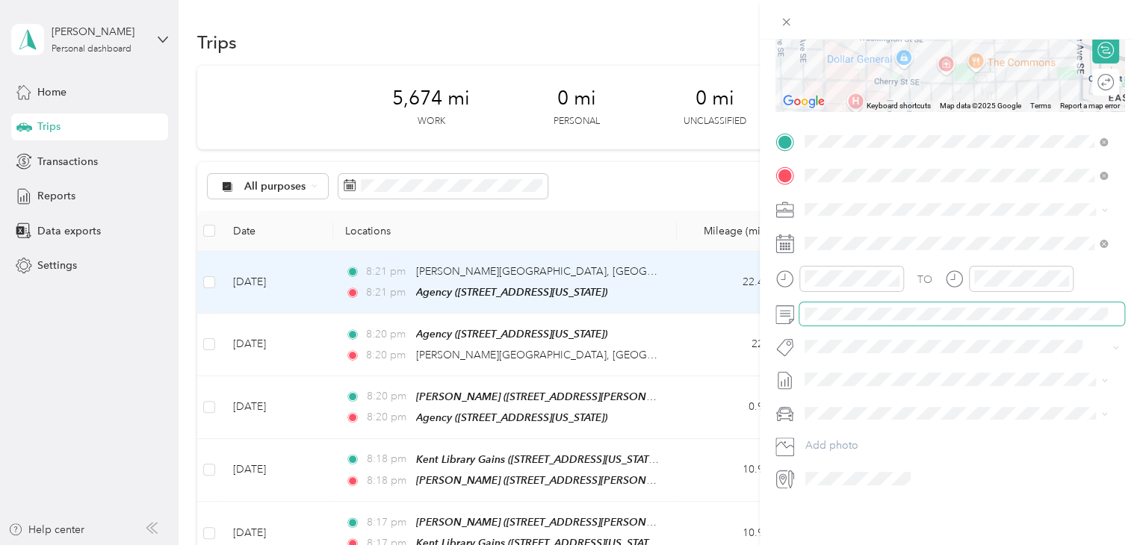
scroll to position [0, 0]
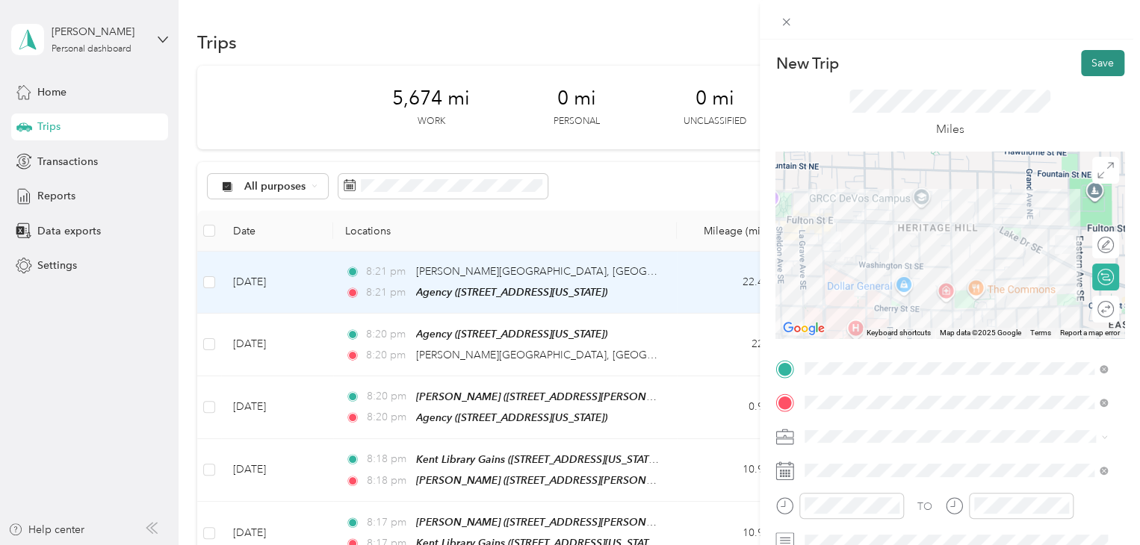
click at [1100, 65] on button "Save" at bounding box center [1102, 63] width 43 height 26
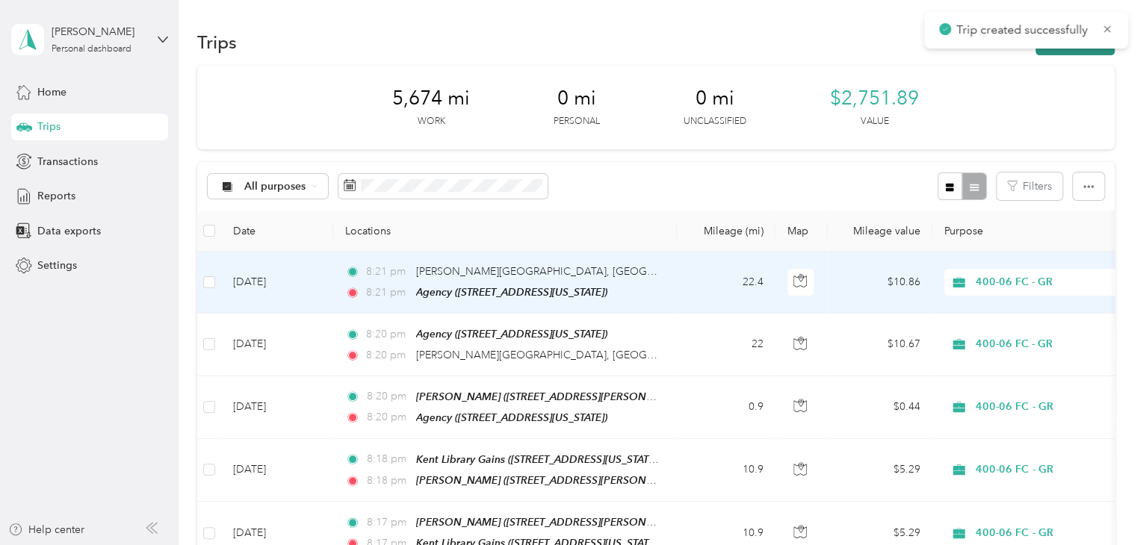
click at [1069, 52] on button "New trip" at bounding box center [1074, 42] width 79 height 26
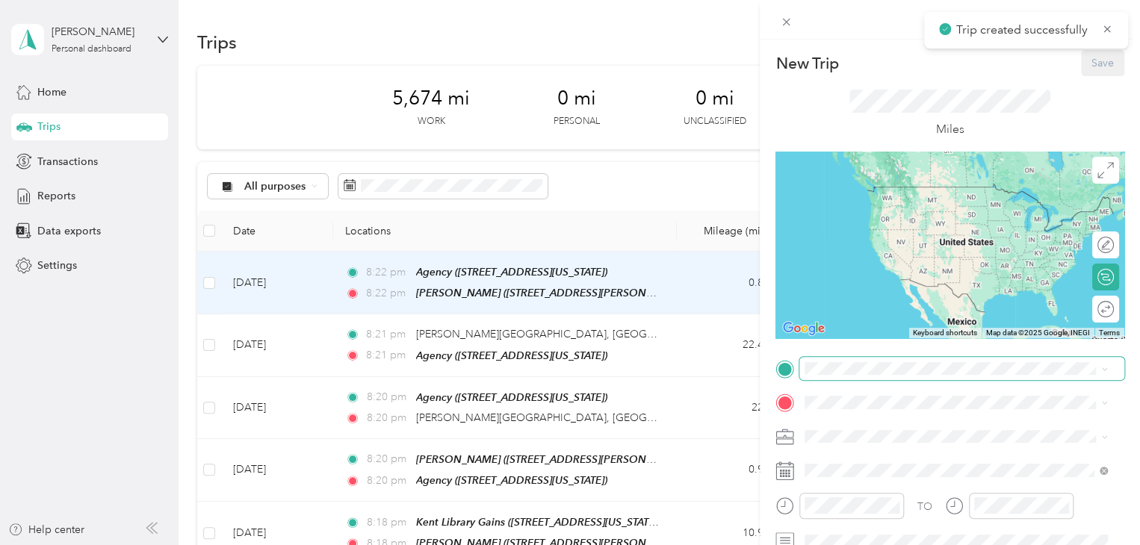
click at [857, 379] on span at bounding box center [961, 369] width 325 height 24
click at [934, 248] on div "[PERSON_NAME] [STREET_ADDRESS][PERSON_NAME][US_STATE]" at bounding box center [949, 235] width 232 height 31
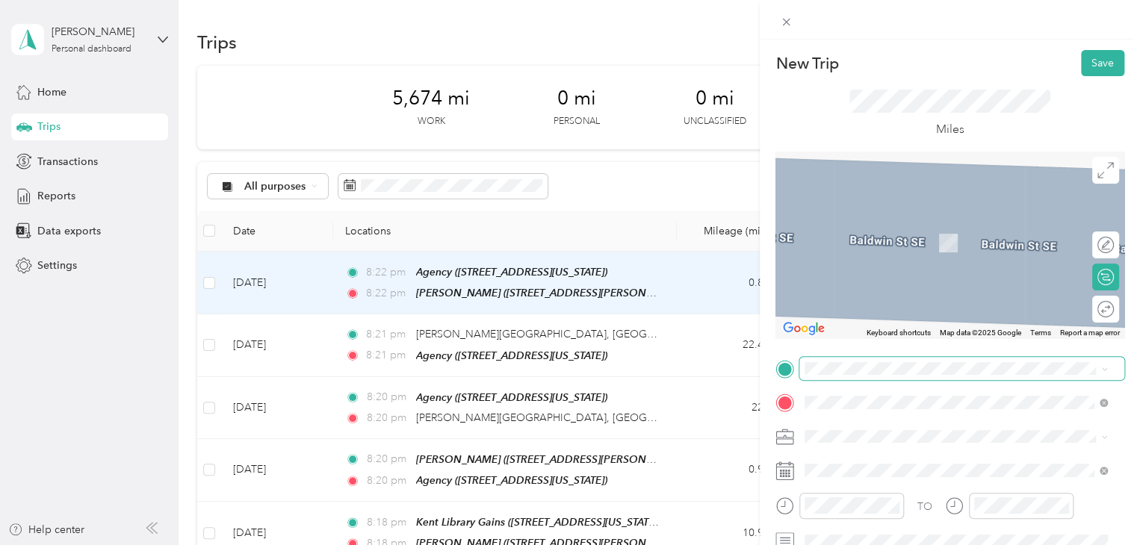
click at [886, 378] on span at bounding box center [961, 369] width 325 height 24
click at [894, 202] on span "[STREET_ADDRESS][PERSON_NAME][US_STATE]" at bounding box center [949, 208] width 232 height 13
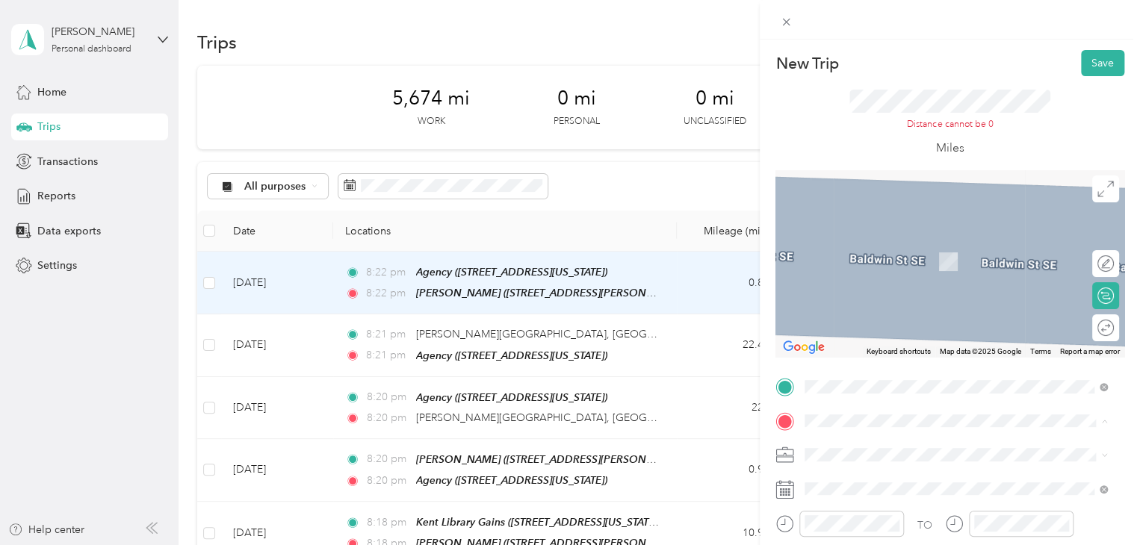
click at [900, 361] on span "[STREET_ADDRESS][US_STATE]" at bounding box center [907, 355] width 149 height 13
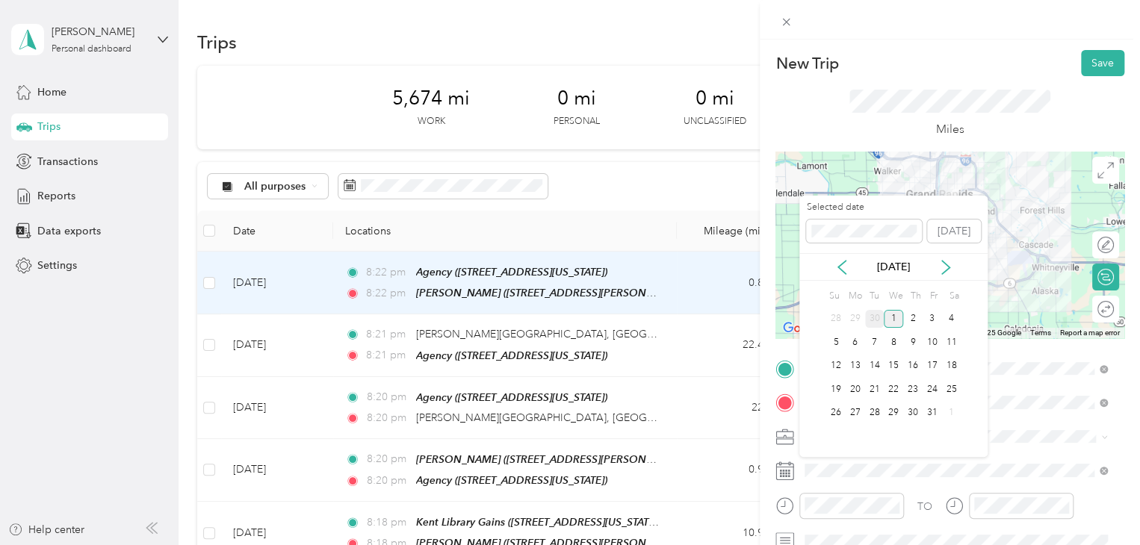
click at [872, 323] on div "30" at bounding box center [874, 319] width 19 height 19
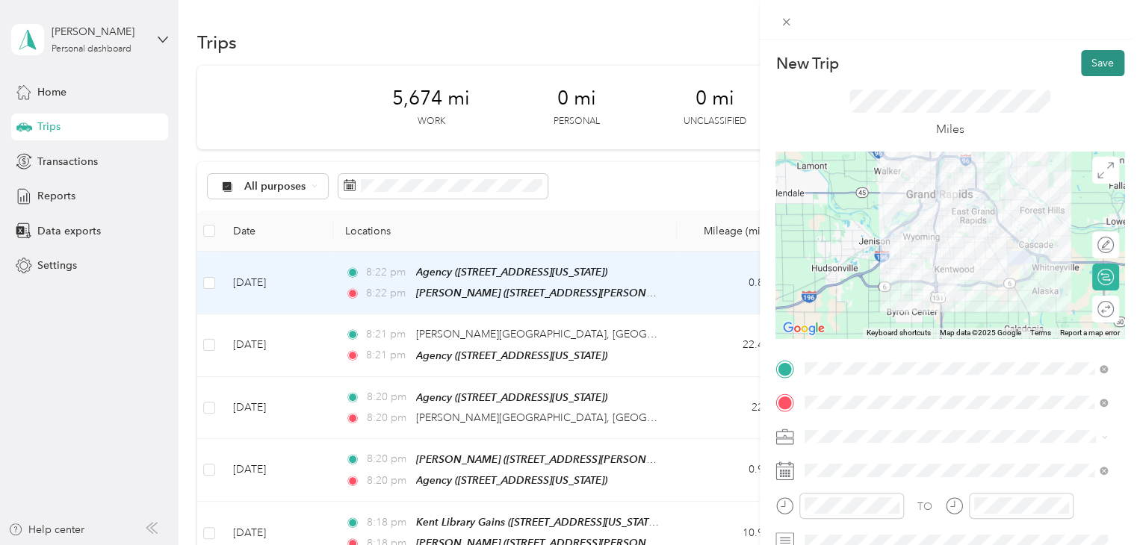
click at [1105, 60] on button "Save" at bounding box center [1102, 63] width 43 height 26
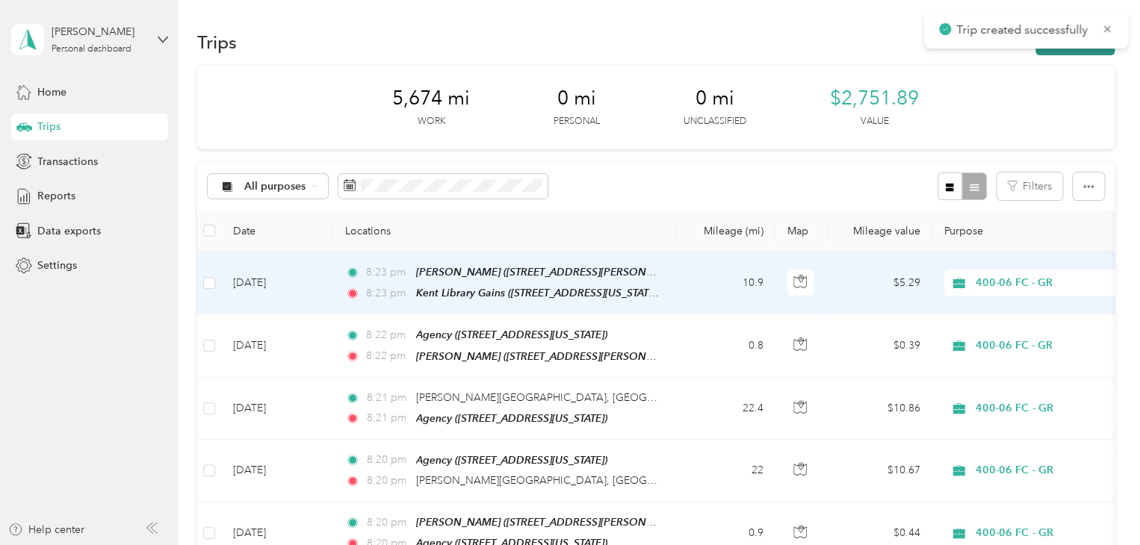
click at [1084, 52] on button "New trip" at bounding box center [1074, 42] width 79 height 26
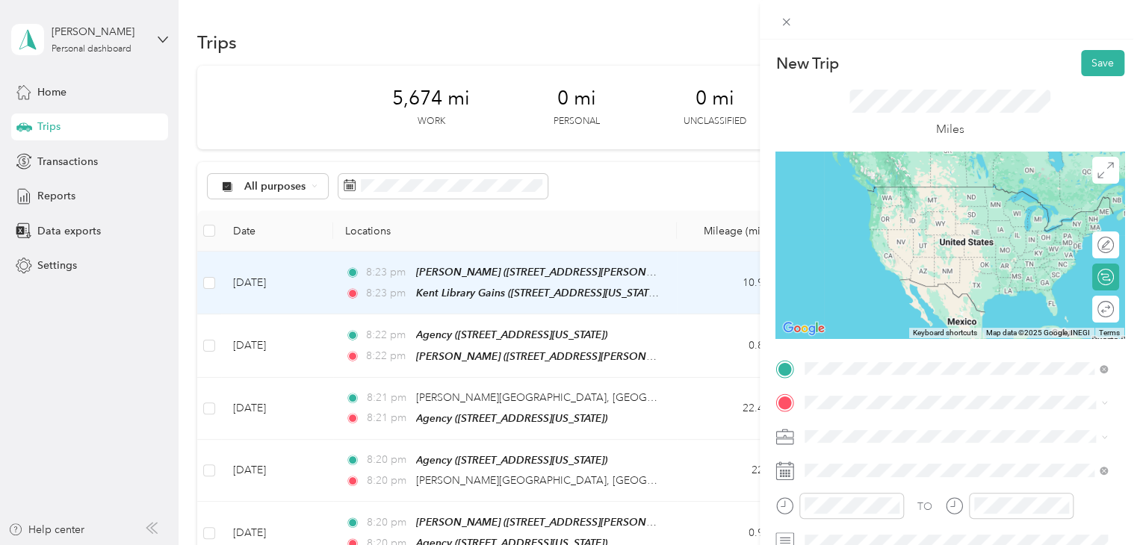
click at [931, 311] on div "[GEOGRAPHIC_DATA] Gains [STREET_ADDRESS][US_STATE]" at bounding box center [907, 294] width 149 height 31
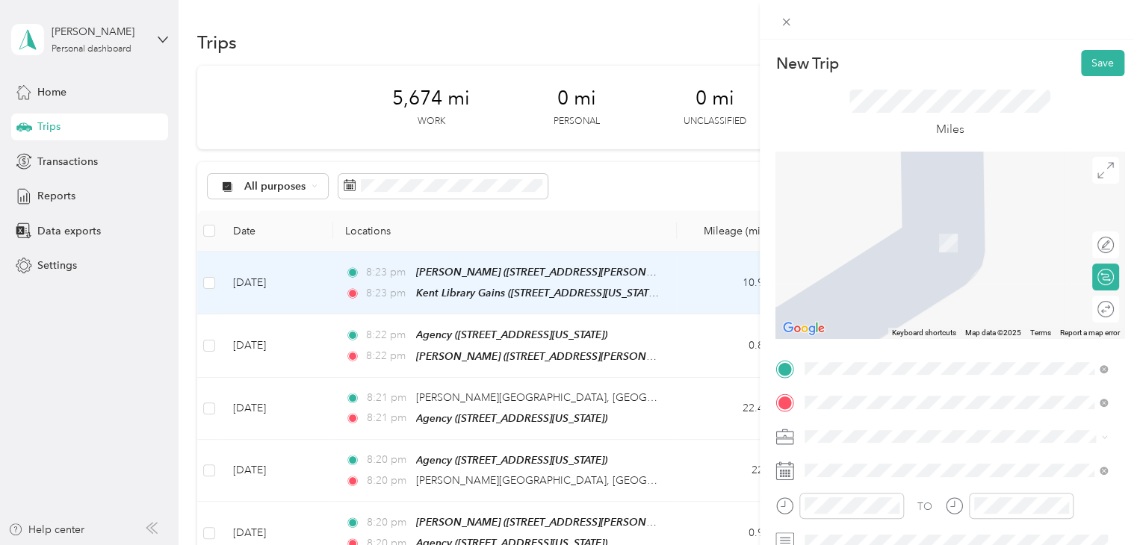
click at [929, 249] on div "[PERSON_NAME] [STREET_ADDRESS][US_STATE][US_STATE][US_STATE]" at bounding box center [962, 235] width 258 height 31
click at [953, 297] on span "[STREET_ADDRESS][PERSON_NAME][US_STATE]" at bounding box center [949, 290] width 232 height 13
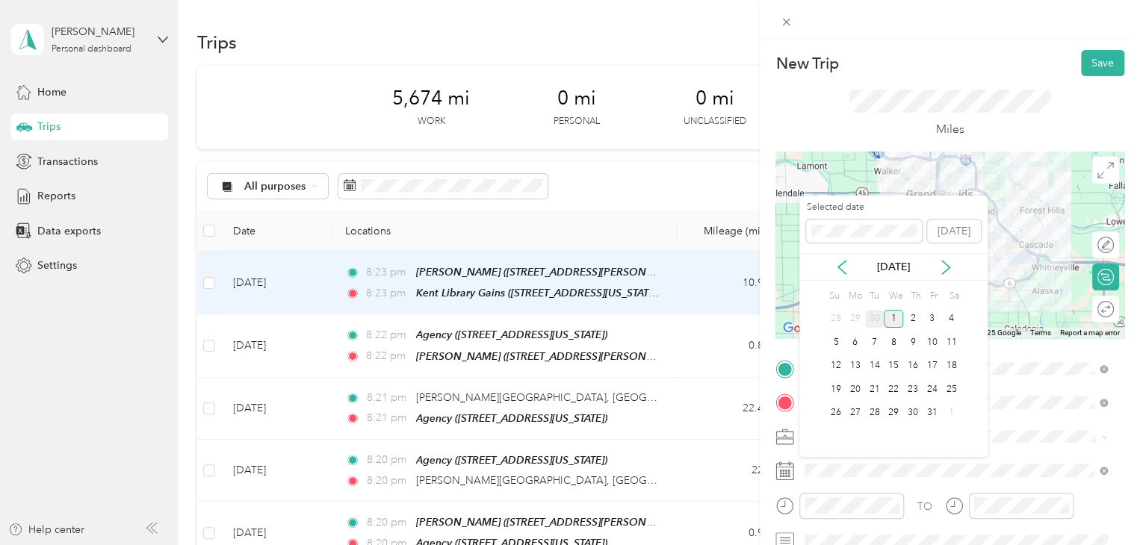
click at [872, 325] on div "30" at bounding box center [874, 319] width 19 height 19
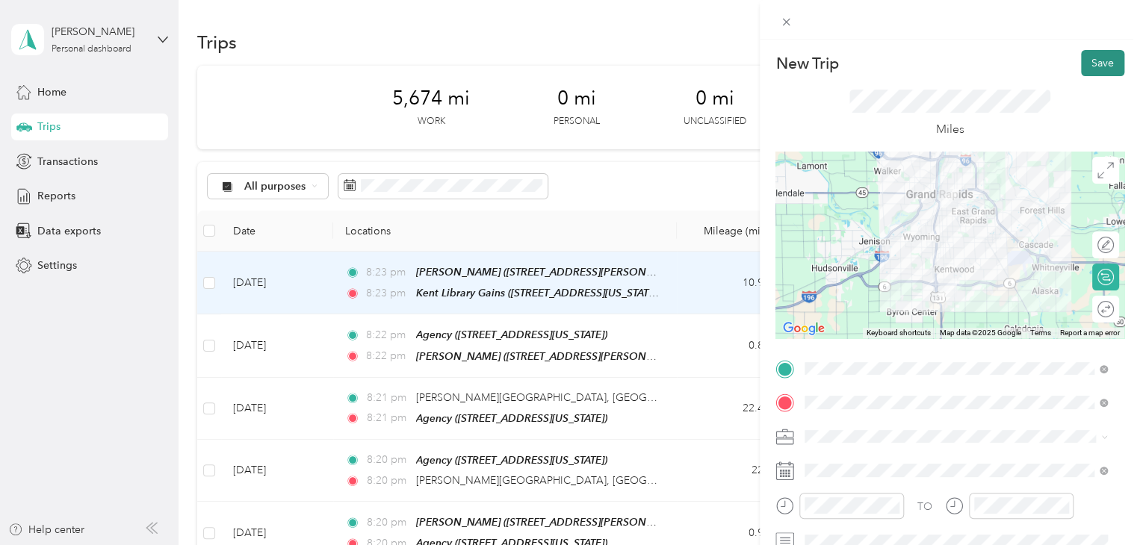
click at [1103, 62] on button "Save" at bounding box center [1102, 63] width 43 height 26
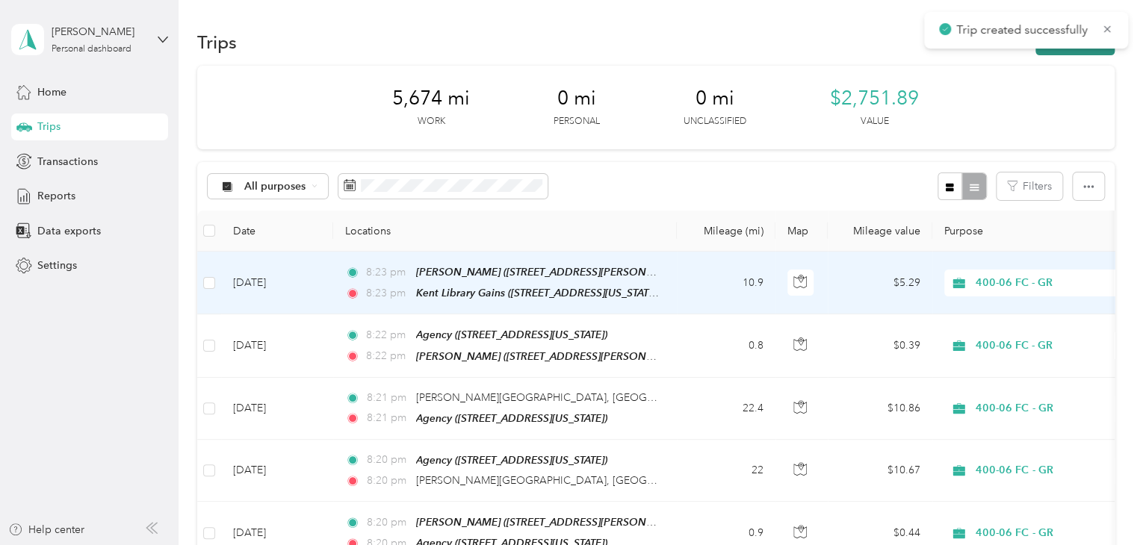
click at [1072, 51] on button "New trip" at bounding box center [1074, 42] width 79 height 26
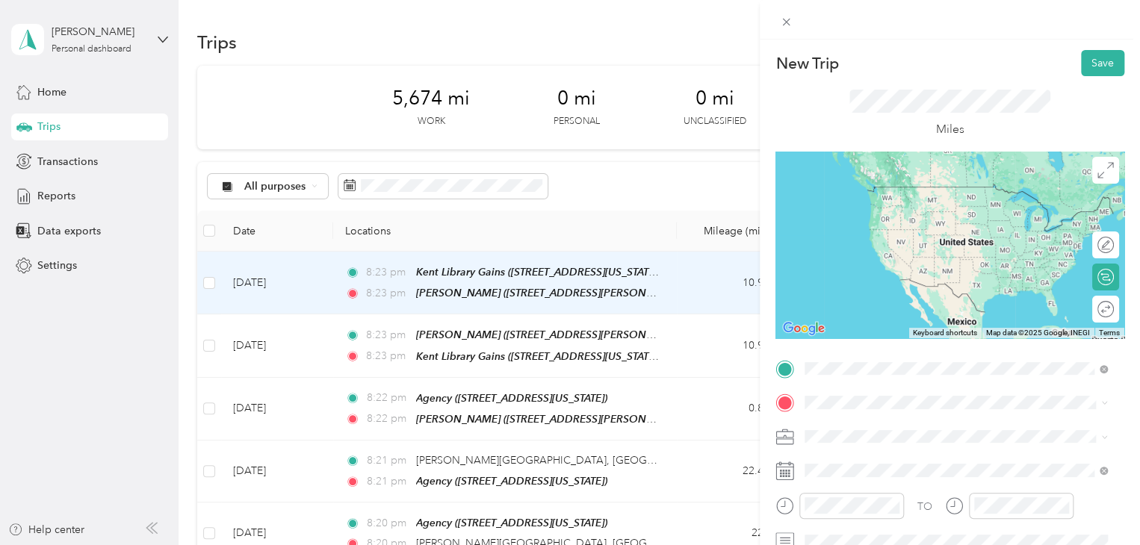
click at [919, 264] on div "[PERSON_NAME] [STREET_ADDRESS][PERSON_NAME][US_STATE]" at bounding box center [949, 247] width 232 height 31
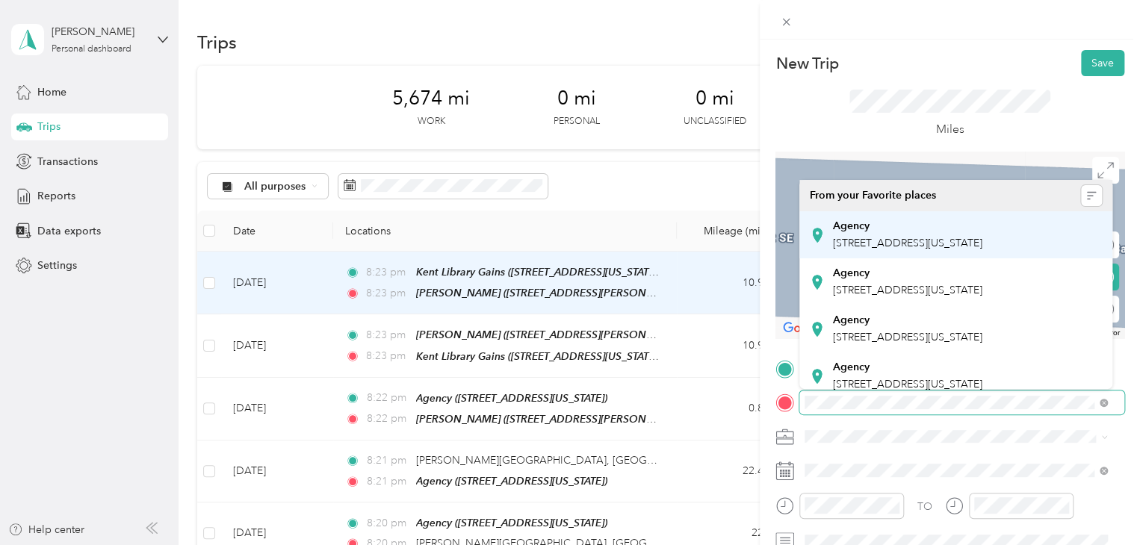
scroll to position [22, 0]
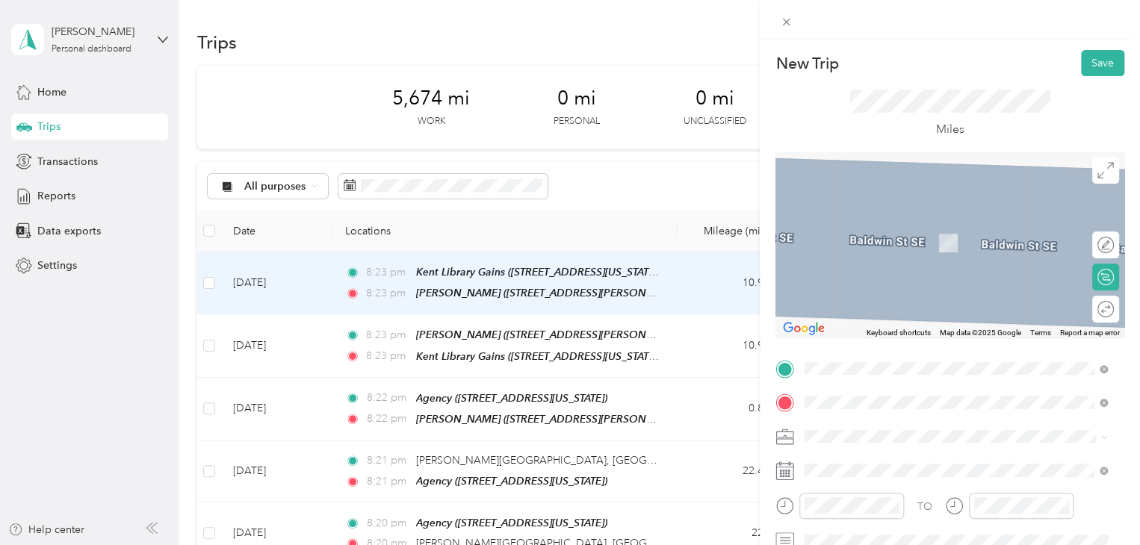
click at [931, 227] on span "[STREET_ADDRESS][US_STATE]" at bounding box center [907, 220] width 149 height 13
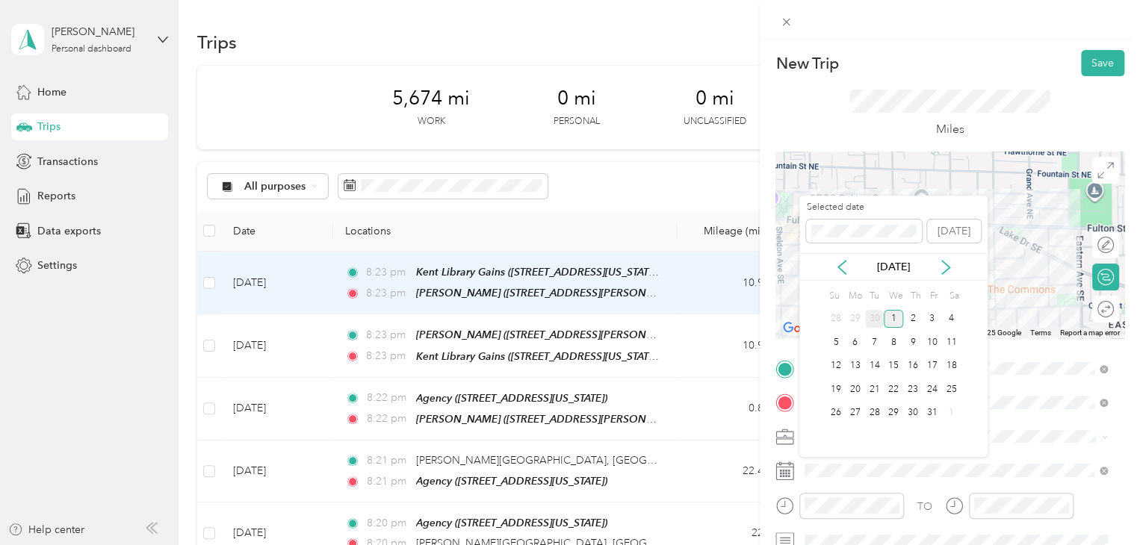
click at [878, 321] on div "30" at bounding box center [874, 319] width 19 height 19
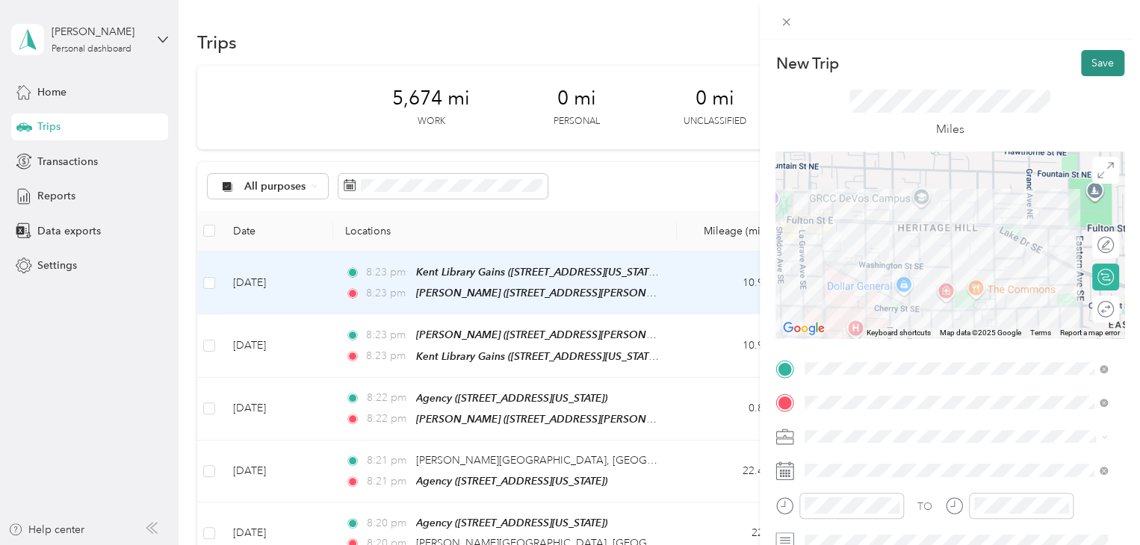
click at [1103, 54] on button "Save" at bounding box center [1102, 63] width 43 height 26
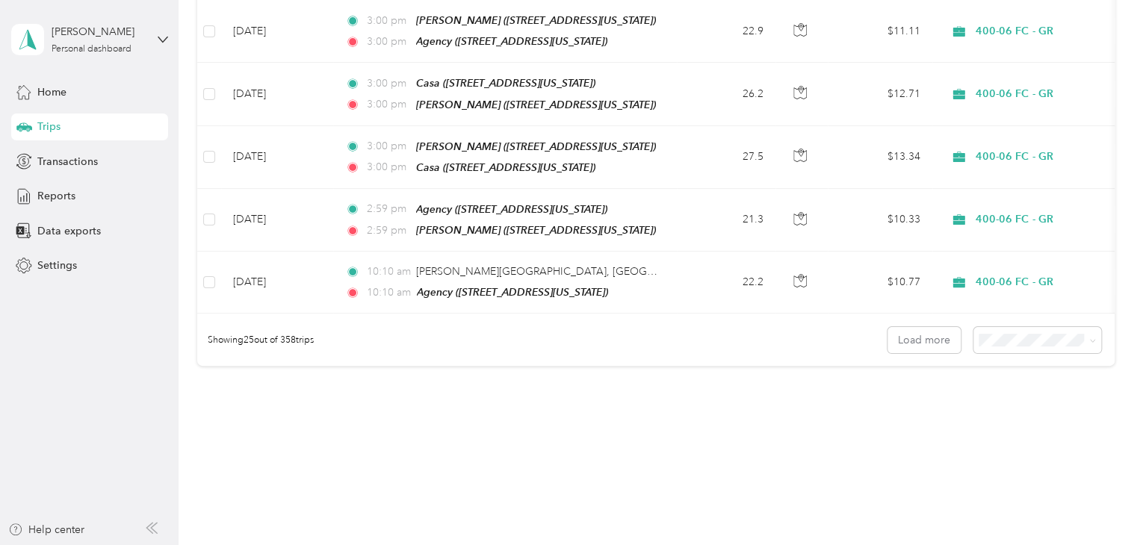
scroll to position [0, 0]
